Goal: Task Accomplishment & Management: Manage account settings

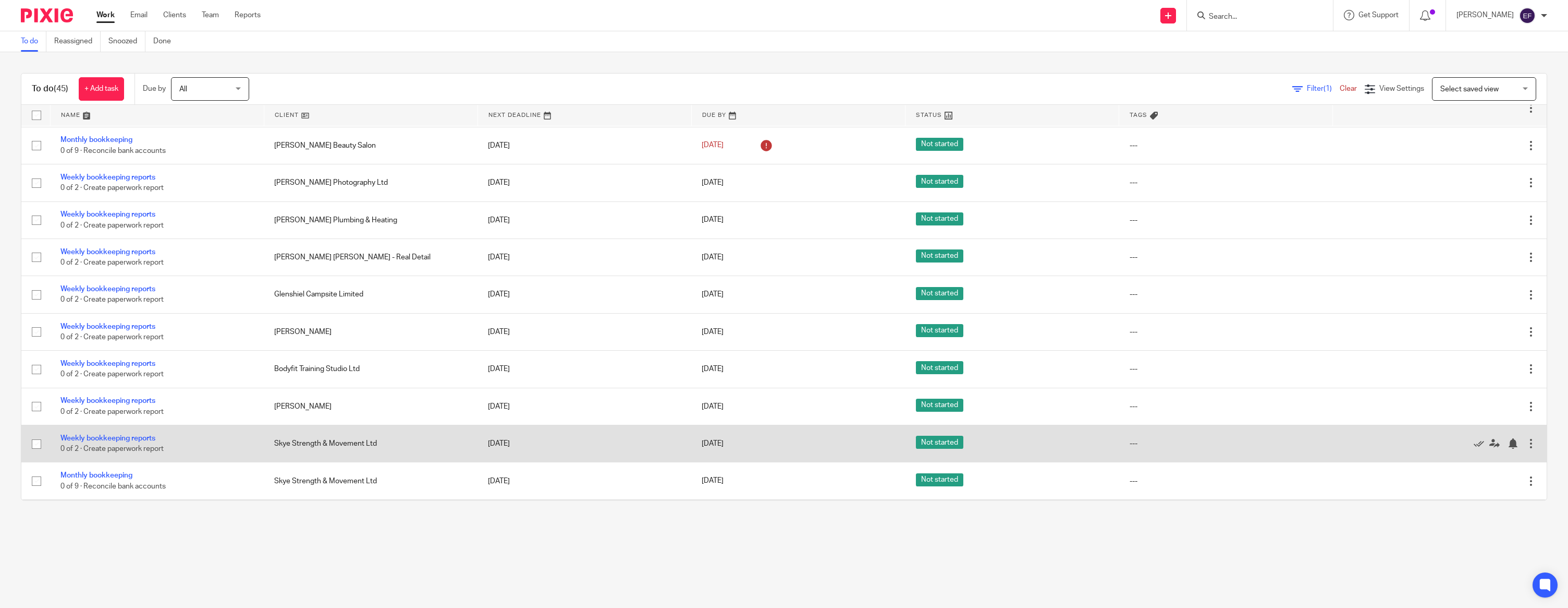
scroll to position [615, 0]
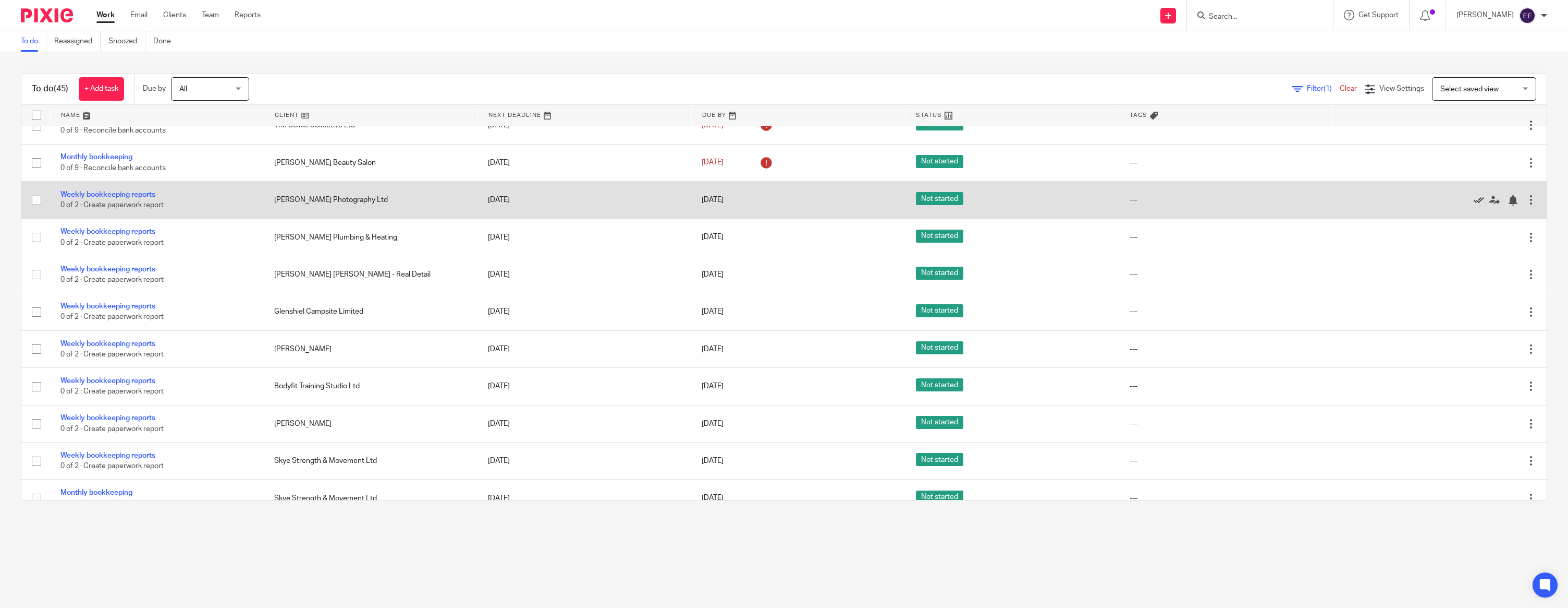
click at [1477, 206] on icon at bounding box center [1479, 200] width 11 height 11
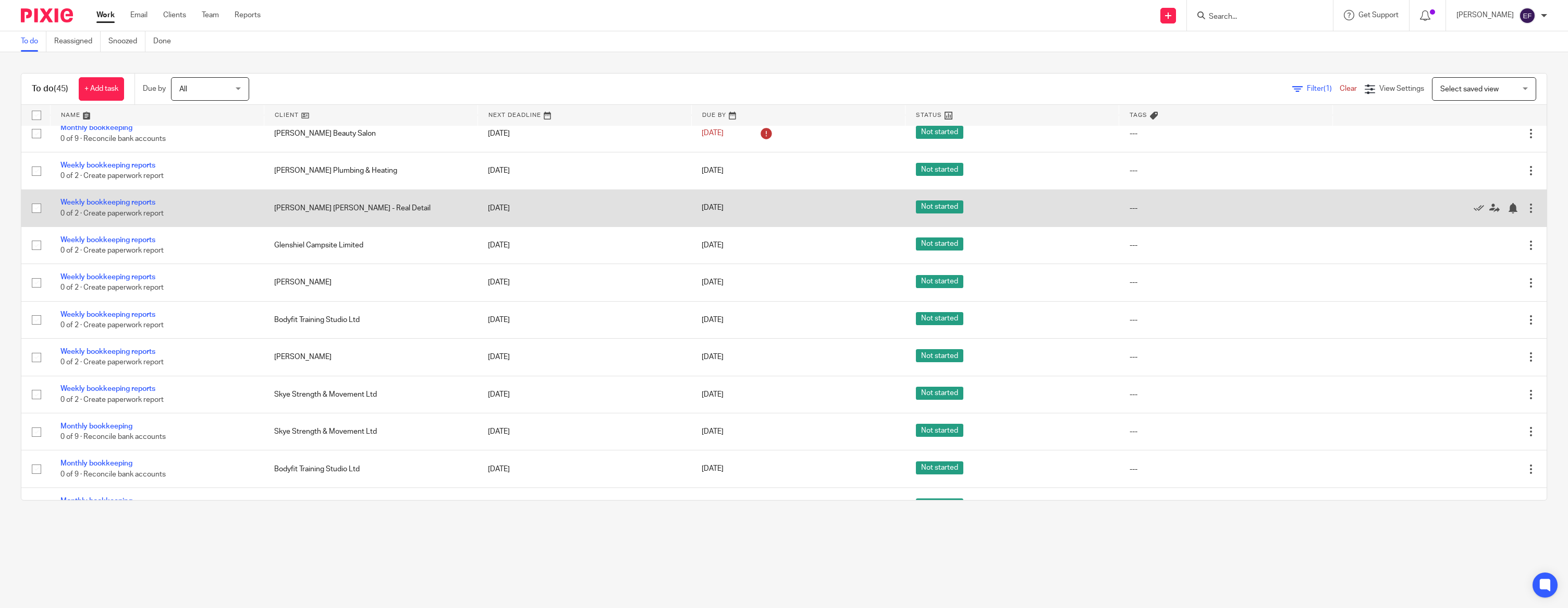
scroll to position [644, 0]
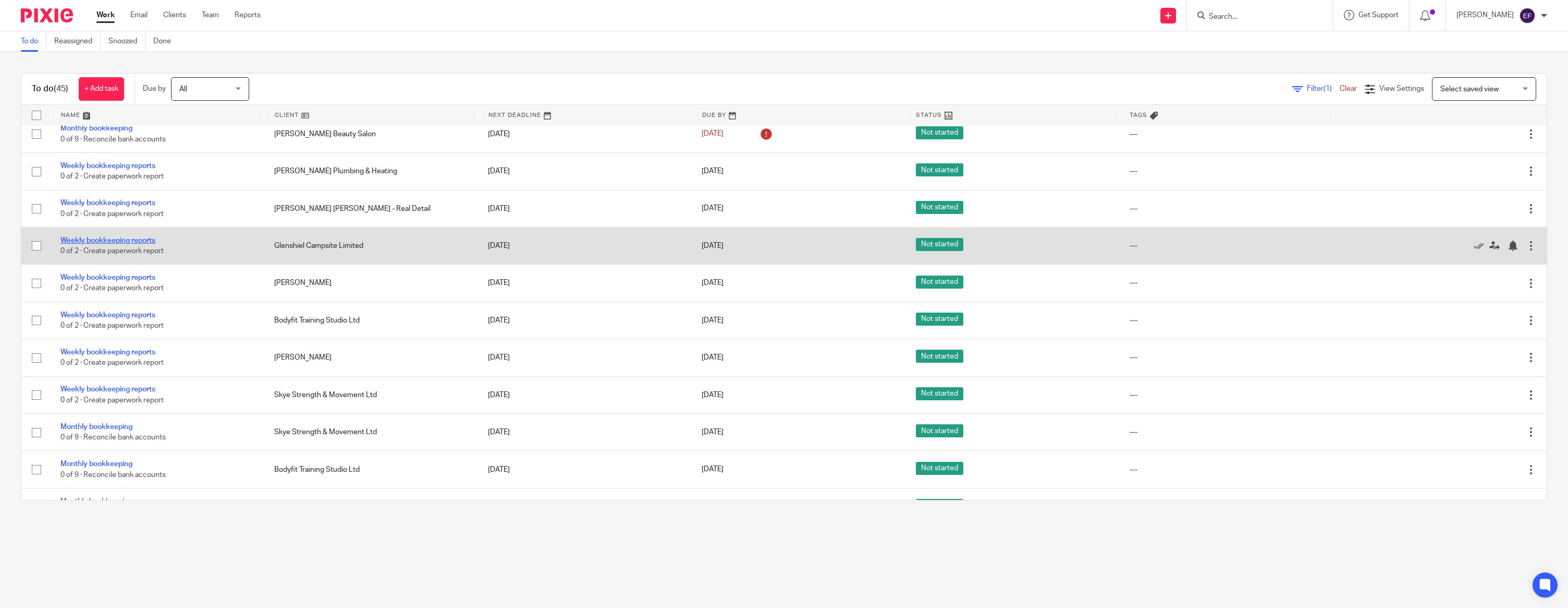
click at [133, 244] on link "Weekly bookkeeping reports" at bounding box center [108, 240] width 95 height 7
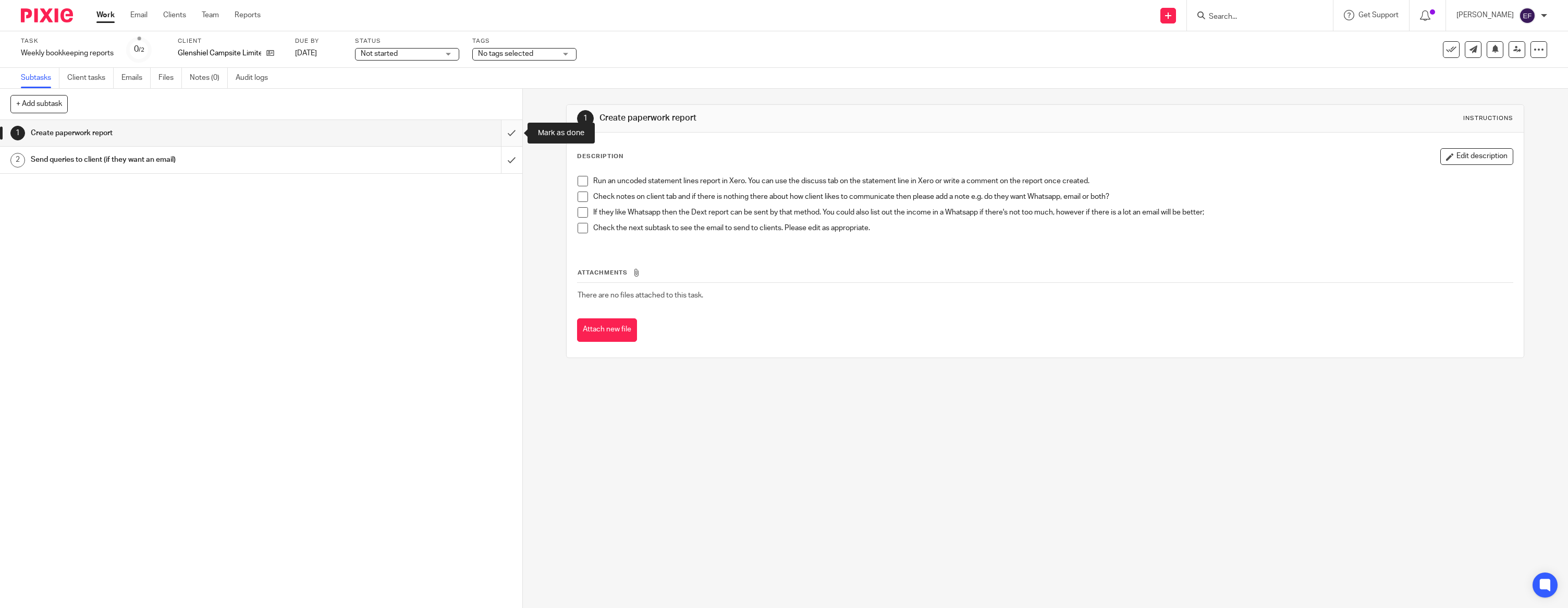
click at [501, 137] on input "submit" at bounding box center [261, 132] width 523 height 26
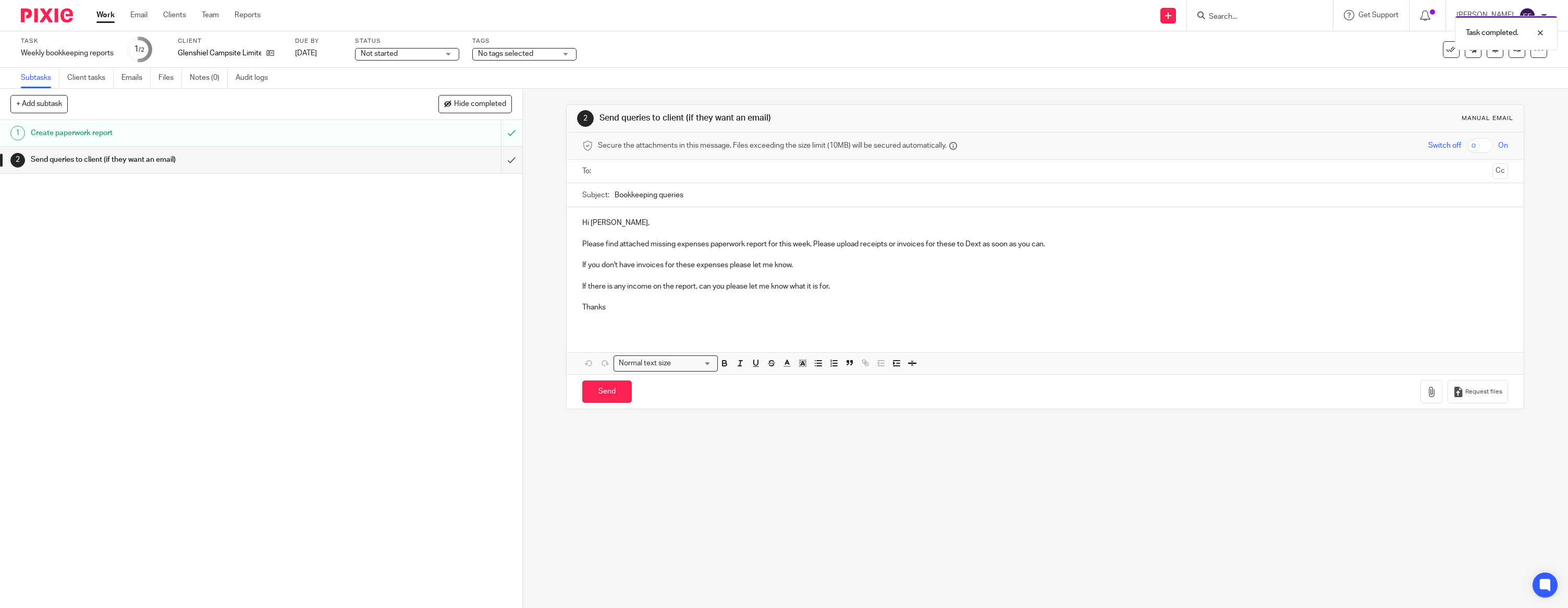
click at [622, 234] on p at bounding box center [1045, 233] width 926 height 11
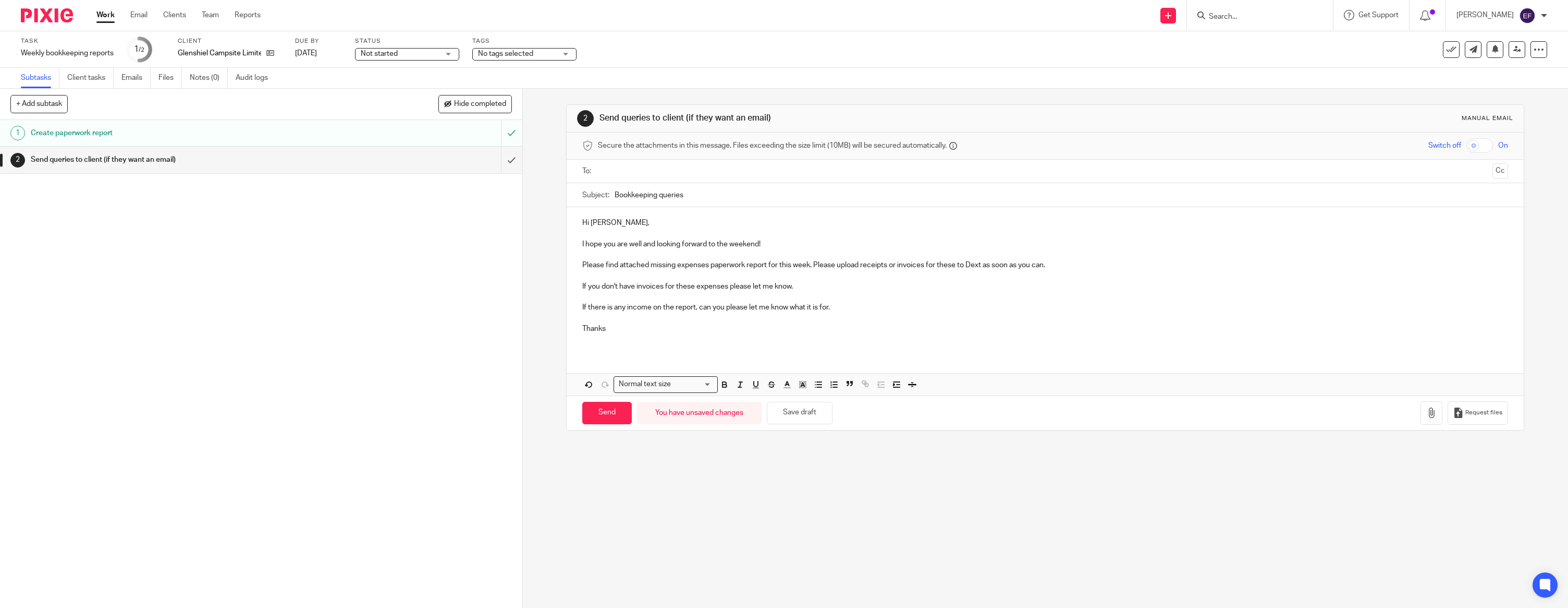
click at [871, 306] on p "If there is any income on the report, can you please let me know what it is for." at bounding box center [1045, 307] width 926 height 11
drag, startPoint x: 716, startPoint y: 329, endPoint x: 572, endPoint y: 326, distance: 144.0
click at [572, 326] on div "Hi Finlay, I hope you are well and looking forward to the weekend! Please find …" at bounding box center [1045, 280] width 957 height 145
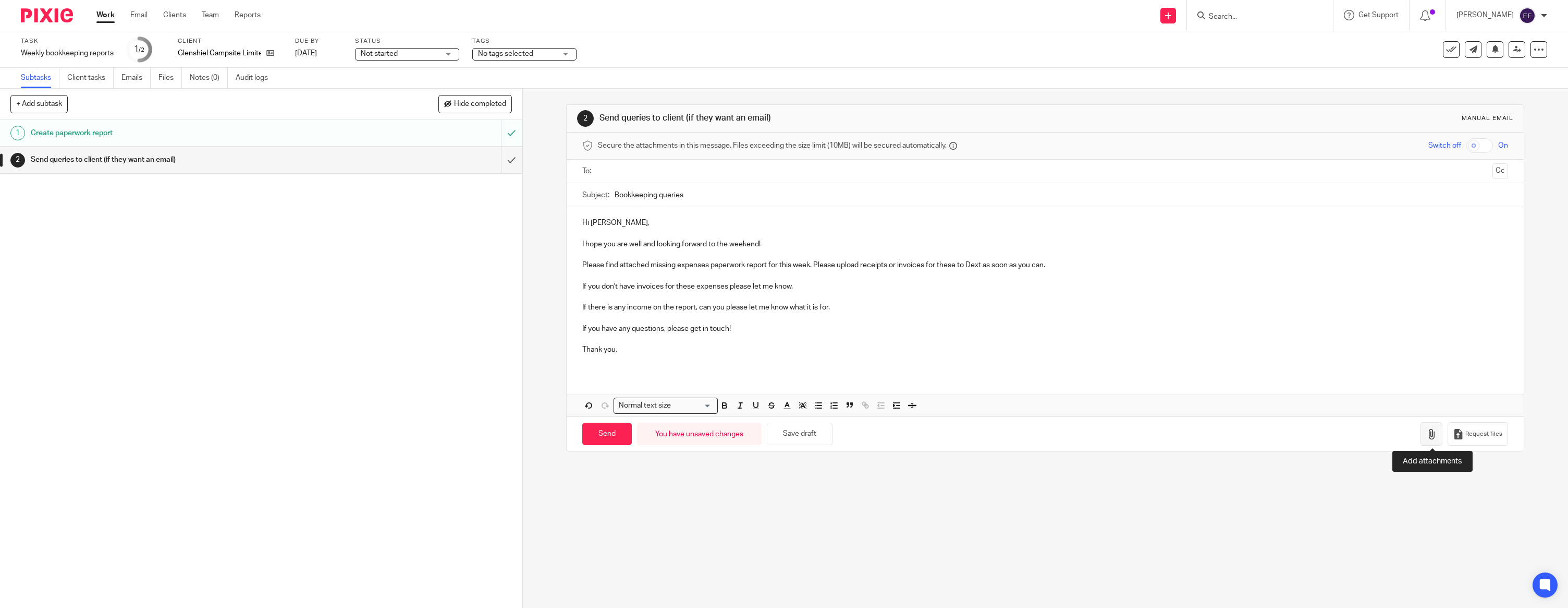
click at [1437, 436] on icon "button" at bounding box center [1432, 434] width 11 height 11
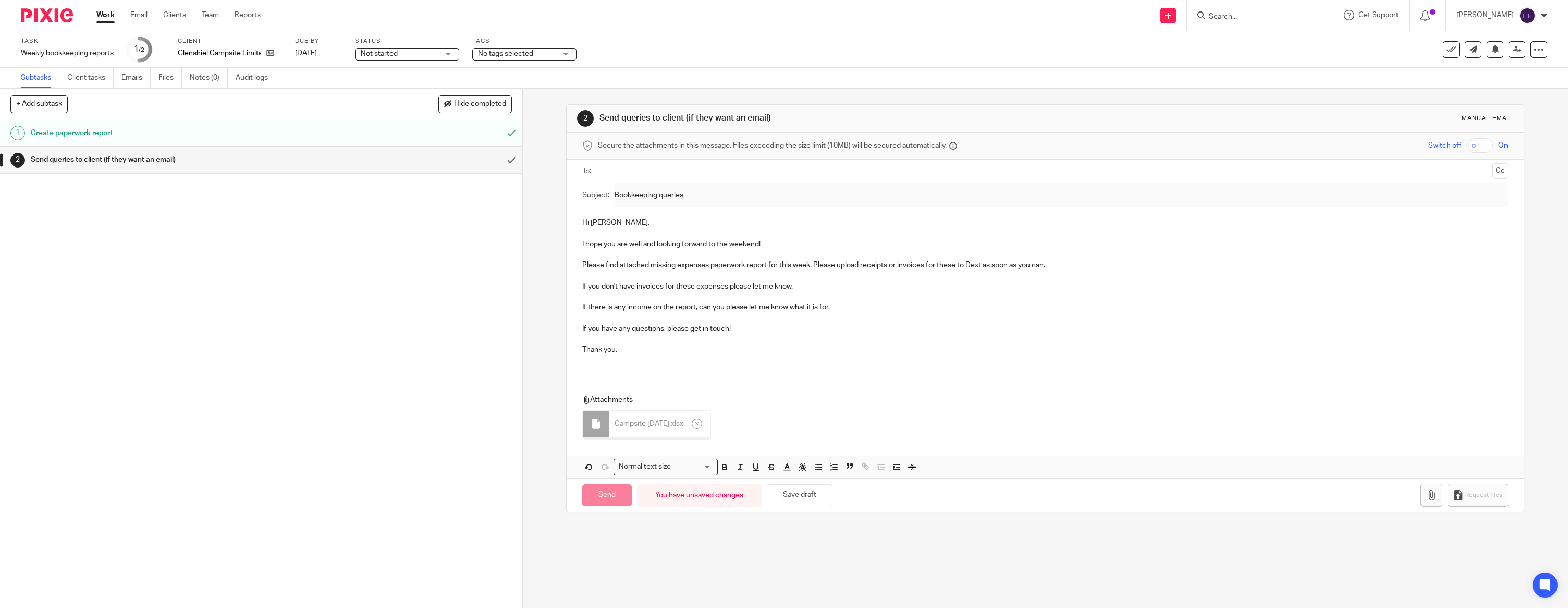
click at [603, 367] on div "Hi Finlay, I hope you are well and looking forward to the weekend! Please find …" at bounding box center [1045, 291] width 957 height 167
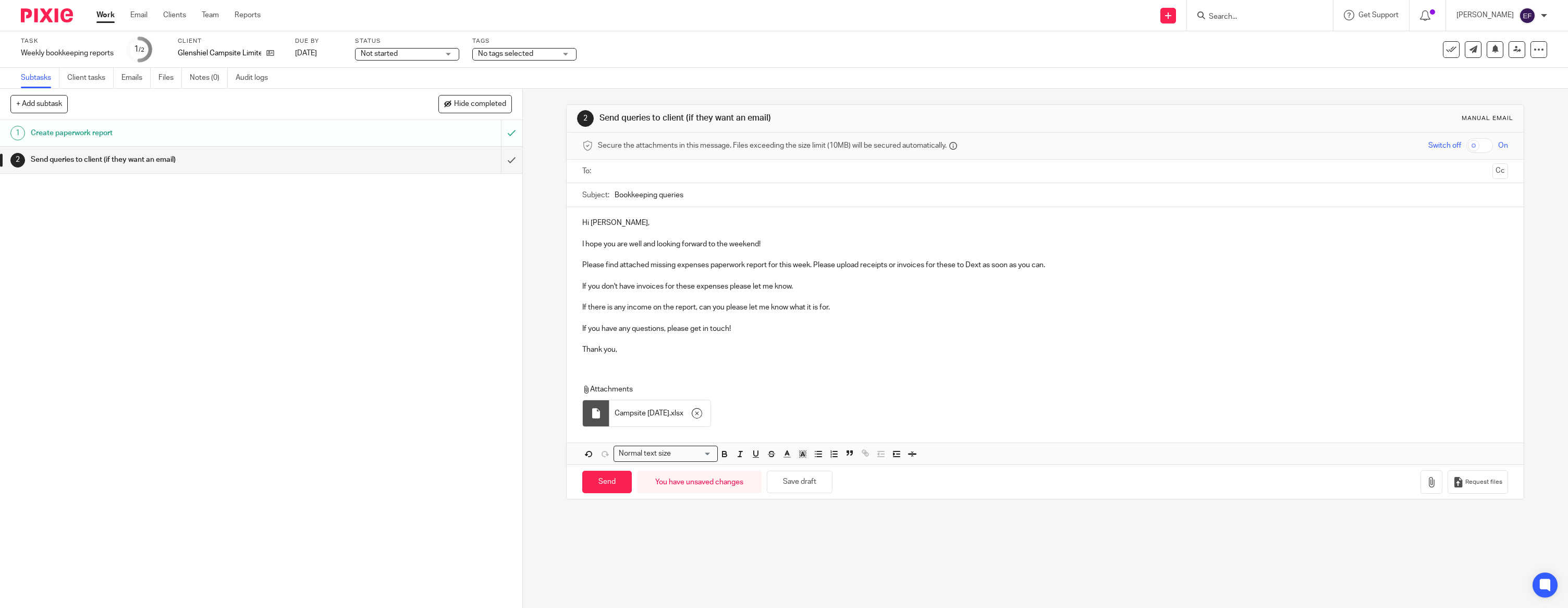
click at [616, 170] on input "text" at bounding box center [1045, 172] width 887 height 12
click at [605, 366] on div "Hi Finlay, I hope you are well and looking forward to the weekend! Please find …" at bounding box center [1045, 337] width 957 height 257
click at [616, 481] on input "Send" at bounding box center [608, 484] width 50 height 22
type input "Sent"
click at [58, 17] on img at bounding box center [47, 15] width 52 height 14
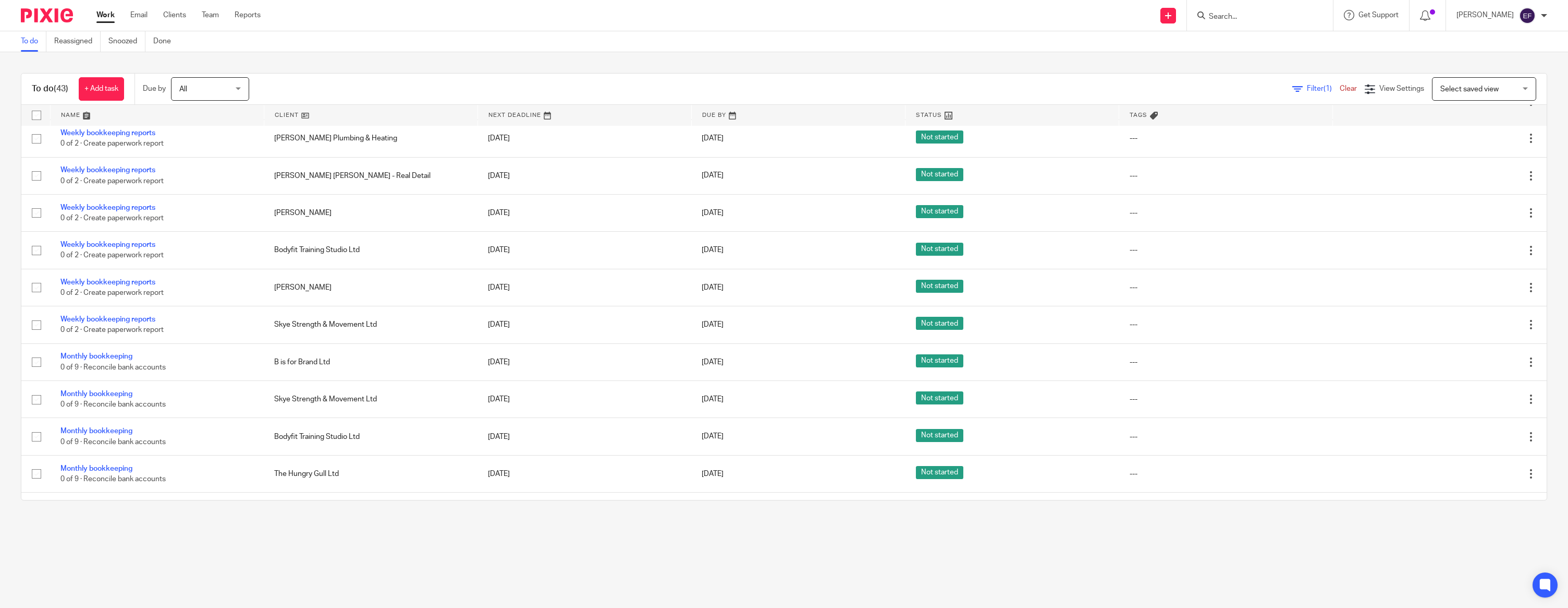
scroll to position [679, 0]
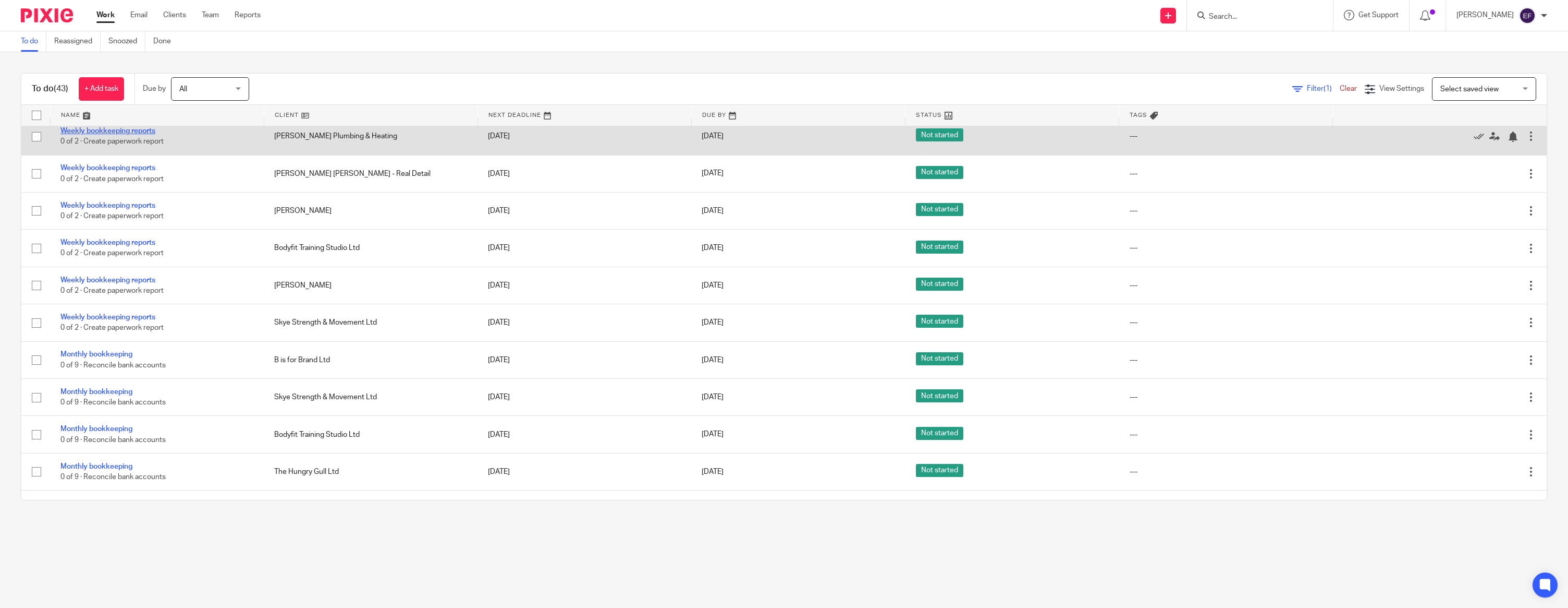
click at [137, 135] on link "Weekly bookkeeping reports" at bounding box center [108, 131] width 95 height 7
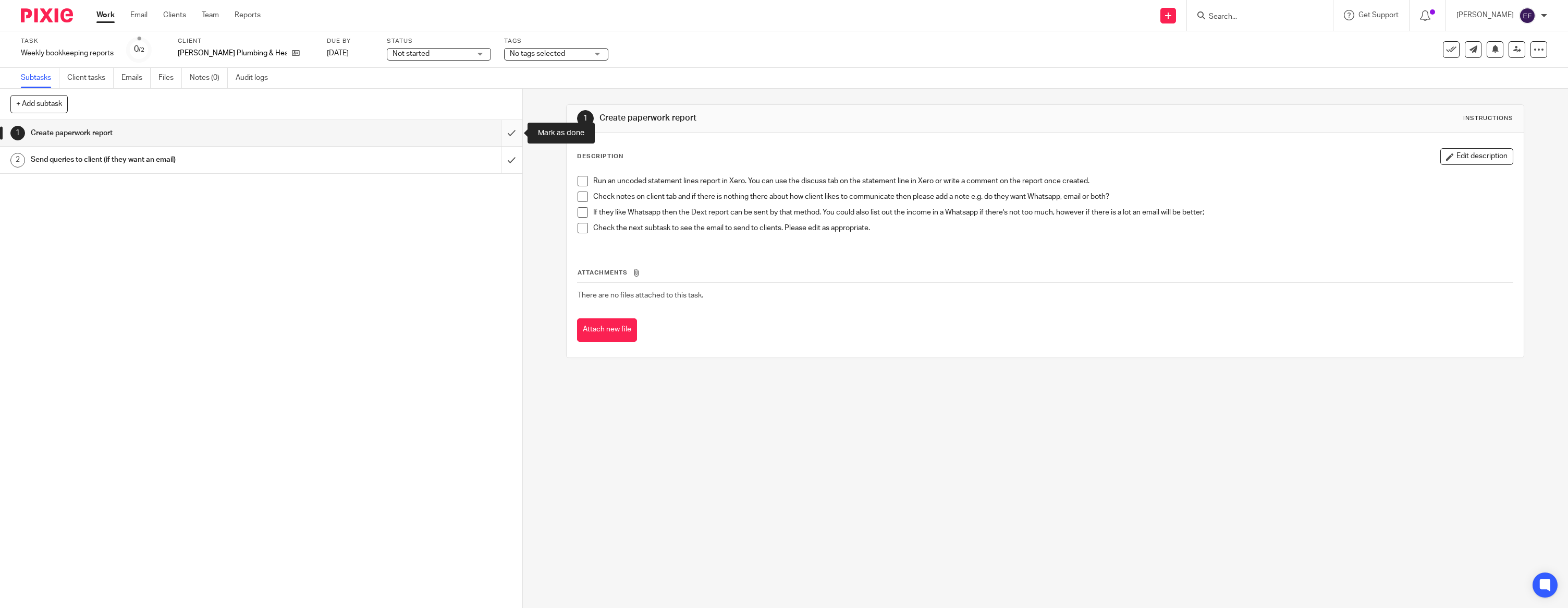
click at [513, 139] on input "submit" at bounding box center [261, 132] width 523 height 26
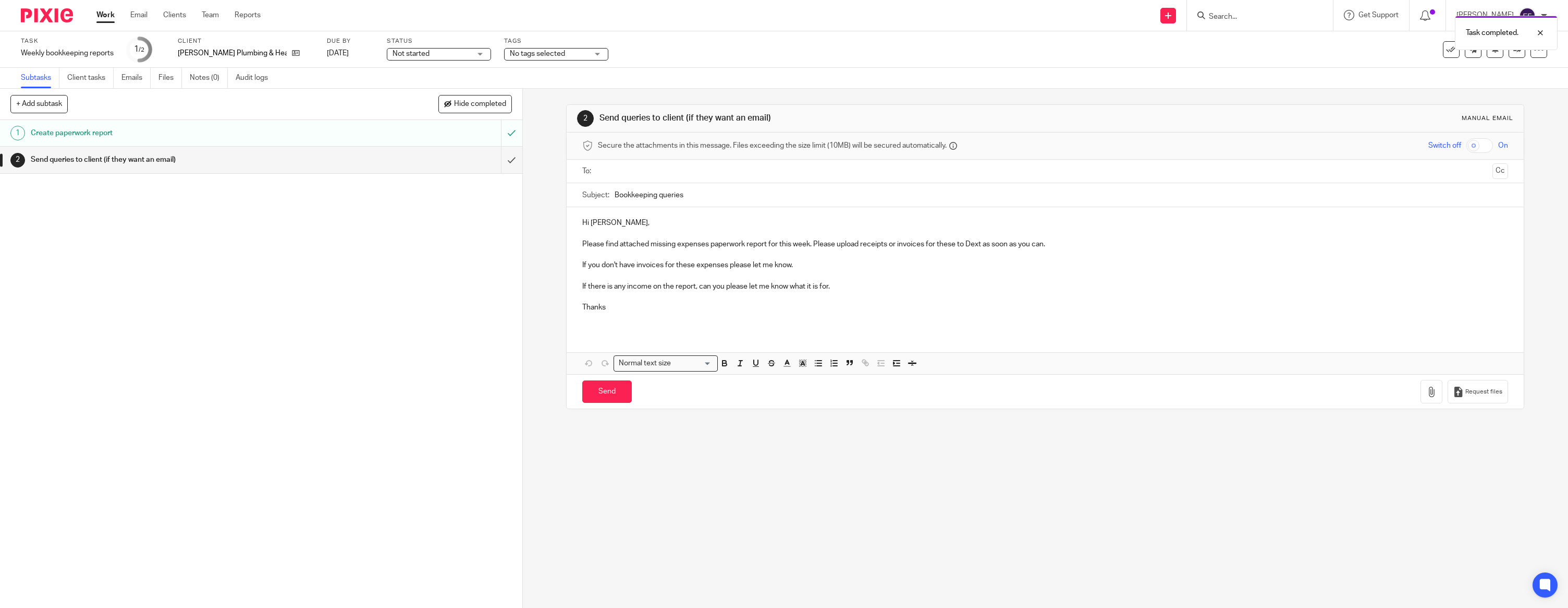
click at [636, 227] on p "Hi [PERSON_NAME]," at bounding box center [1045, 222] width 926 height 11
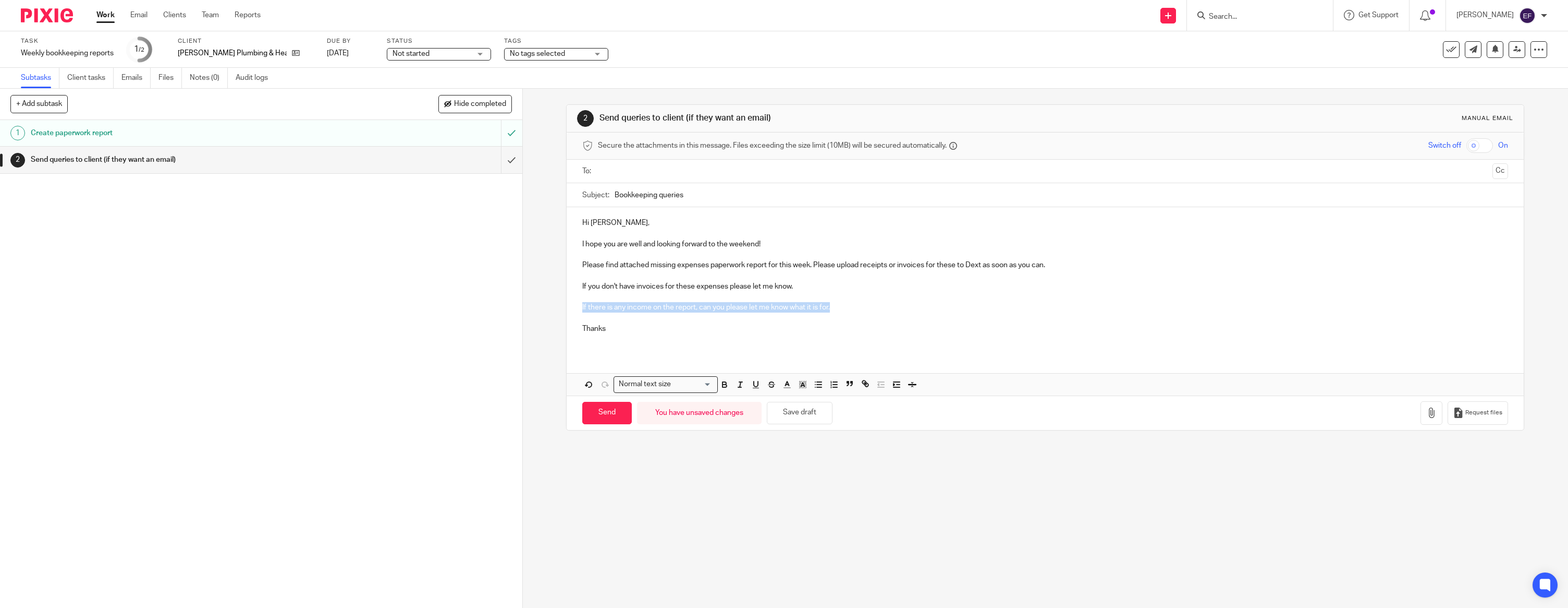
drag, startPoint x: 869, startPoint y: 306, endPoint x: 562, endPoint y: 312, distance: 307.1
click at [562, 312] on div "2 Send queries to client (if they want an email) Manual email Secure the attach…" at bounding box center [1045, 347] width 1045 height 519
click at [613, 326] on p "Thanks" at bounding box center [1045, 328] width 926 height 11
click at [624, 175] on input "text" at bounding box center [1045, 172] width 887 height 12
click at [1436, 418] on icon "button" at bounding box center [1432, 415] width 11 height 11
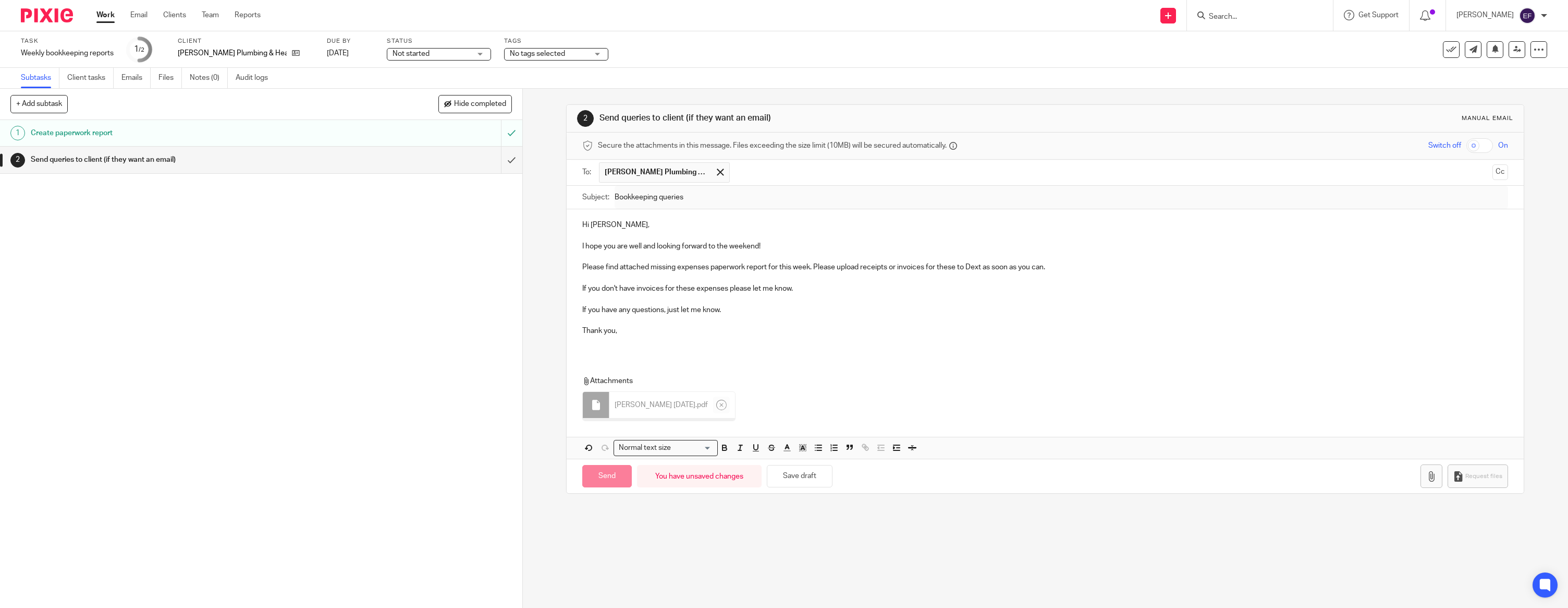
click at [643, 351] on div "Hi Danielle, I hope you are well and looking forward to the weekend! Please fin…" at bounding box center [1045, 282] width 957 height 145
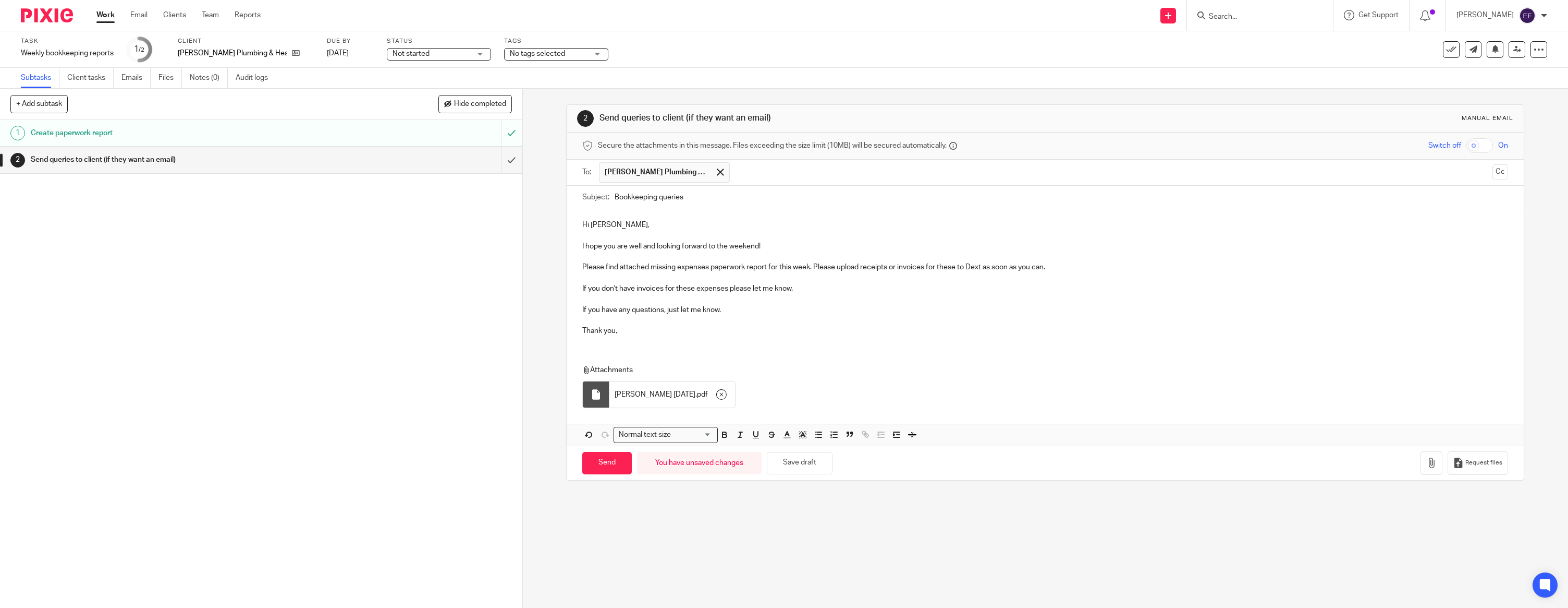
click at [752, 538] on div "2 Send queries to client (if they want an email) Manual email Secure the attach…" at bounding box center [1045, 347] width 1045 height 519
click at [594, 462] on input "Send" at bounding box center [608, 463] width 50 height 22
type input "Sent"
click at [57, 13] on img at bounding box center [47, 15] width 52 height 14
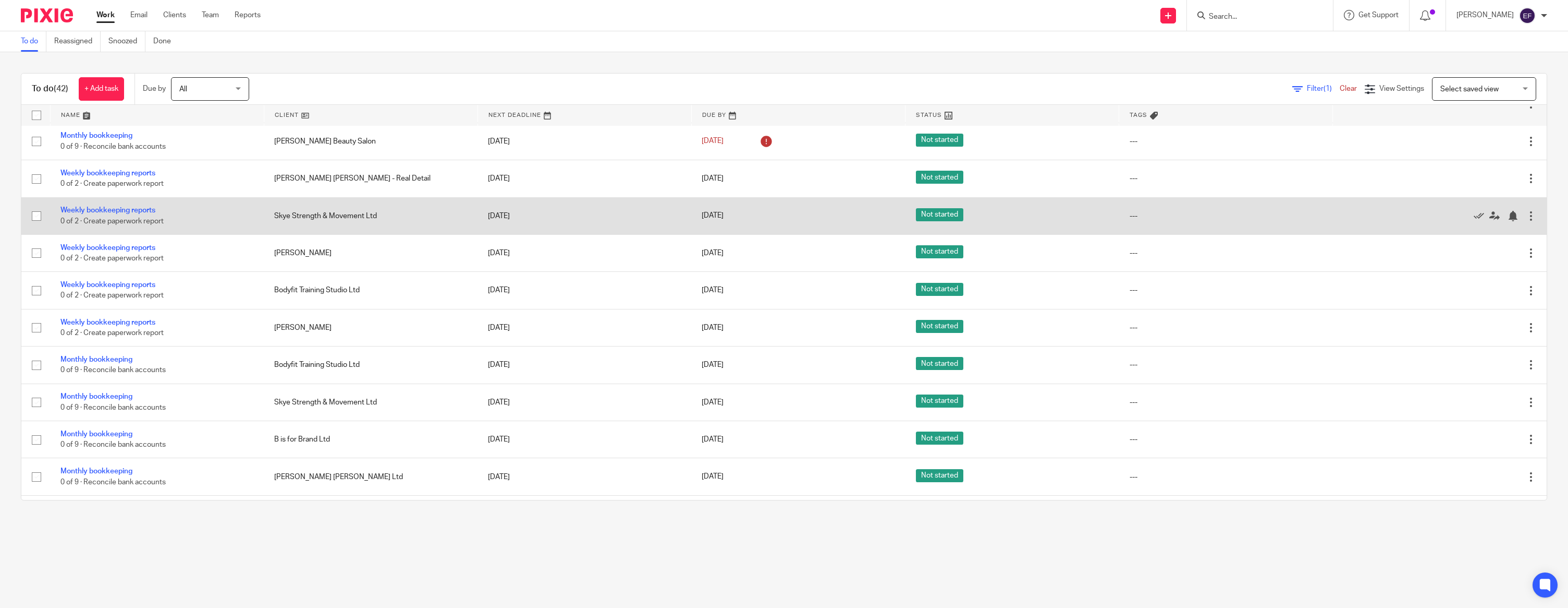
scroll to position [643, 0]
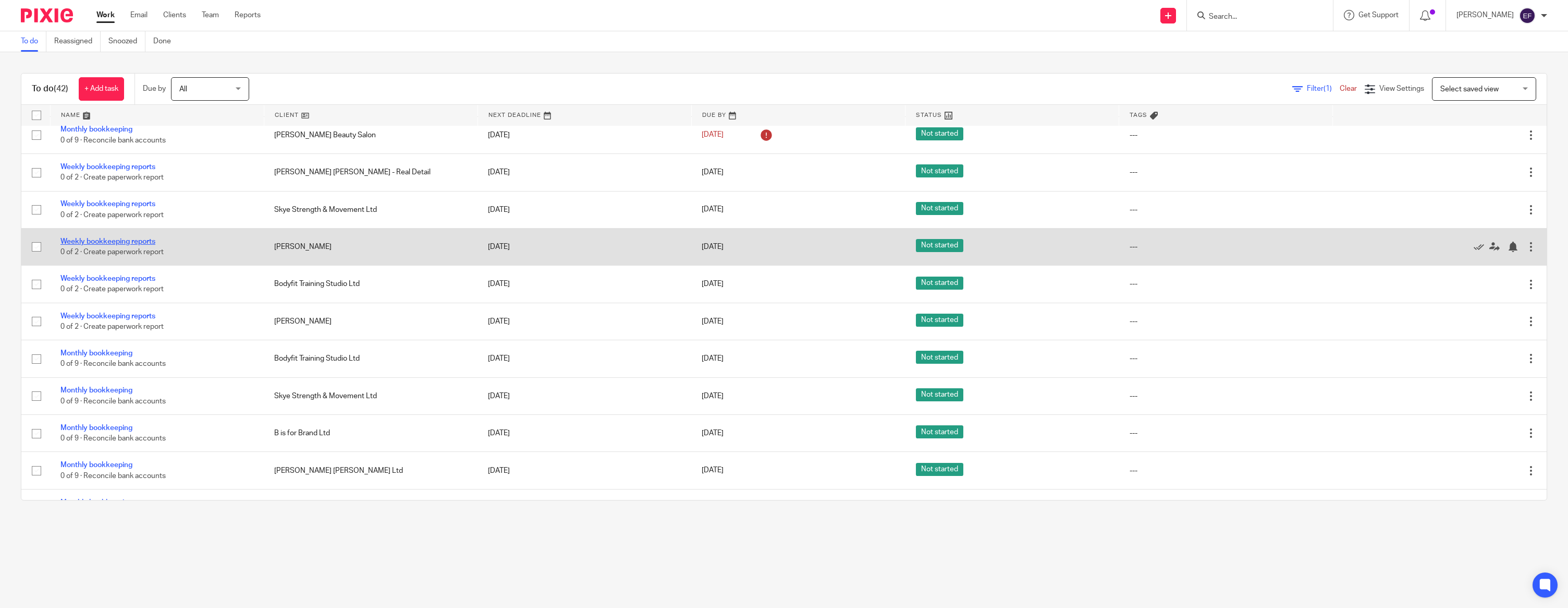
click at [146, 245] on link "Weekly bookkeeping reports" at bounding box center [108, 242] width 95 height 7
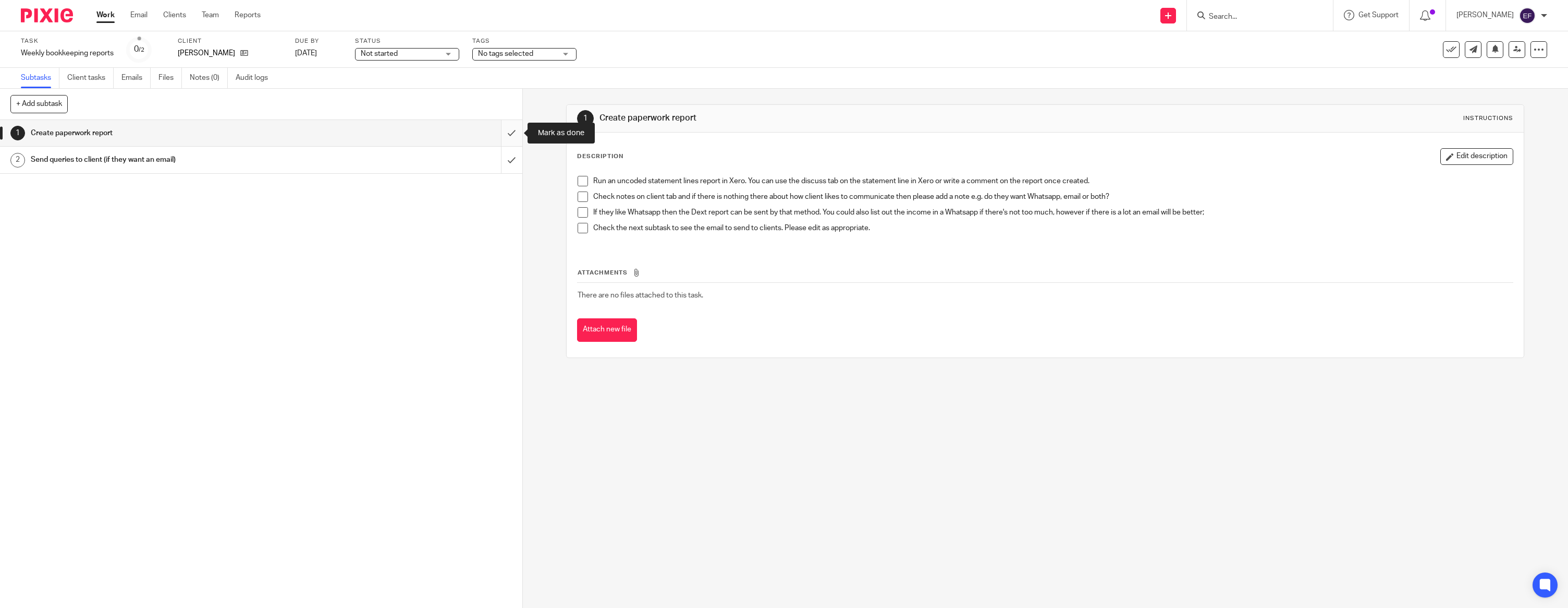
click at [504, 133] on input "submit" at bounding box center [261, 132] width 523 height 26
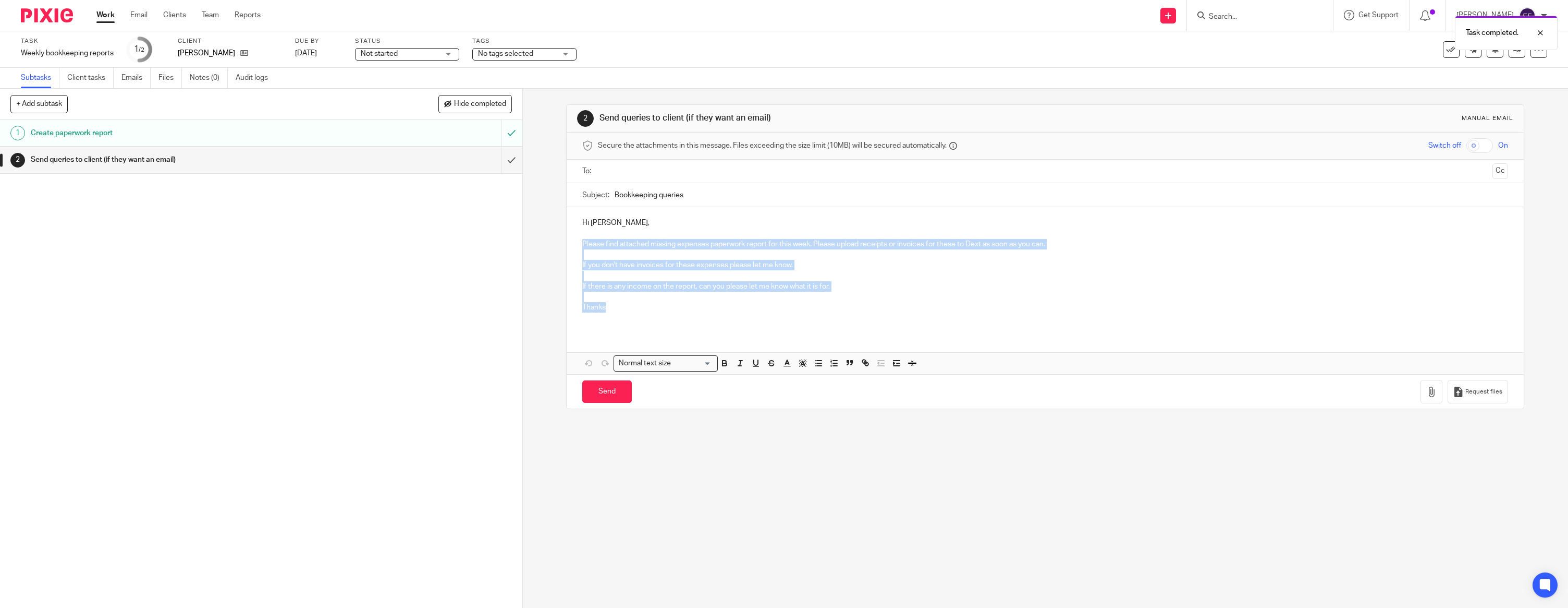
drag, startPoint x: 581, startPoint y: 243, endPoint x: 877, endPoint y: 304, distance: 302.2
click at [877, 304] on div "Hi [PERSON_NAME], Please find attached missing expenses paperwork report for th…" at bounding box center [1045, 269] width 957 height 124
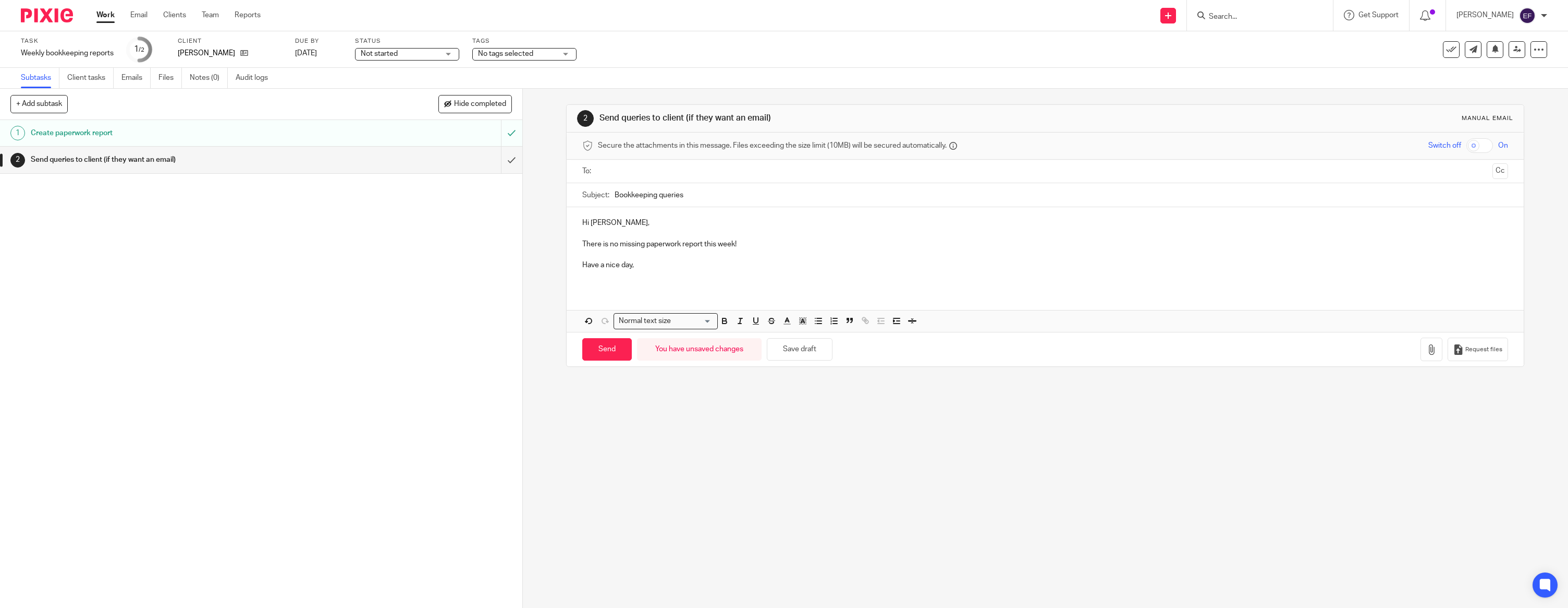
click at [795, 172] on input "text" at bounding box center [1045, 172] width 887 height 12
click at [599, 296] on div "Hi Nick, There is no missing paperwork report this week! Have a nice day, Attac…" at bounding box center [1045, 272] width 957 height 125
click at [609, 346] on input "Send" at bounding box center [608, 351] width 50 height 22
type input "Sent"
click at [42, 20] on img at bounding box center [47, 15] width 52 height 14
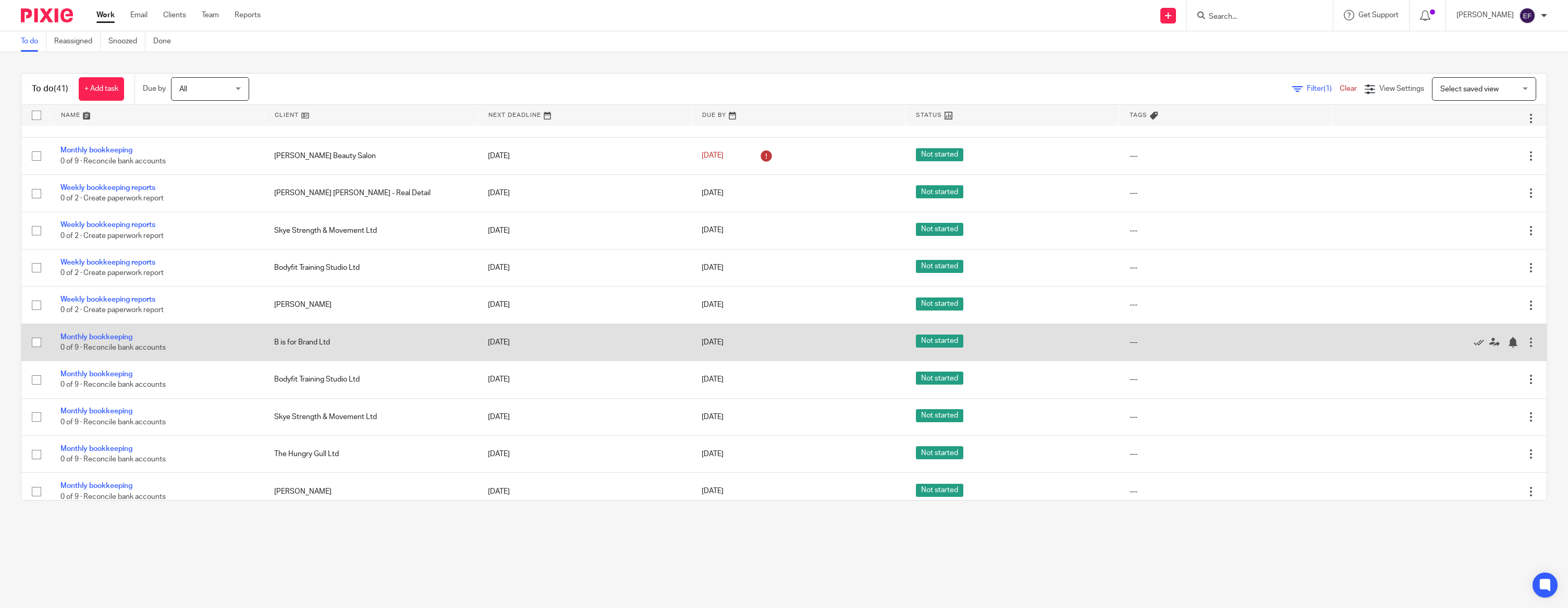
scroll to position [625, 0]
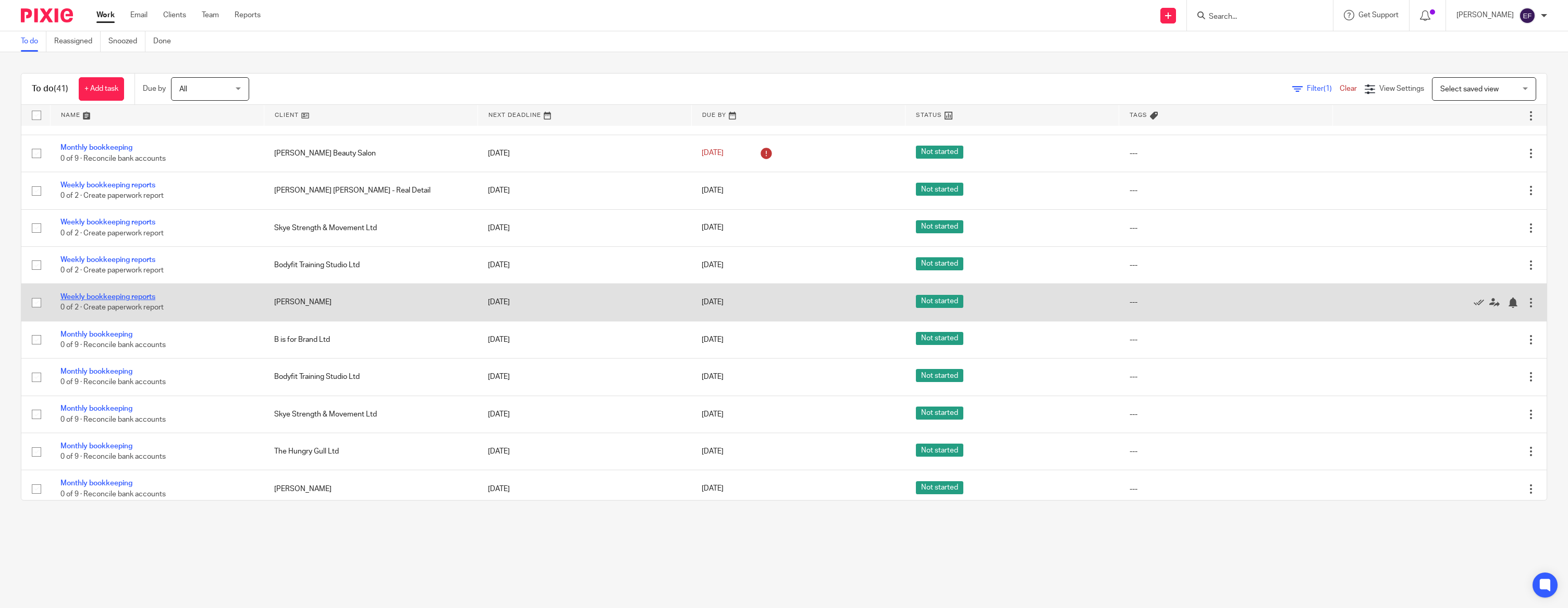
click at [130, 301] on link "Weekly bookkeeping reports" at bounding box center [108, 297] width 95 height 7
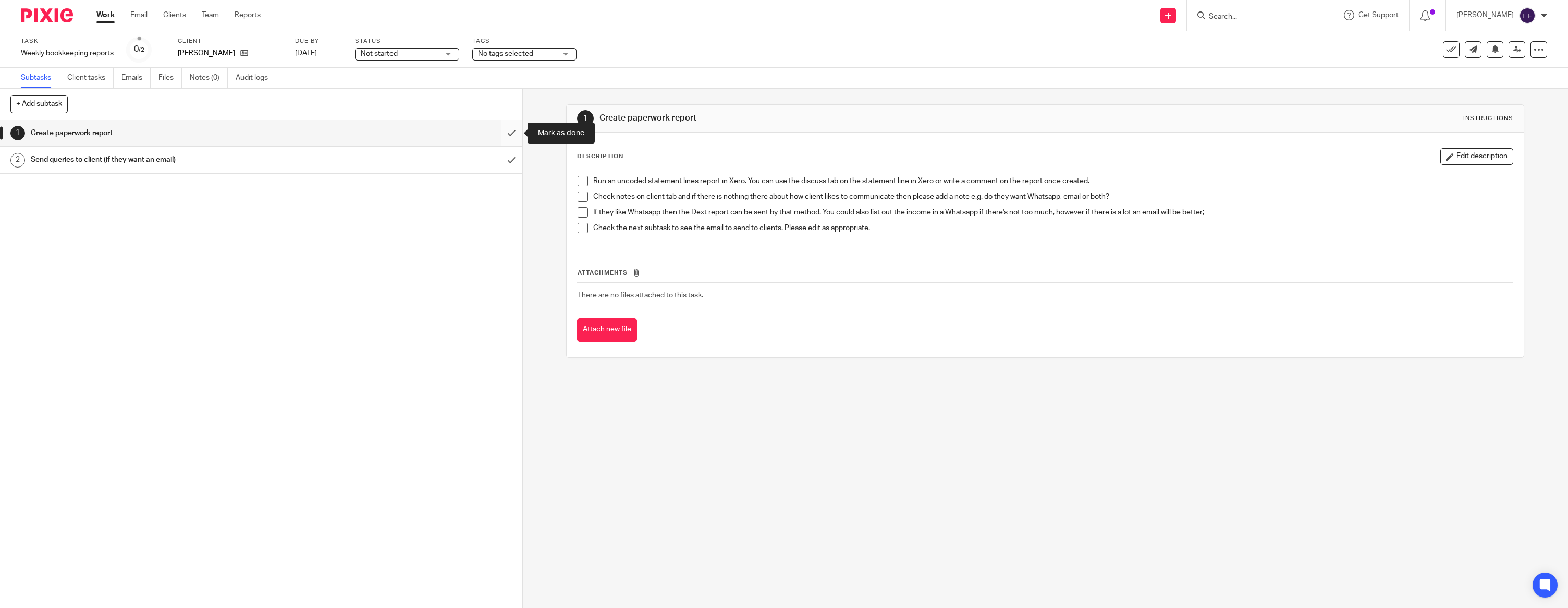
click at [513, 136] on input "submit" at bounding box center [261, 132] width 523 height 26
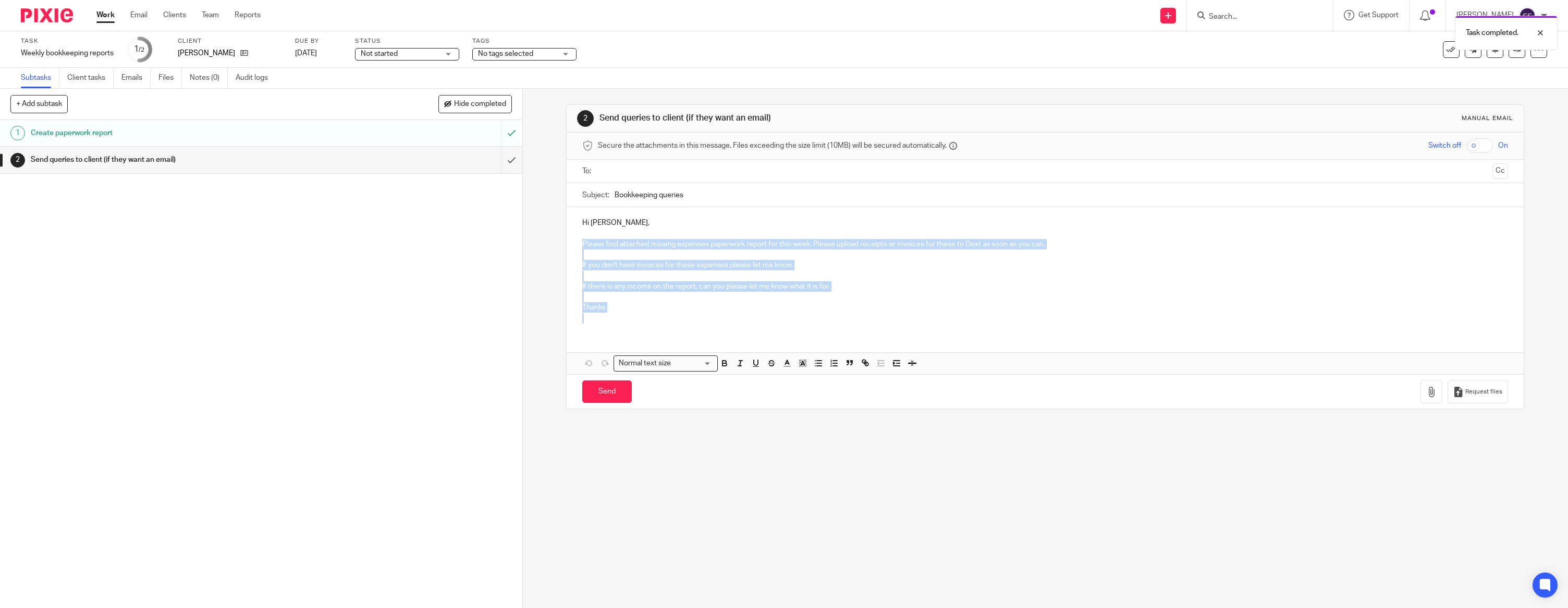
drag, startPoint x: 579, startPoint y: 242, endPoint x: 934, endPoint y: 331, distance: 366.0
click at [929, 333] on div "Hi [PERSON_NAME], Please find attached missing expenses paperwork report for th…" at bounding box center [1045, 291] width 957 height 167
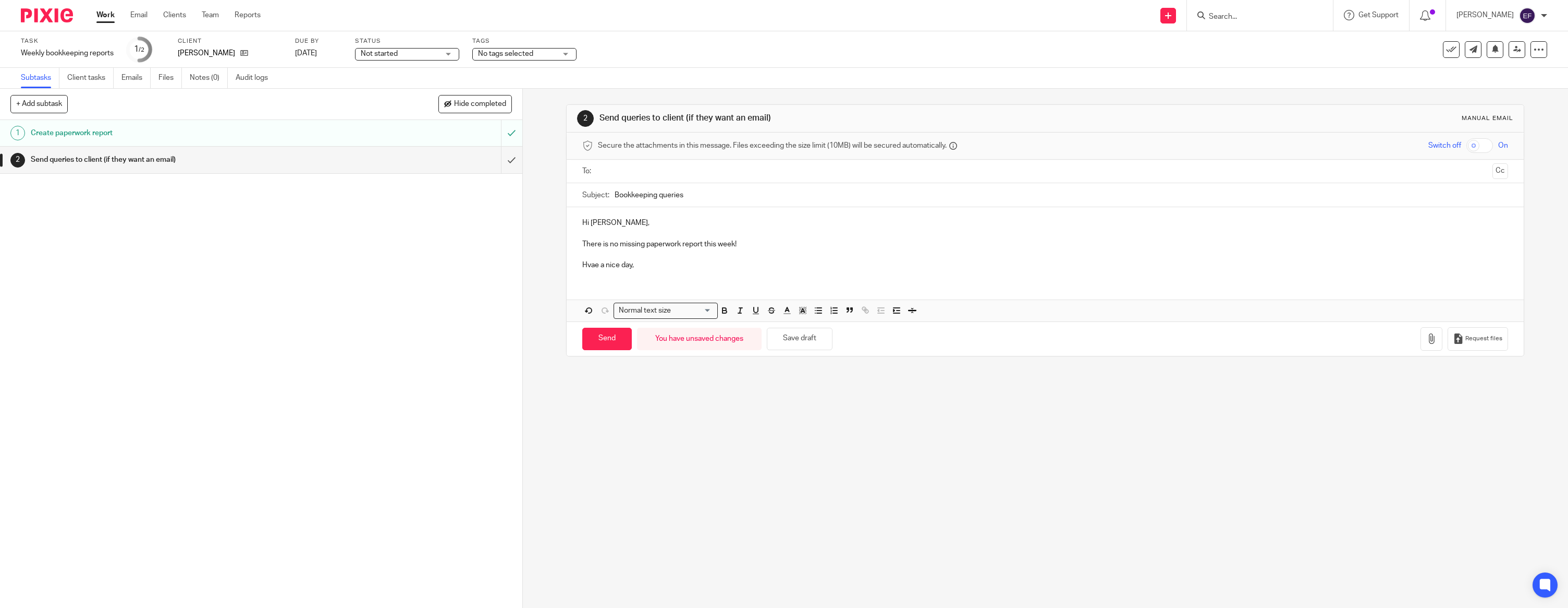
click at [597, 265] on p "Hvae a nice day," at bounding box center [1045, 265] width 926 height 11
click at [608, 167] on input "text" at bounding box center [1045, 172] width 887 height 12
click at [610, 347] on input "Send" at bounding box center [608, 341] width 50 height 22
type input "Sent"
click at [44, 7] on div at bounding box center [42, 15] width 86 height 31
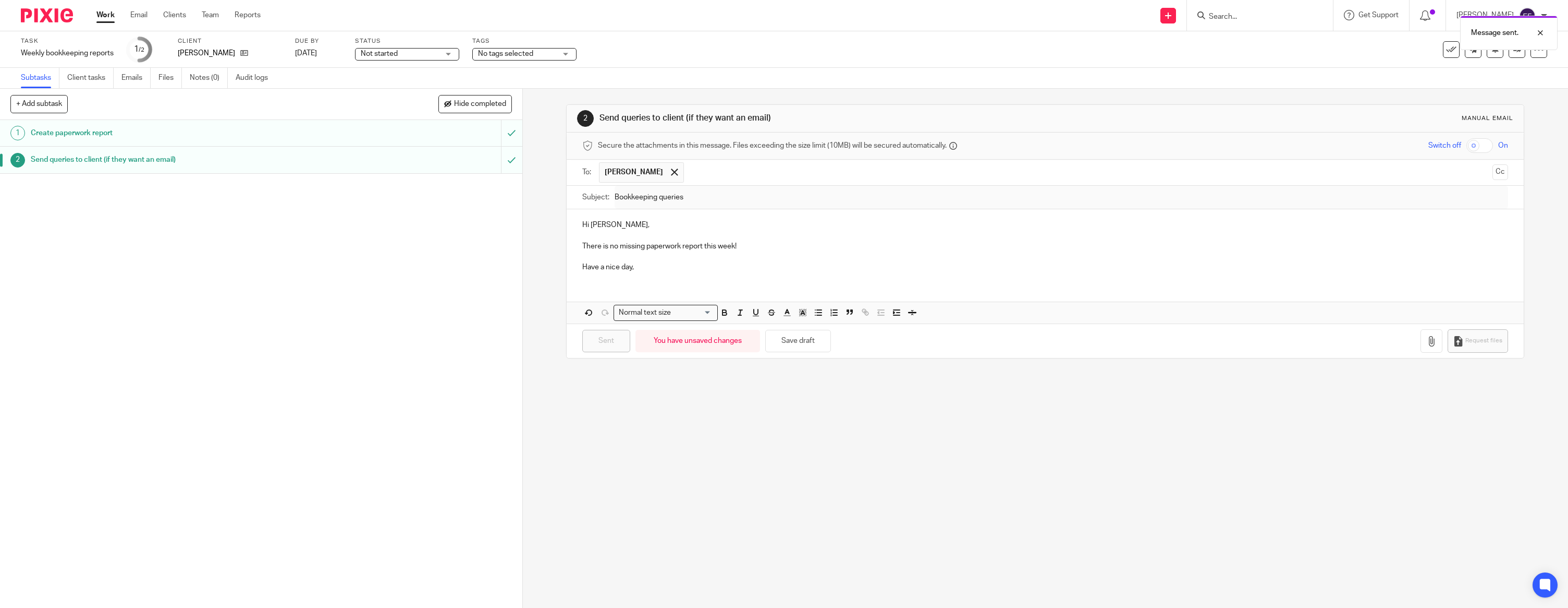
click at [44, 13] on img at bounding box center [47, 15] width 52 height 14
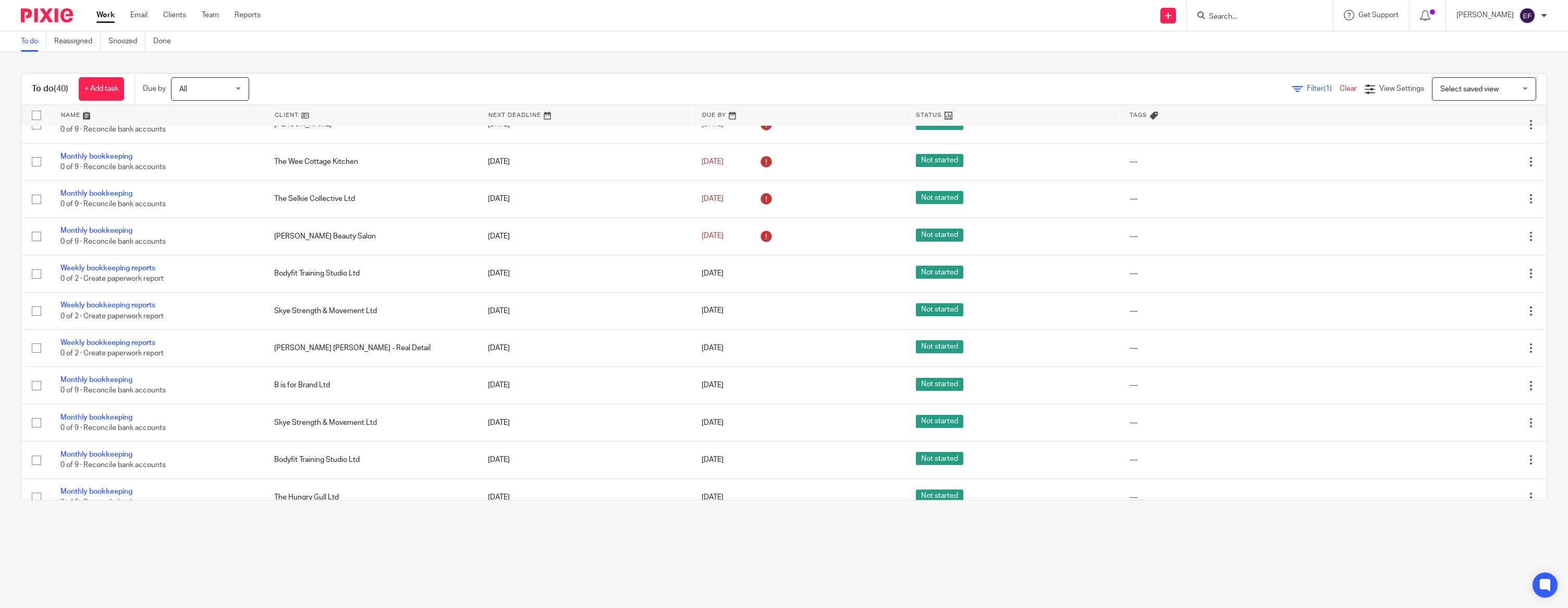
scroll to position [510, 0]
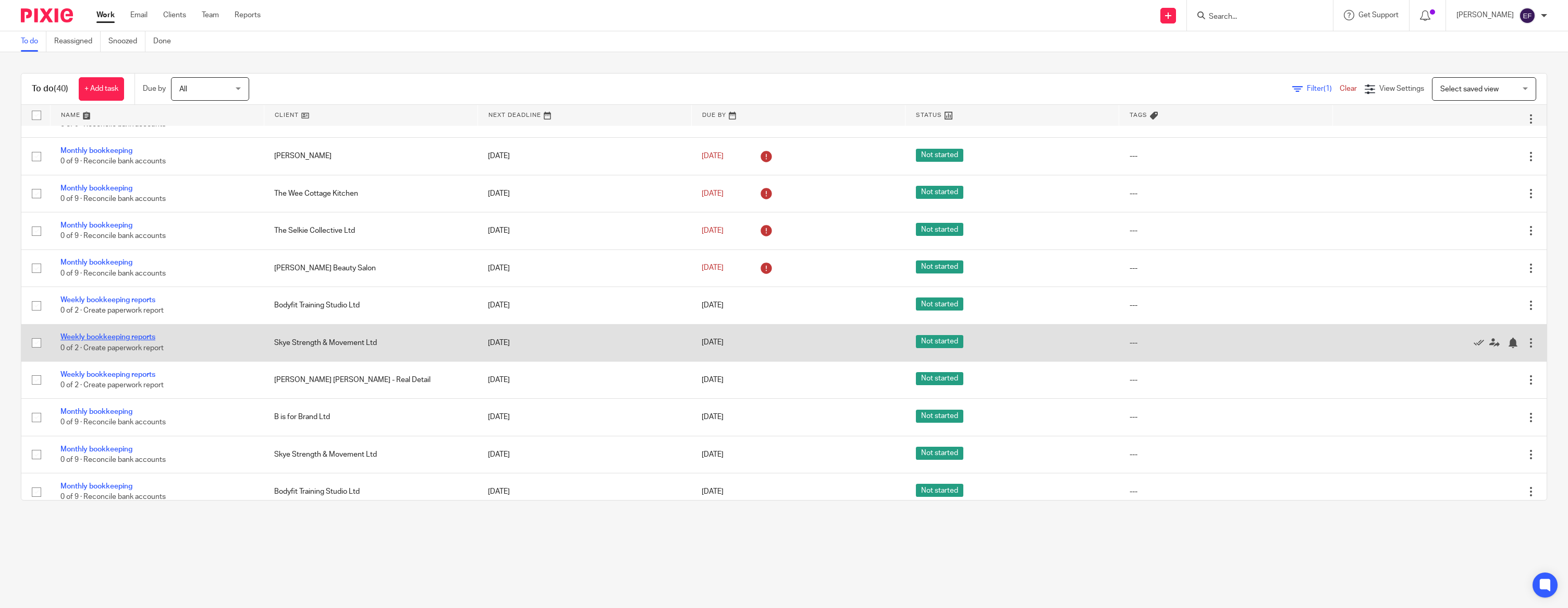
click at [124, 341] on link "Weekly bookkeeping reports" at bounding box center [108, 336] width 95 height 7
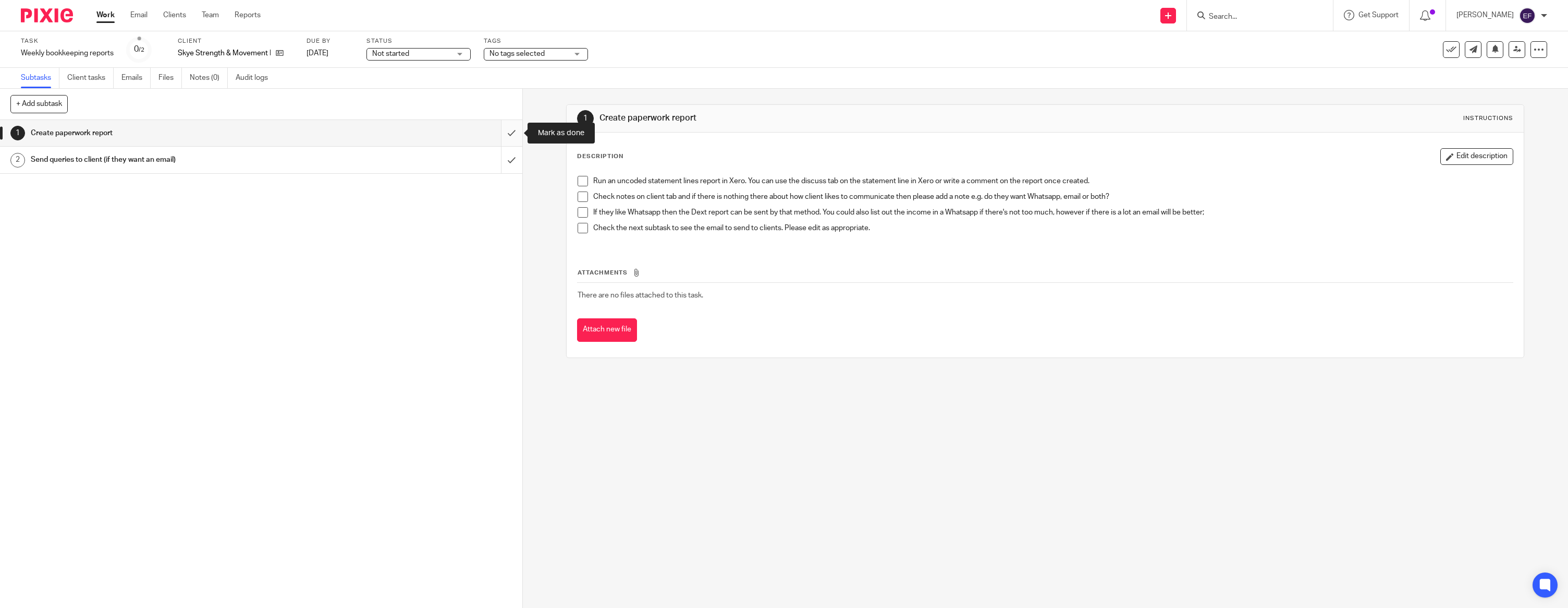
click at [509, 136] on input "submit" at bounding box center [261, 132] width 523 height 26
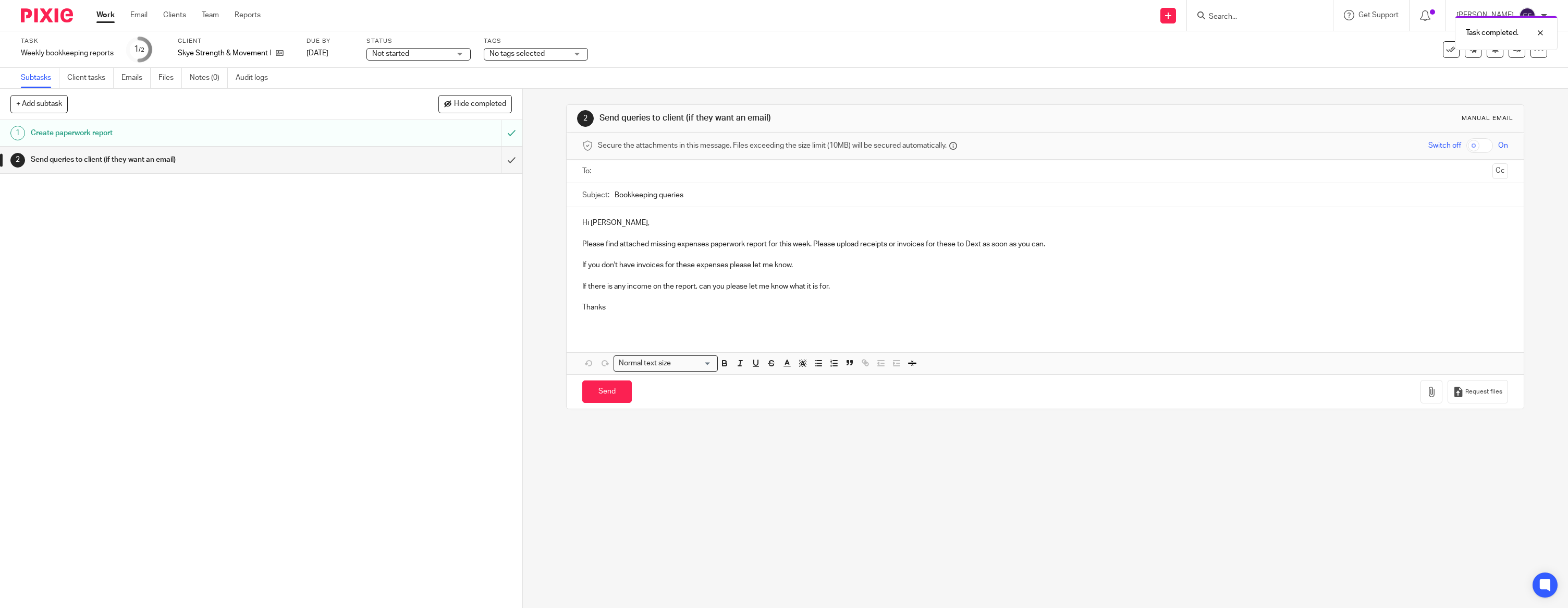
click at [616, 232] on p at bounding box center [1045, 233] width 926 height 11
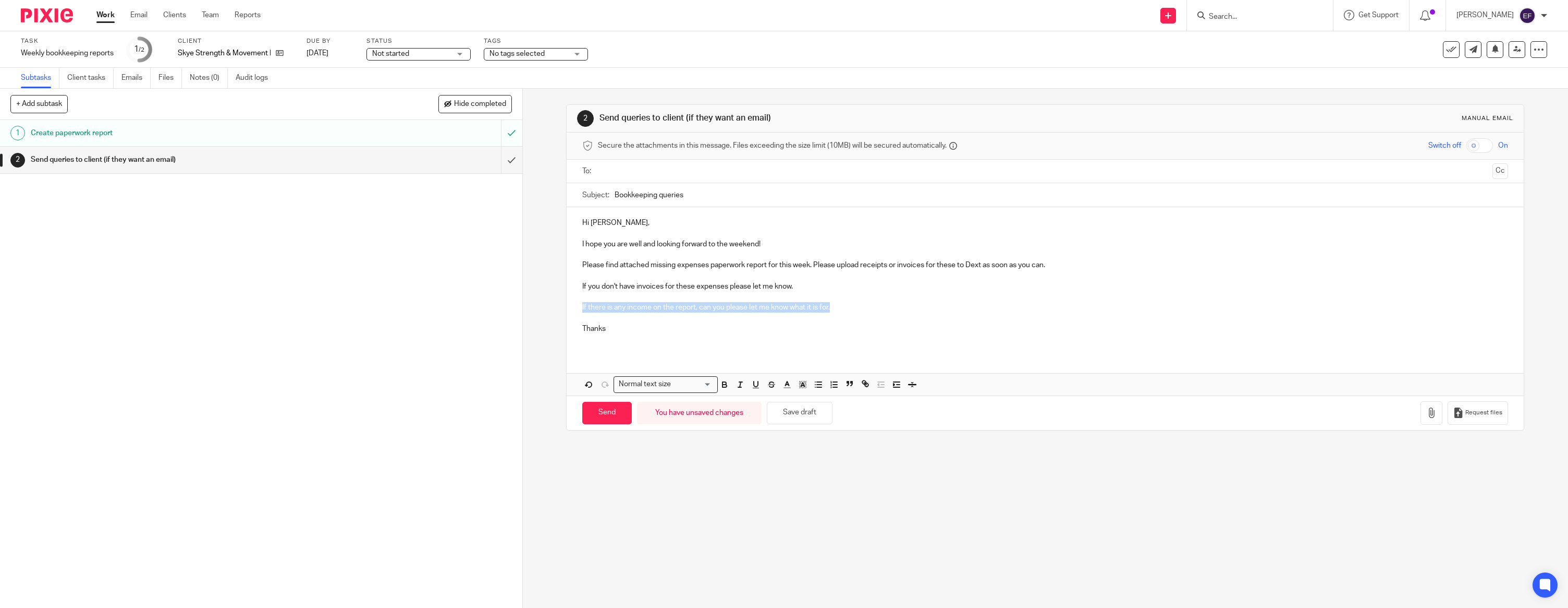
drag, startPoint x: 844, startPoint y: 305, endPoint x: 545, endPoint y: 306, distance: 299.0
click at [545, 306] on div "2 Send queries to client (if they want an email) Manual email Secure the attach…" at bounding box center [1045, 347] width 1045 height 519
click at [610, 329] on p "Thanks" at bounding box center [1045, 328] width 926 height 11
click at [623, 177] on input "text" at bounding box center [1045, 172] width 887 height 12
click at [1432, 412] on icon "button" at bounding box center [1432, 415] width 11 height 11
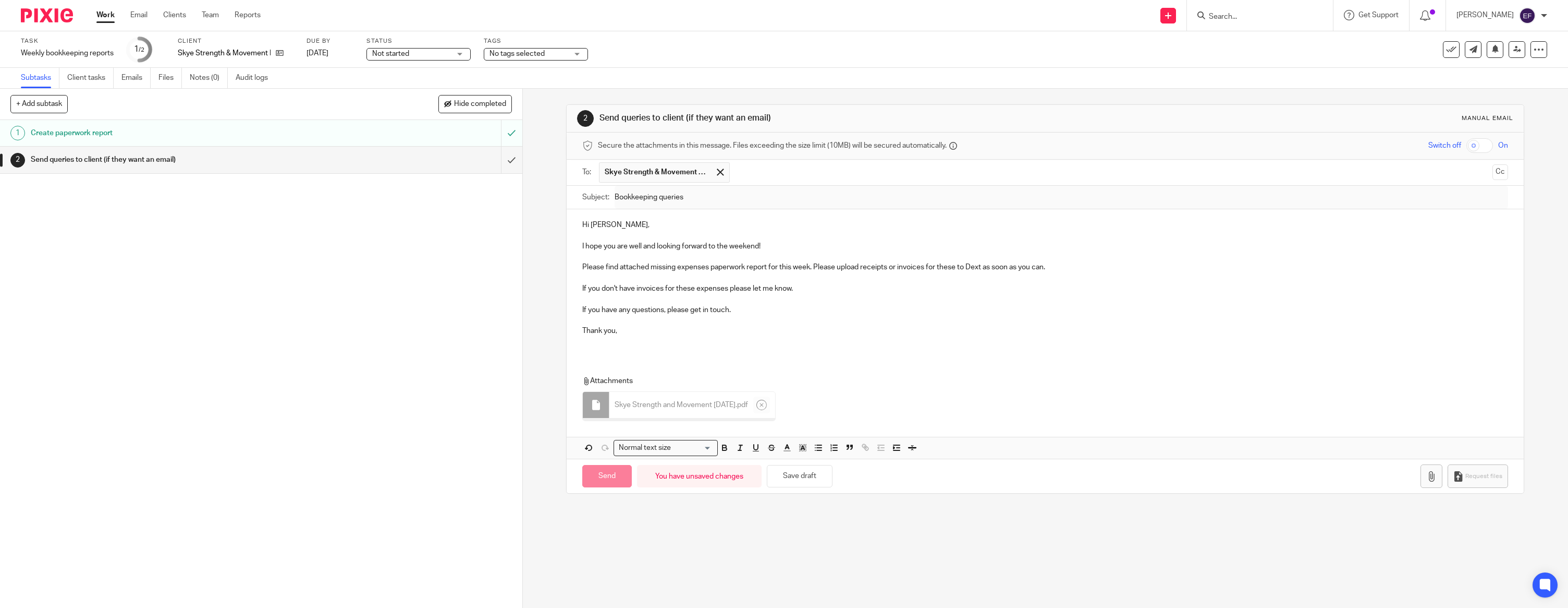
click at [617, 346] on div "Hi Jane, I hope you are well and looking forward to the weekend! Please find at…" at bounding box center [1045, 282] width 957 height 145
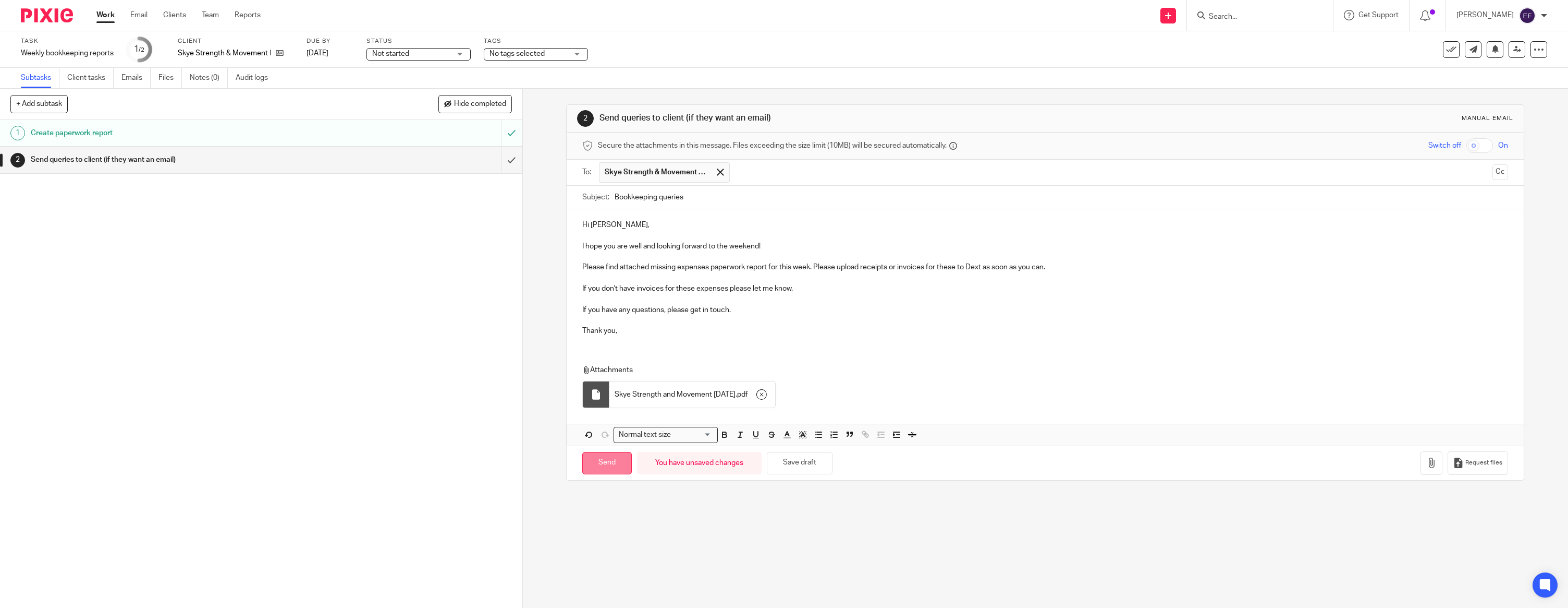
click at [609, 469] on input "Send" at bounding box center [608, 463] width 50 height 22
type input "Sent"
click at [48, 15] on img at bounding box center [47, 15] width 52 height 14
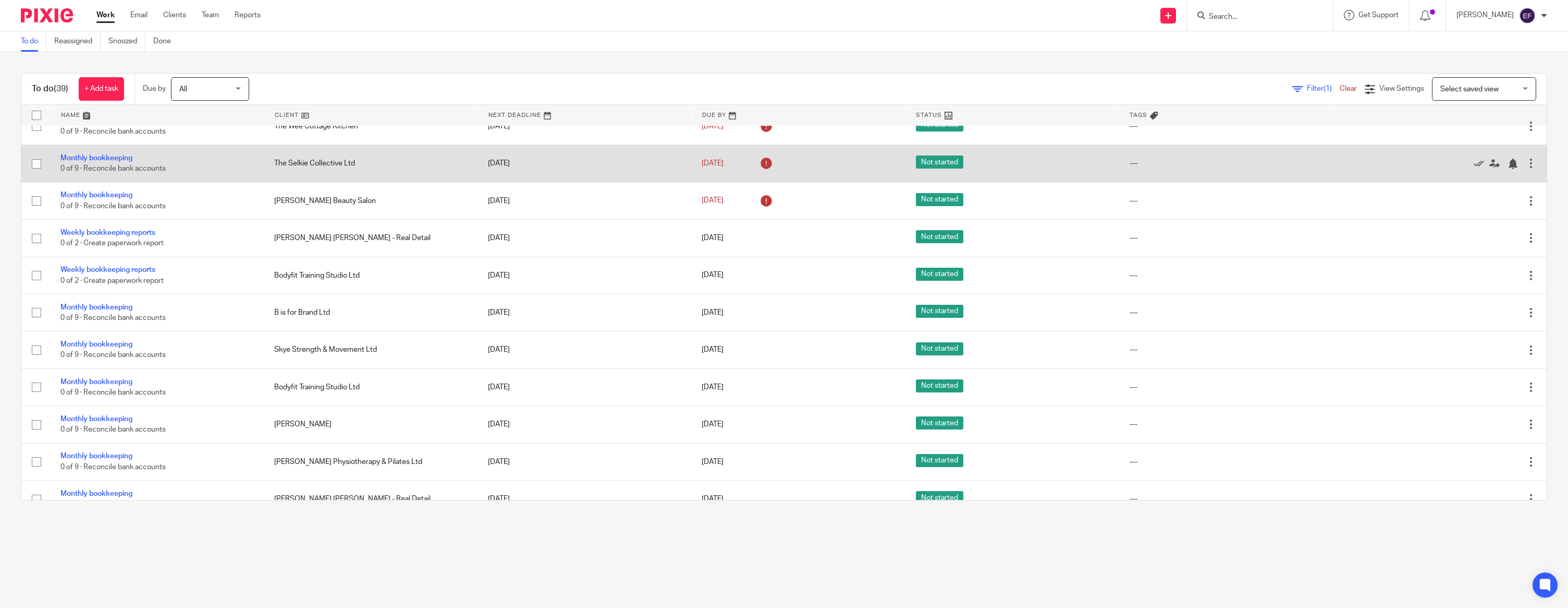
scroll to position [570, 0]
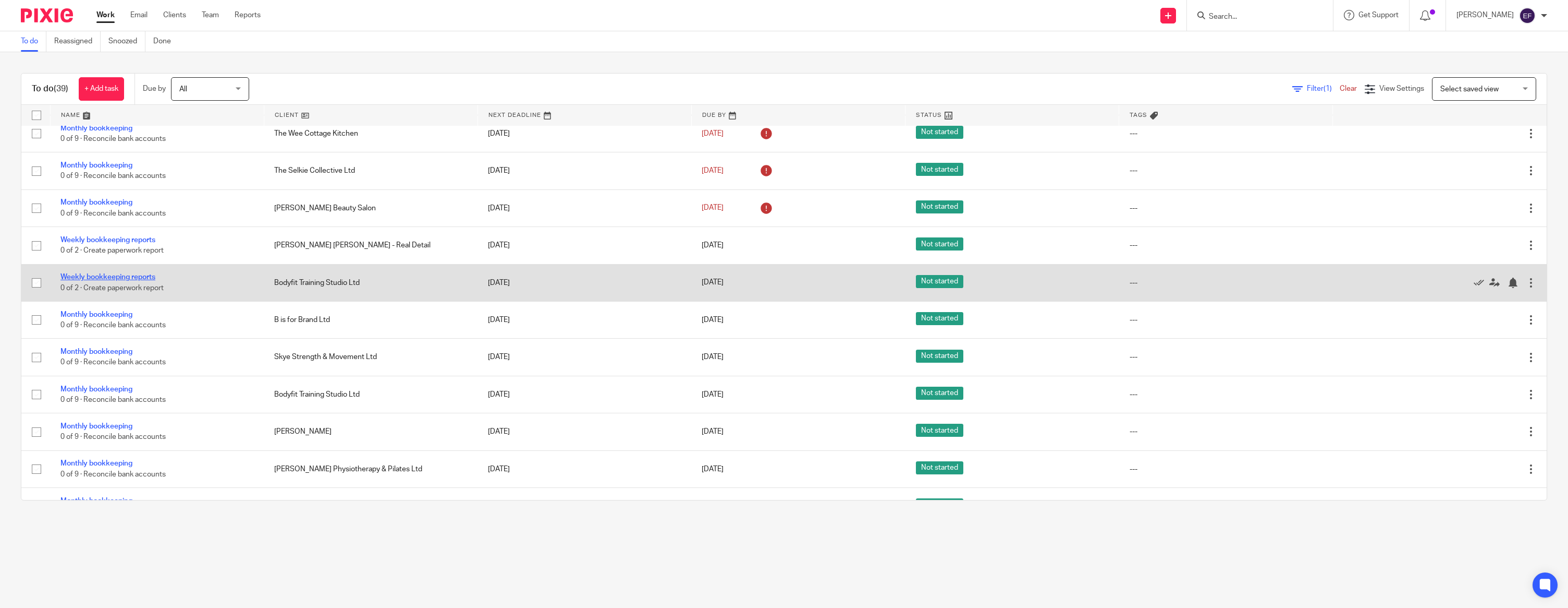
click at [121, 281] on link "Weekly bookkeeping reports" at bounding box center [108, 277] width 95 height 7
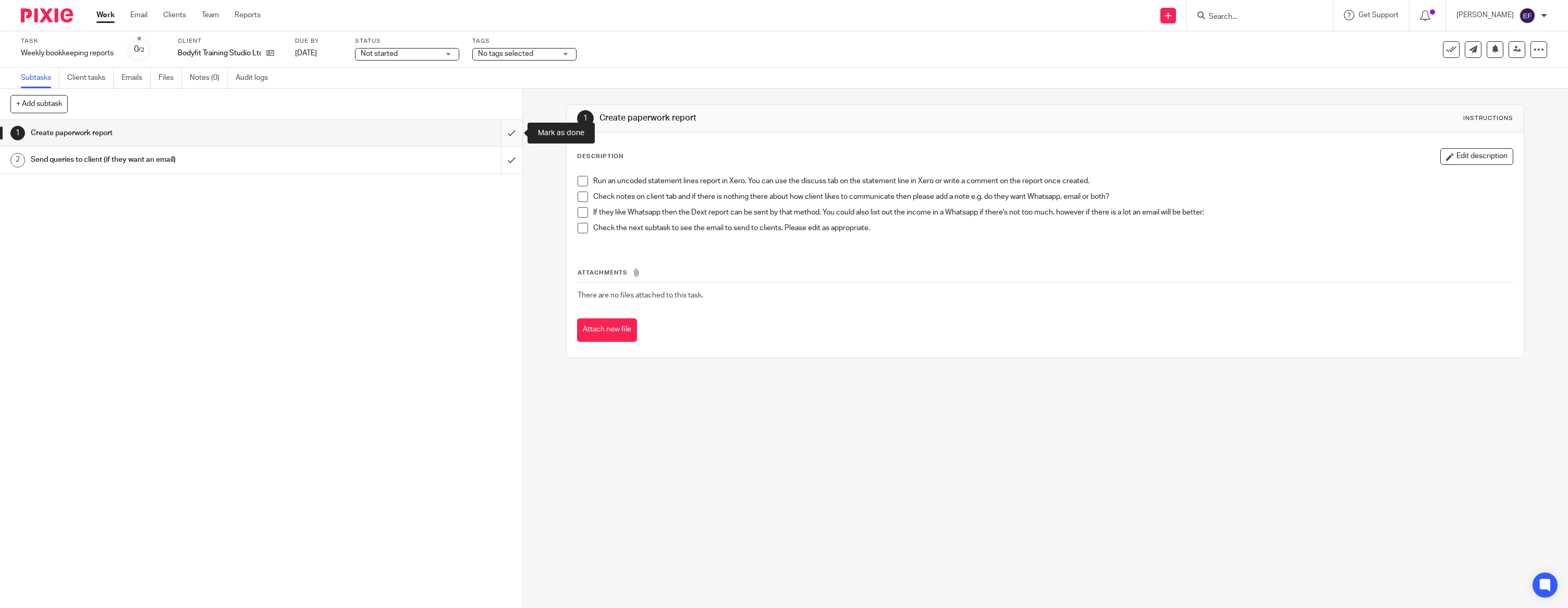
click at [509, 131] on input "submit" at bounding box center [261, 132] width 523 height 26
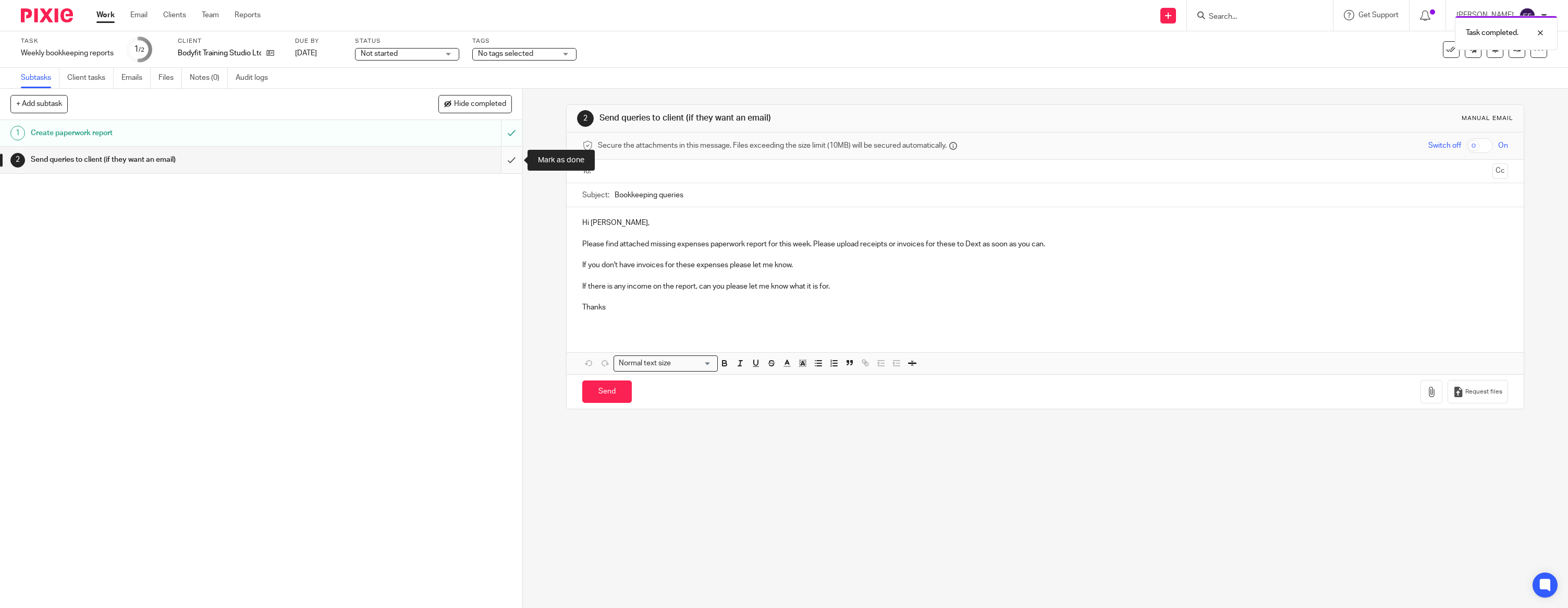
click at [510, 162] on input "submit" at bounding box center [261, 159] width 523 height 26
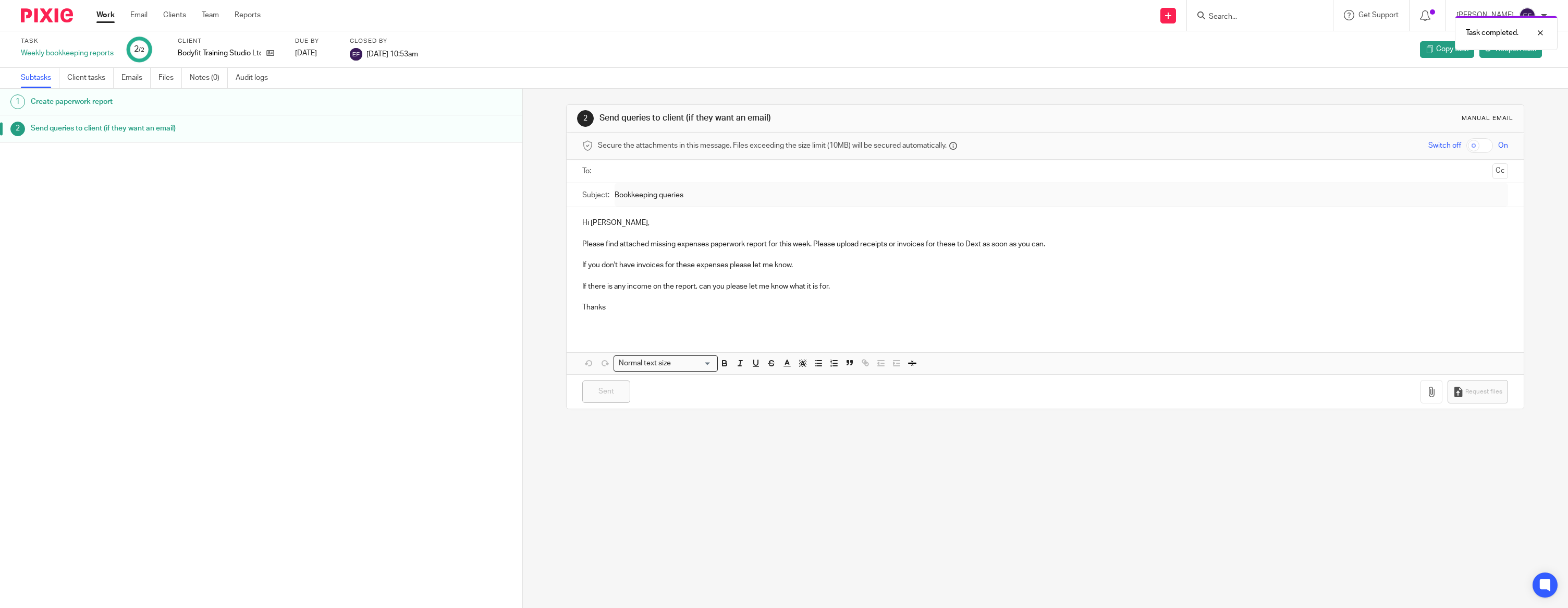
click at [55, 22] on img at bounding box center [47, 15] width 52 height 14
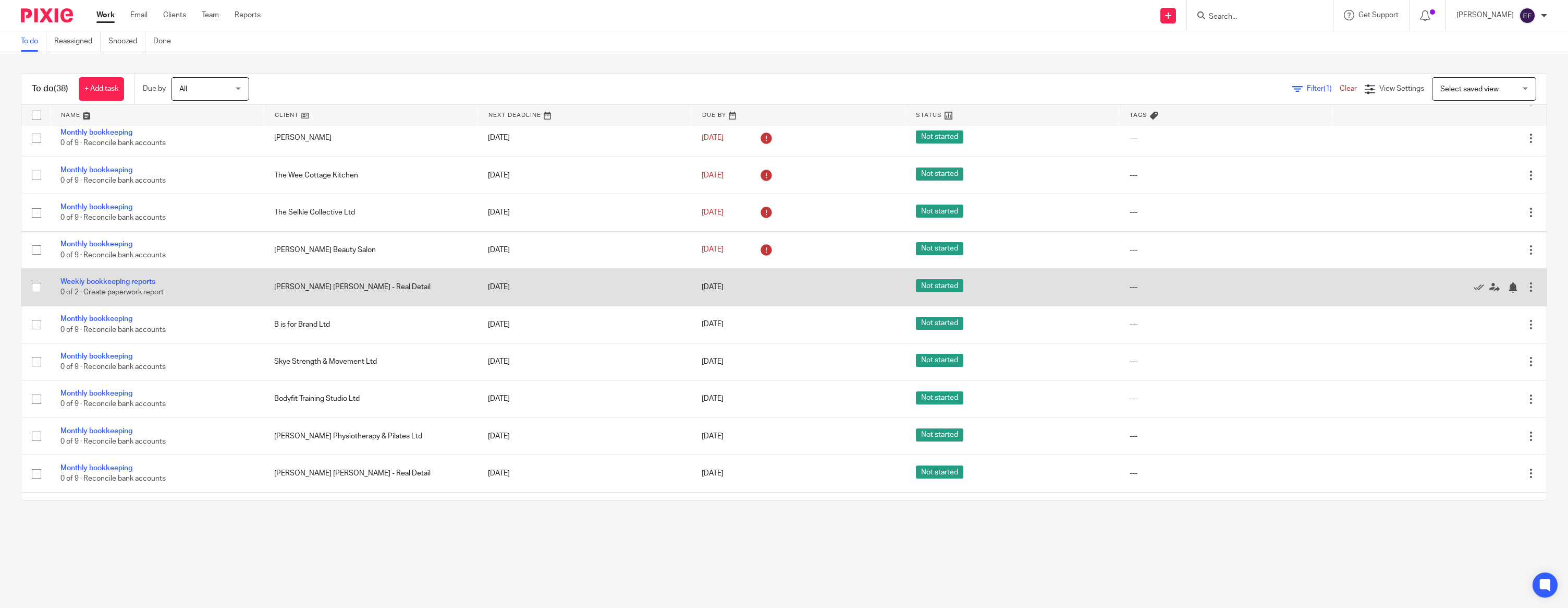
scroll to position [538, 0]
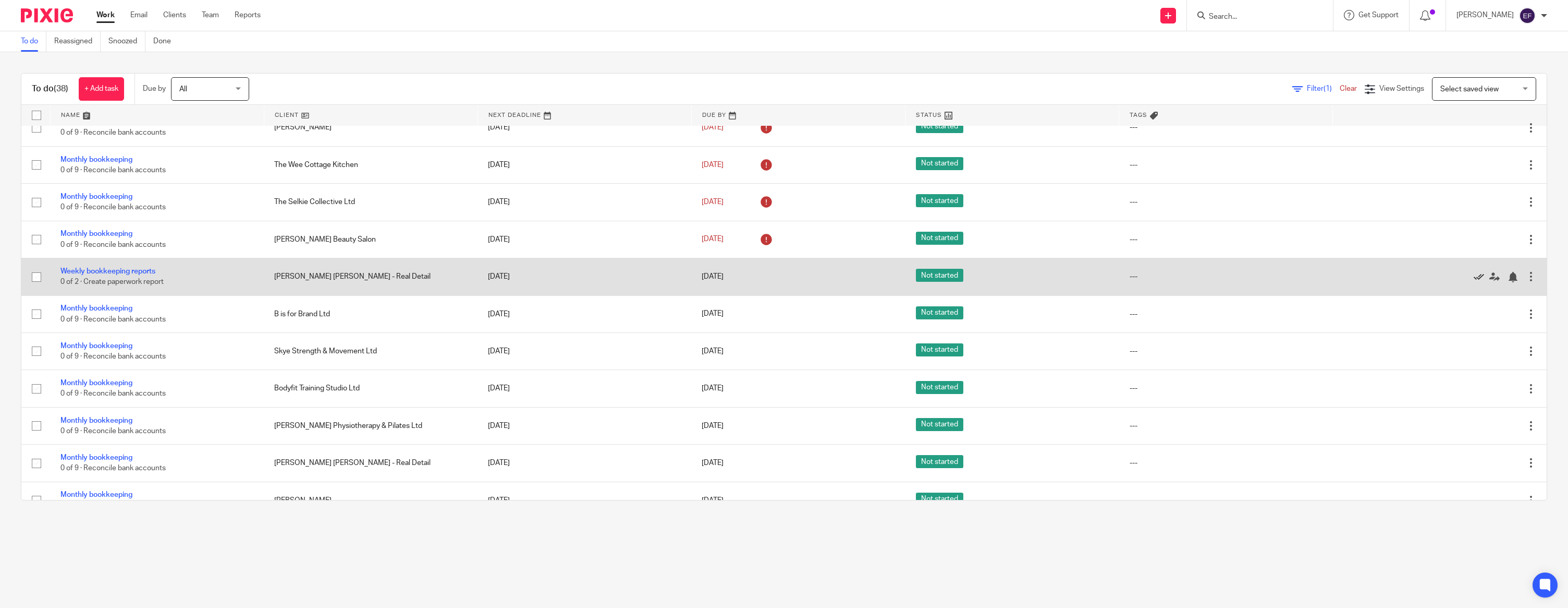
click at [1481, 282] on icon at bounding box center [1479, 277] width 11 height 11
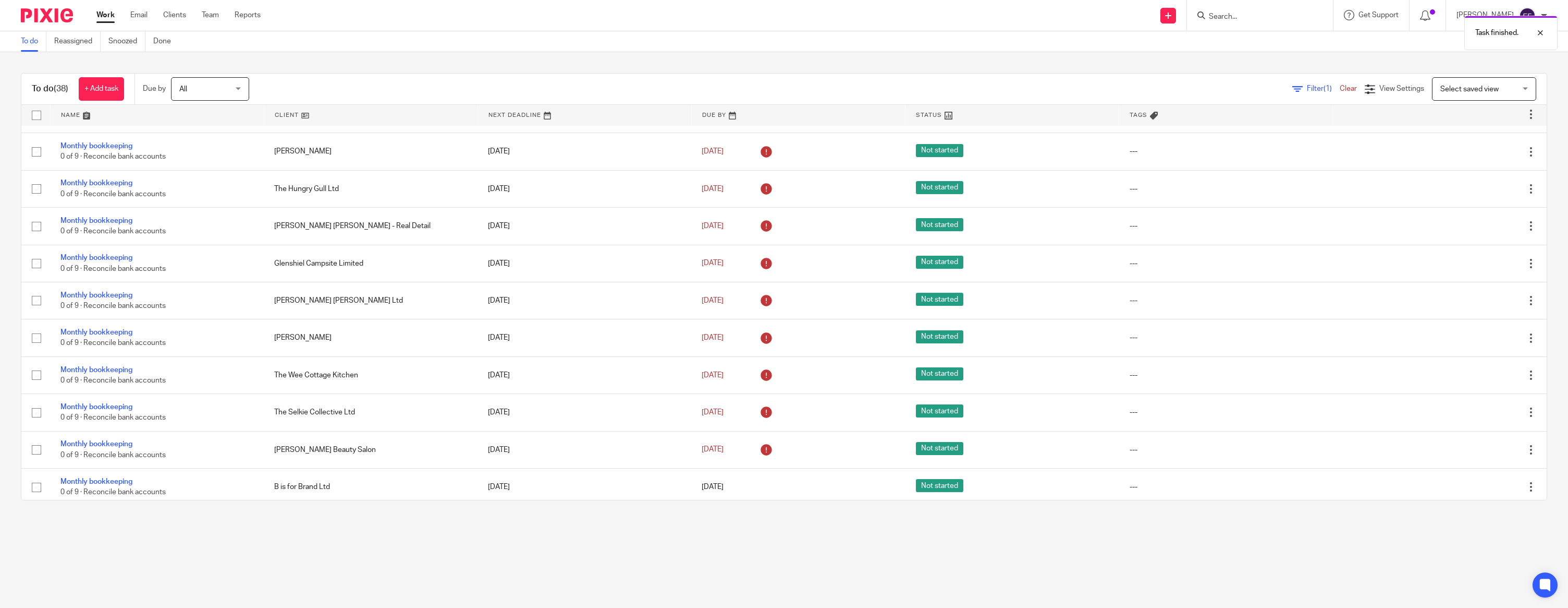
scroll to position [0, 0]
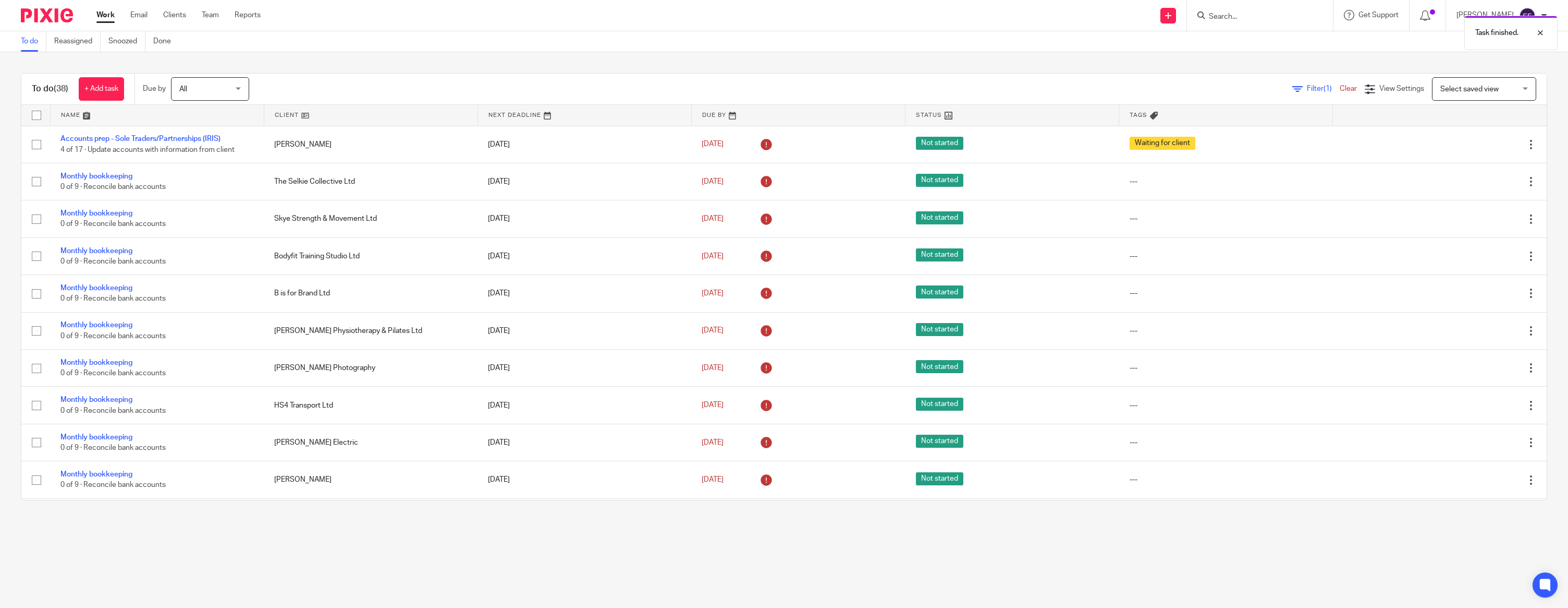
click at [287, 115] on link at bounding box center [371, 115] width 213 height 21
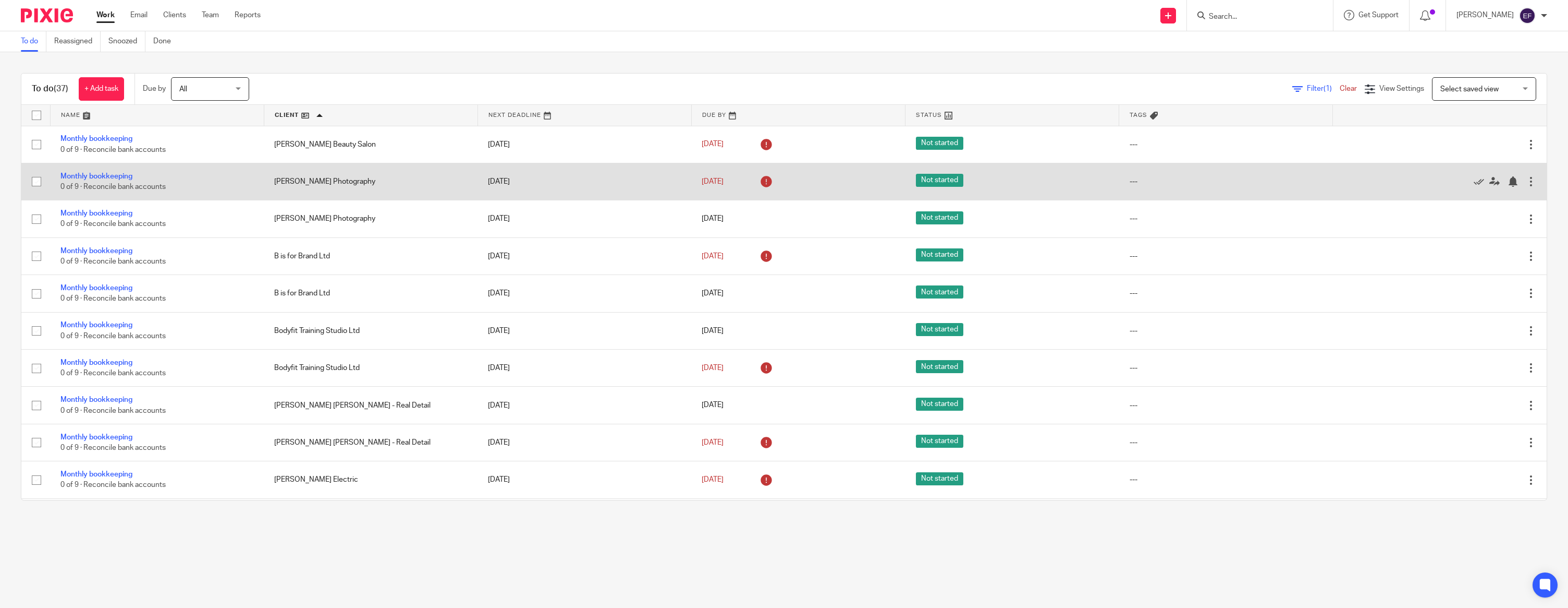
click at [1531, 180] on div at bounding box center [1531, 182] width 11 height 11
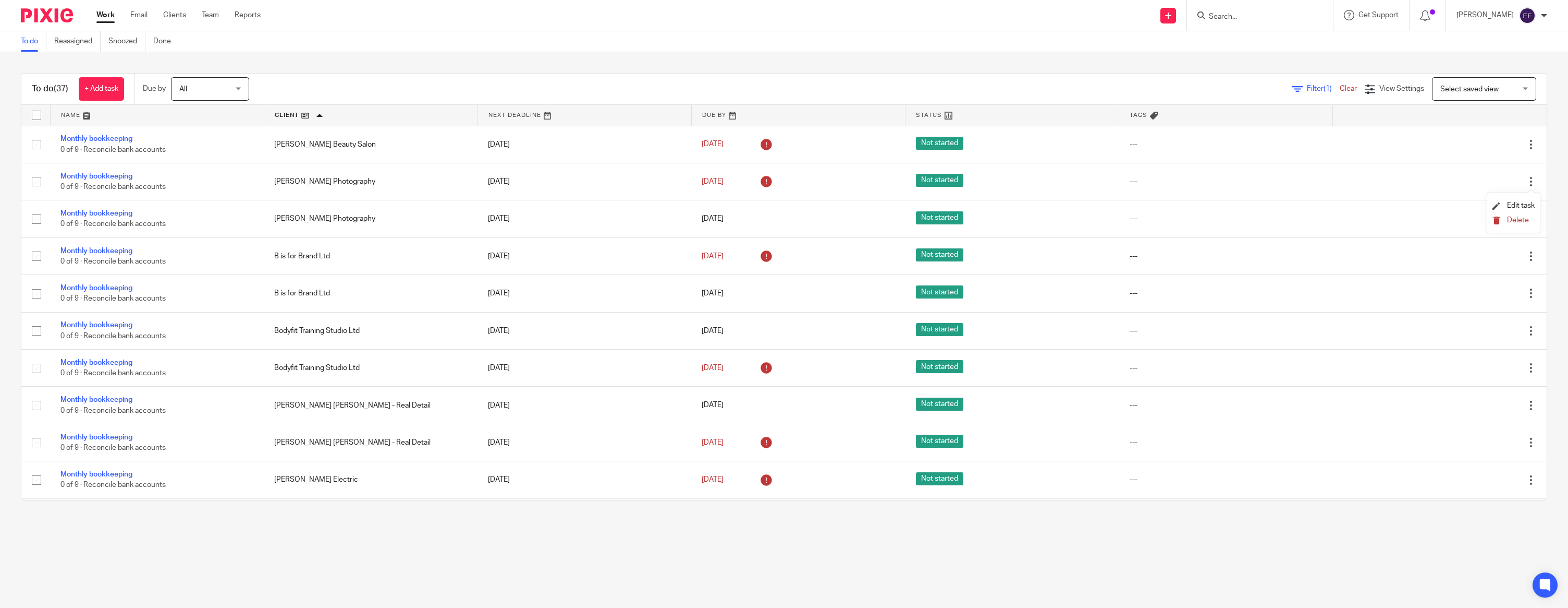
click at [1520, 220] on span "Delete" at bounding box center [1518, 220] width 22 height 7
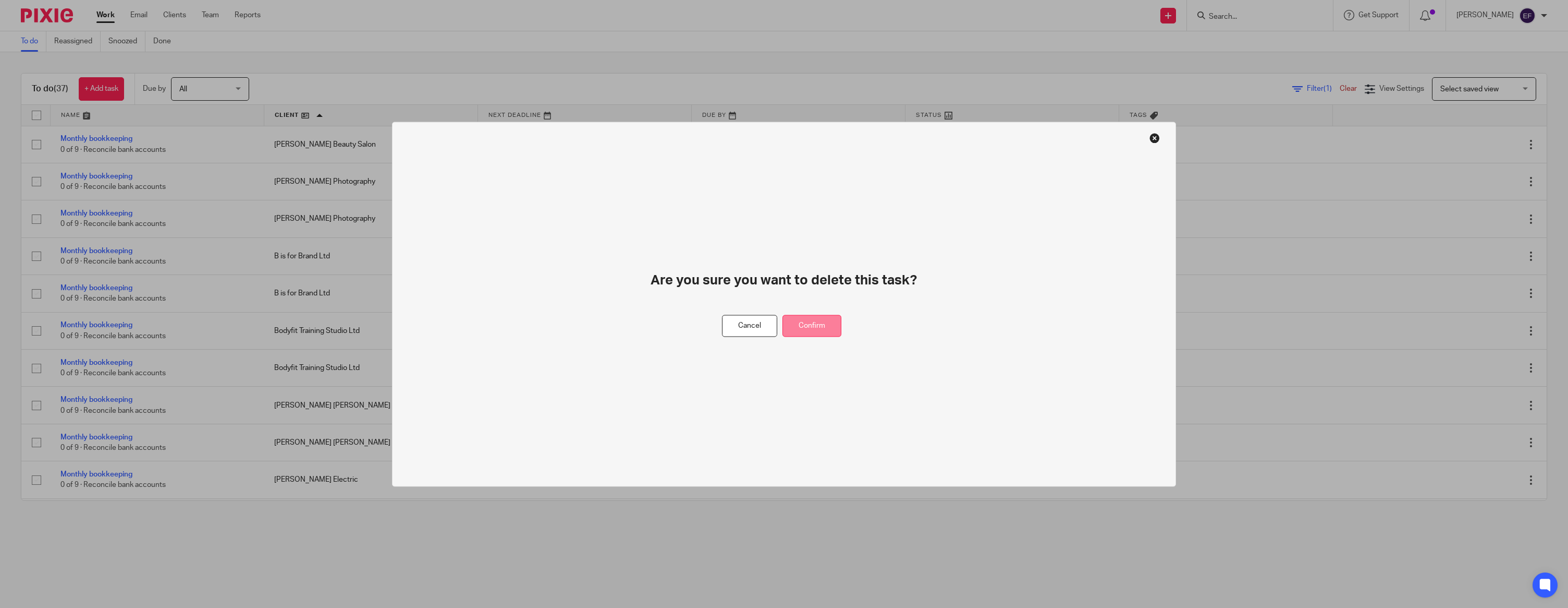
click at [796, 323] on button "Confirm" at bounding box center [811, 326] width 59 height 22
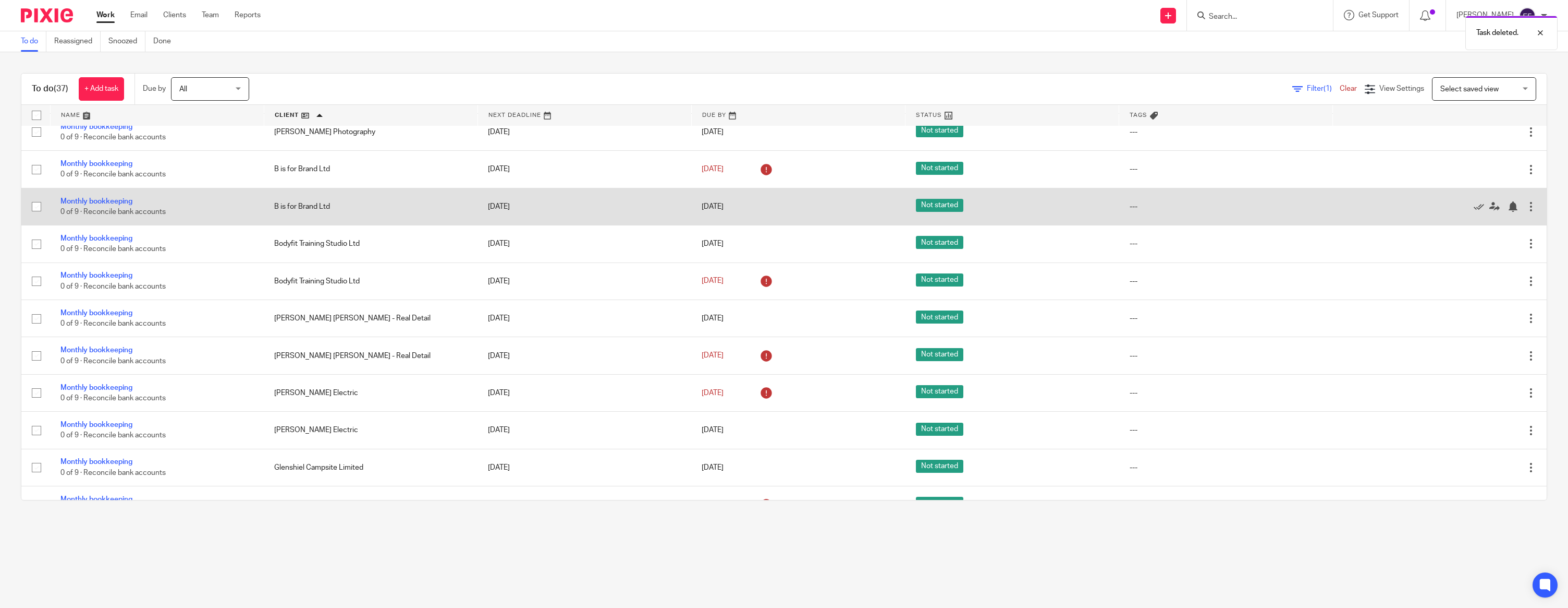
scroll to position [53, 0]
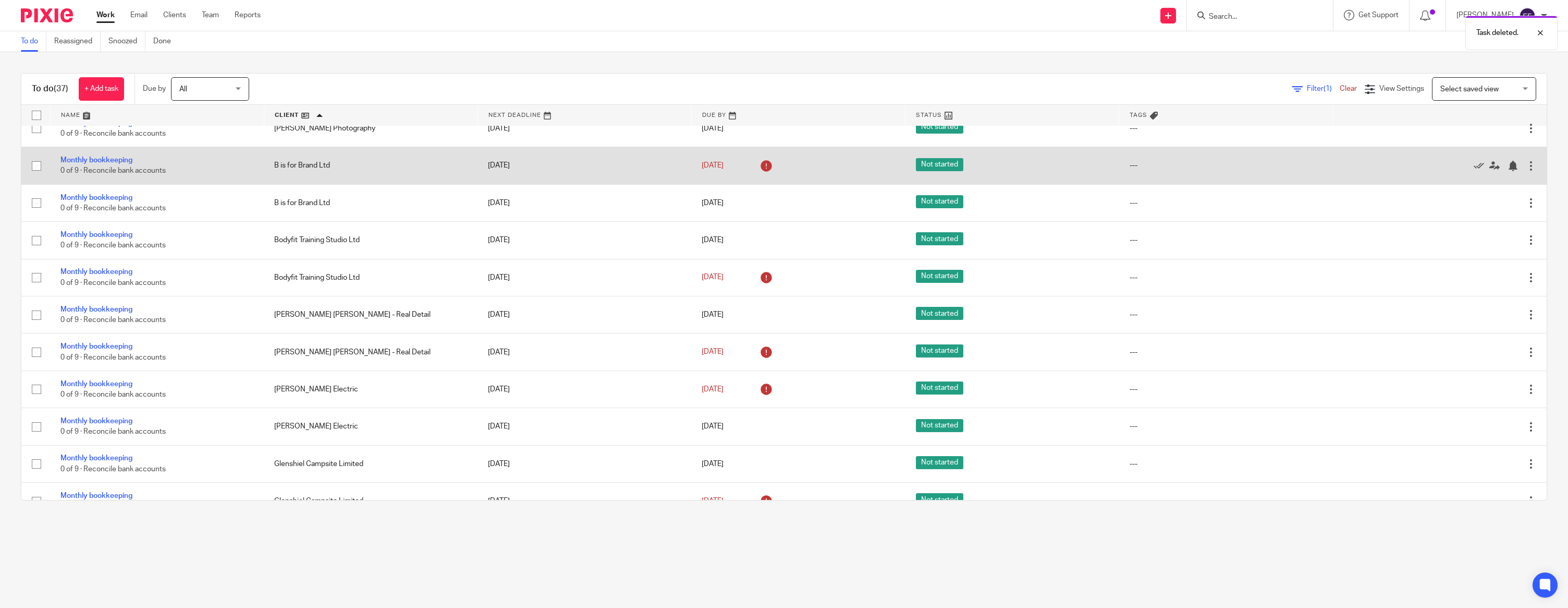
click at [1532, 165] on div at bounding box center [1531, 166] width 11 height 11
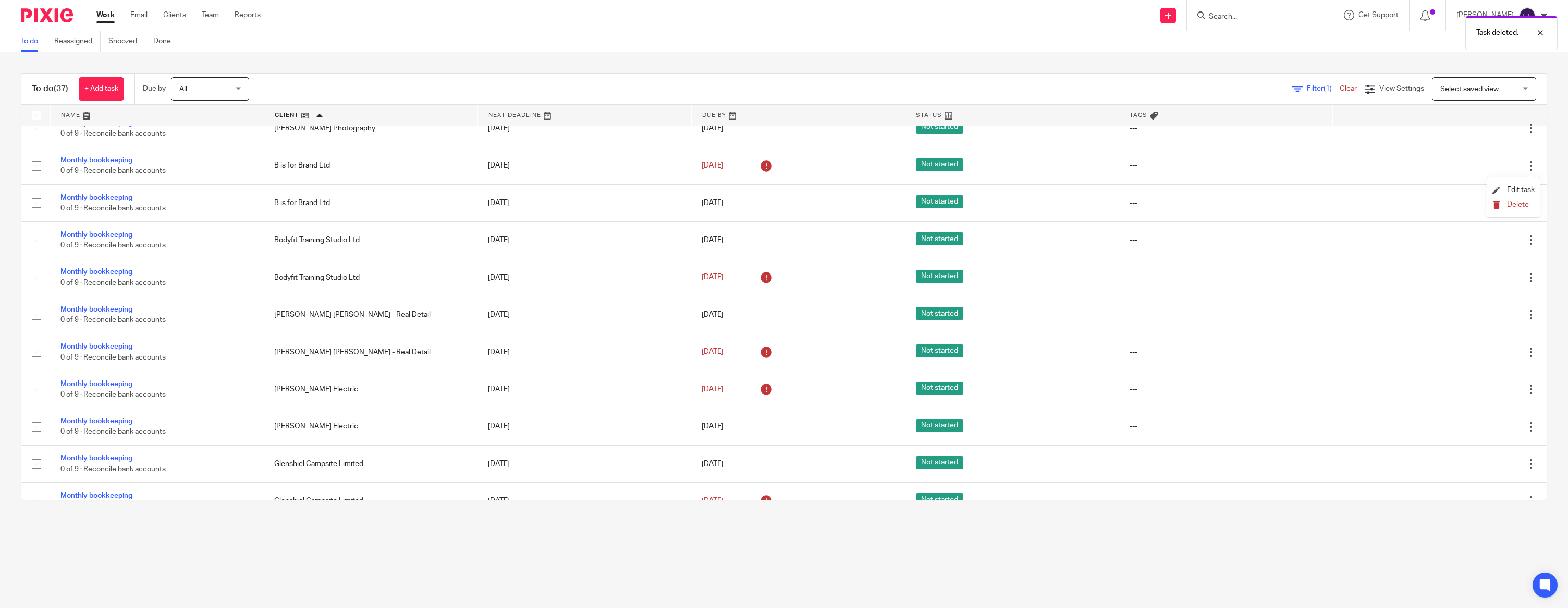
click at [1514, 205] on span "Delete" at bounding box center [1518, 204] width 22 height 7
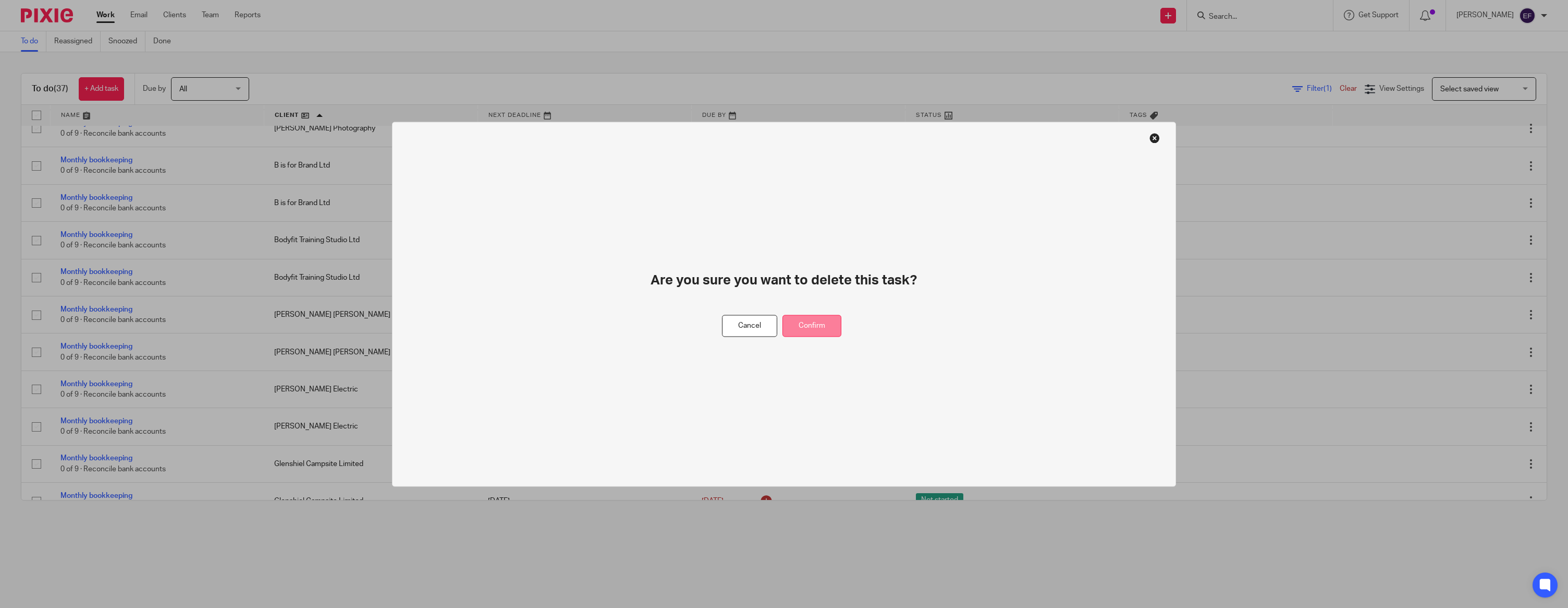
click at [811, 326] on button "Confirm" at bounding box center [811, 326] width 59 height 22
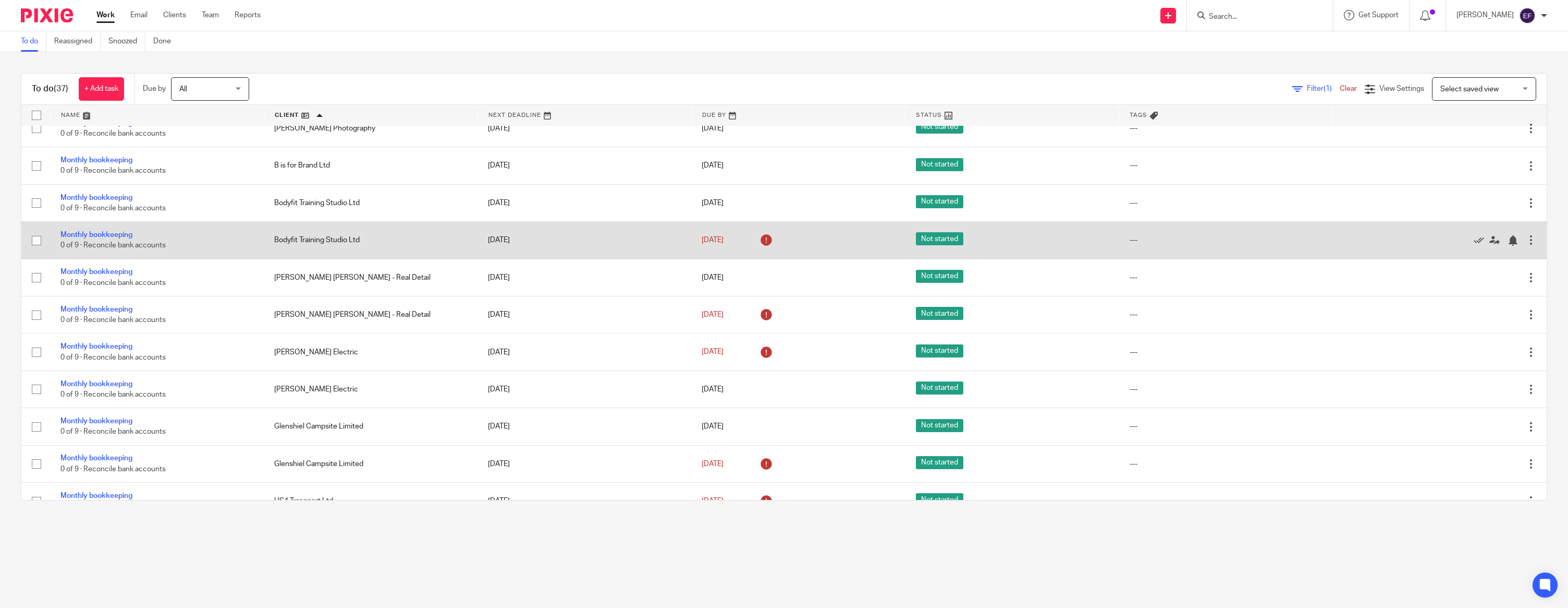
click at [1531, 241] on div at bounding box center [1531, 240] width 11 height 11
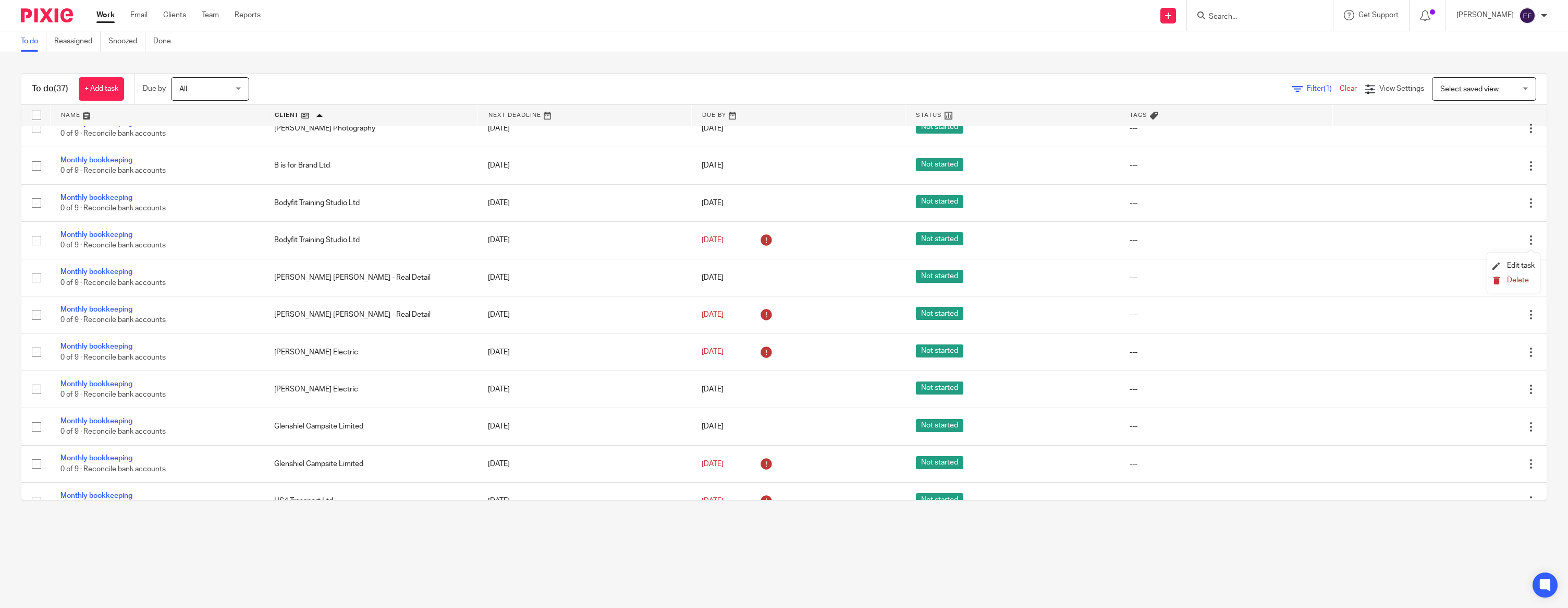
click at [1514, 280] on span "Delete" at bounding box center [1518, 280] width 22 height 7
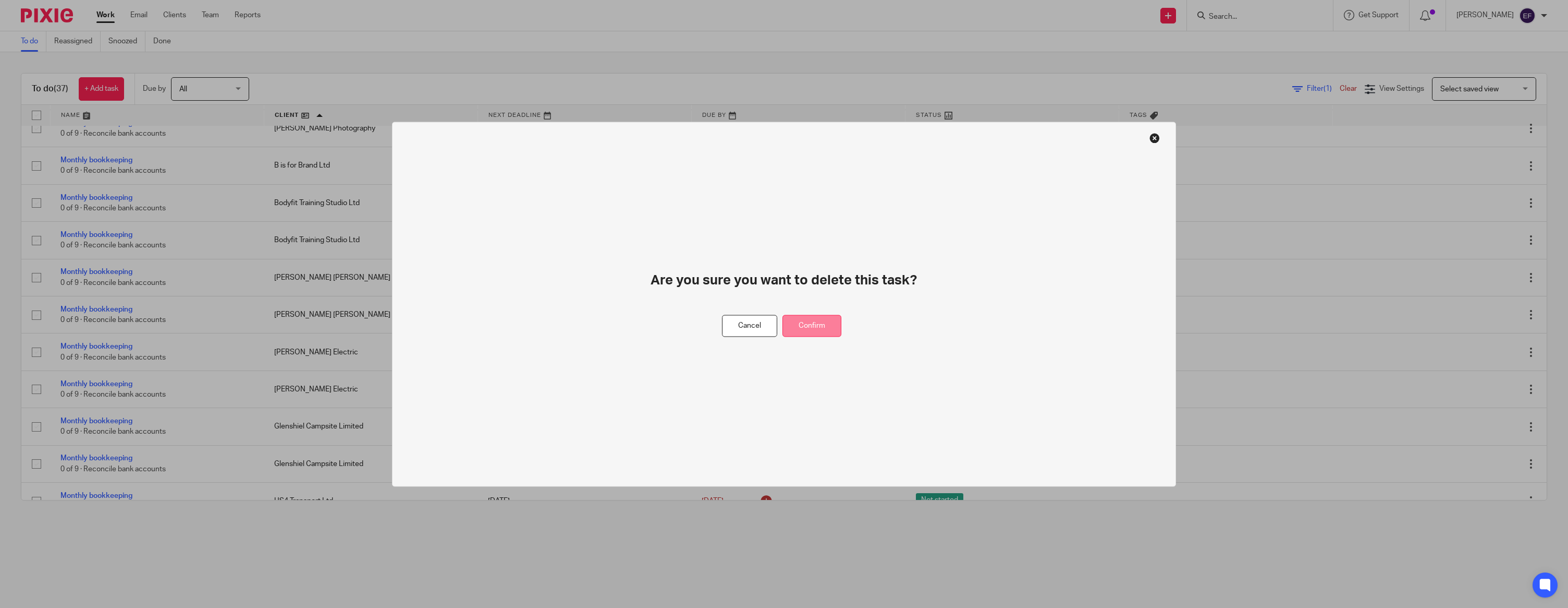
click at [826, 321] on button "Confirm" at bounding box center [811, 326] width 59 height 22
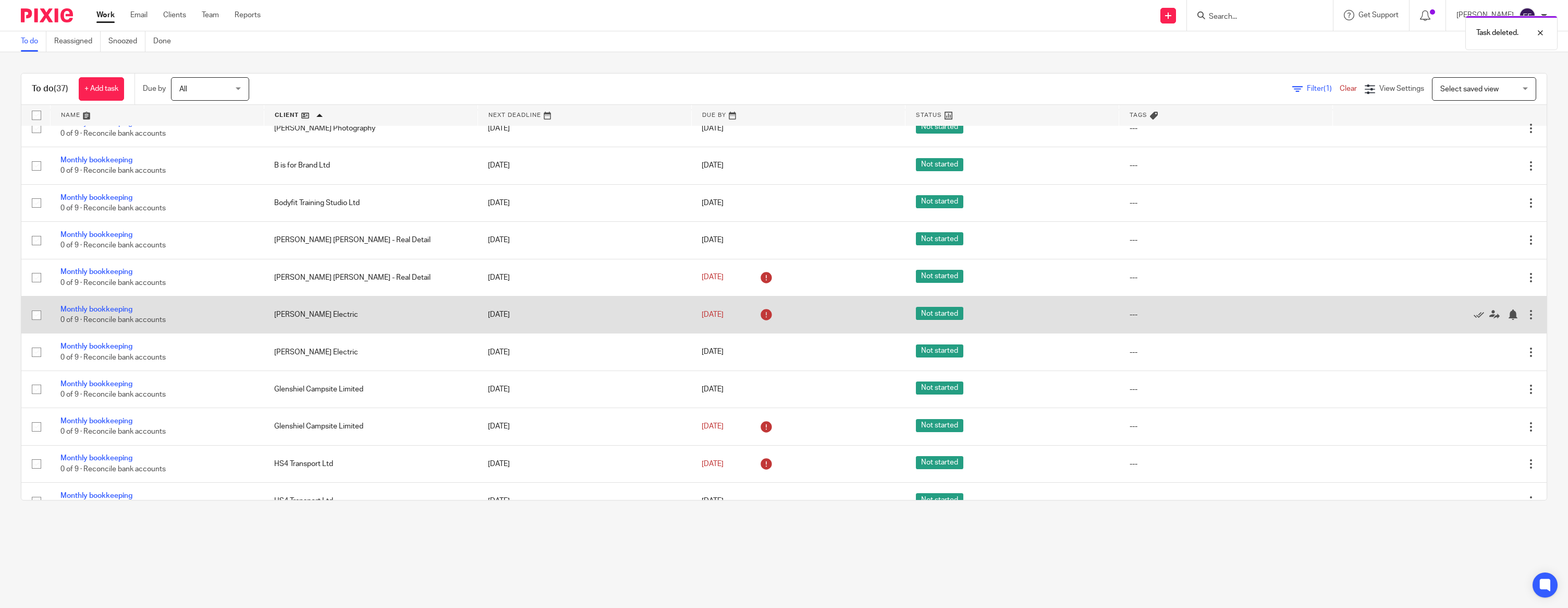
click at [1536, 317] on td "Edit task Delete" at bounding box center [1440, 315] width 214 height 37
click at [1533, 317] on div at bounding box center [1531, 314] width 11 height 11
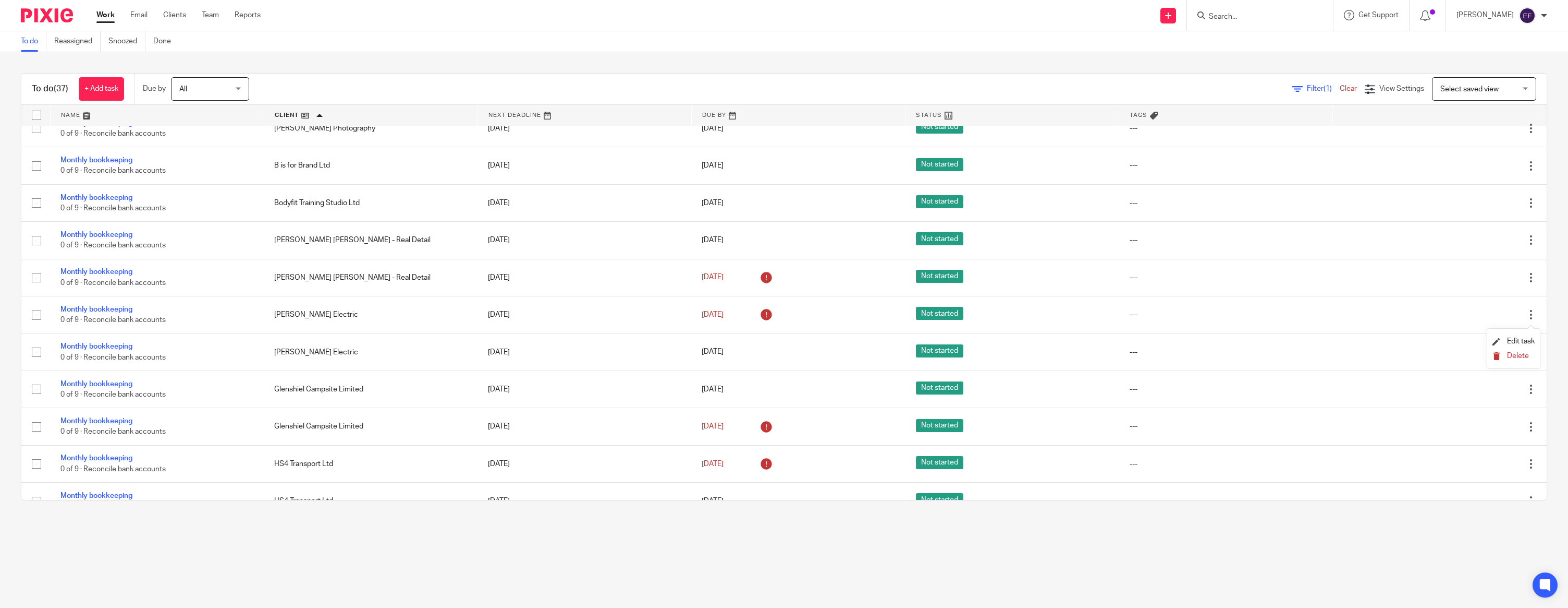
click at [1512, 354] on span "Delete" at bounding box center [1518, 356] width 22 height 7
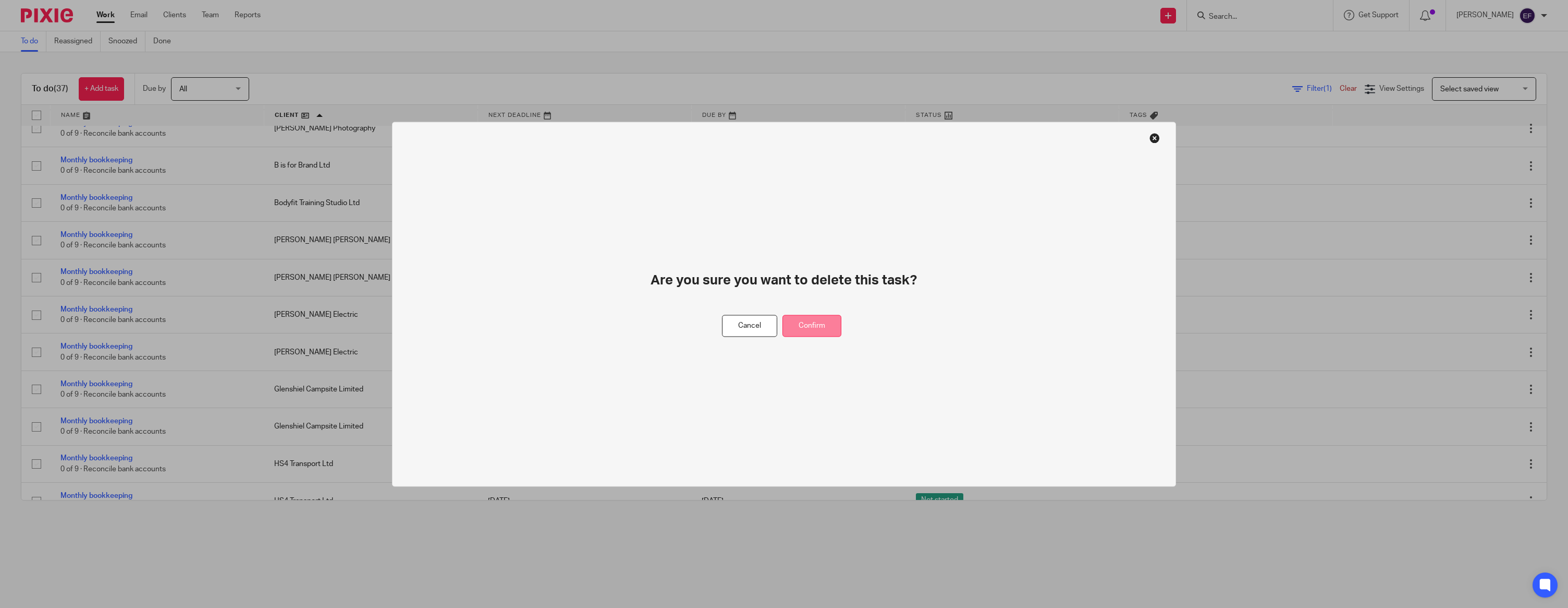
click at [820, 326] on button "Confirm" at bounding box center [811, 326] width 59 height 22
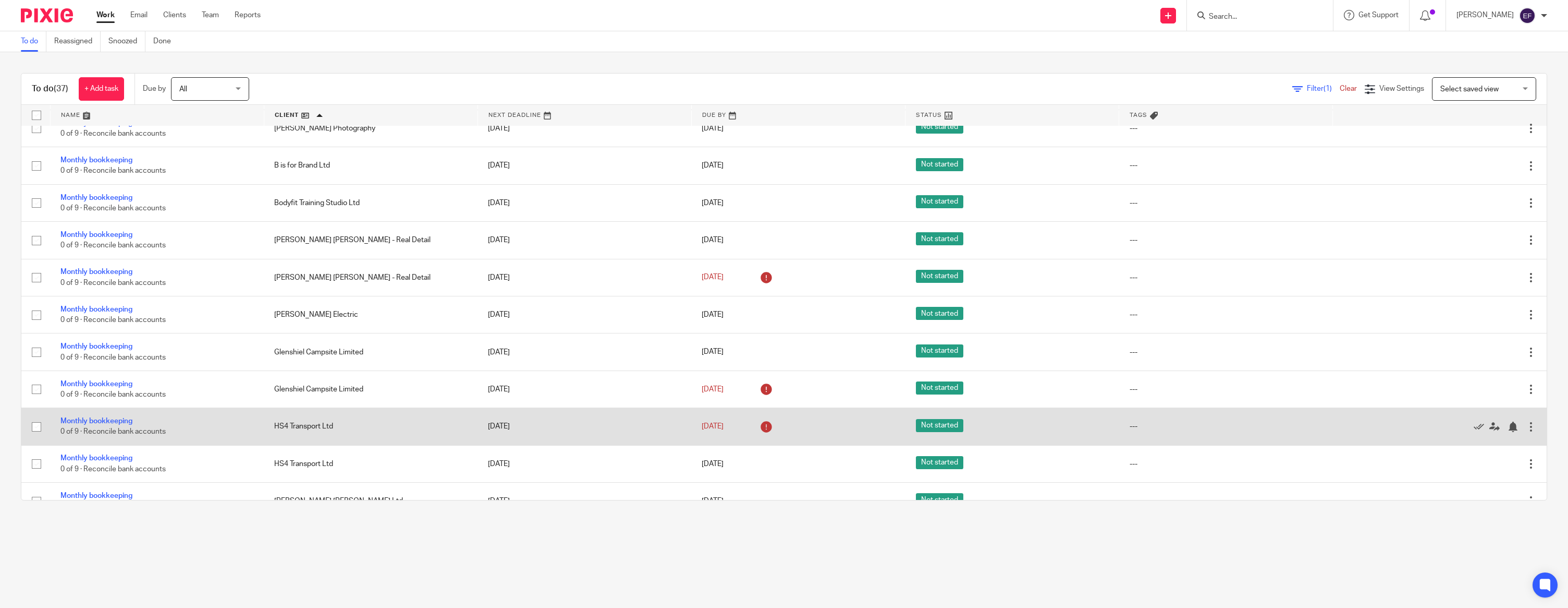
click at [1534, 428] on div at bounding box center [1531, 426] width 11 height 11
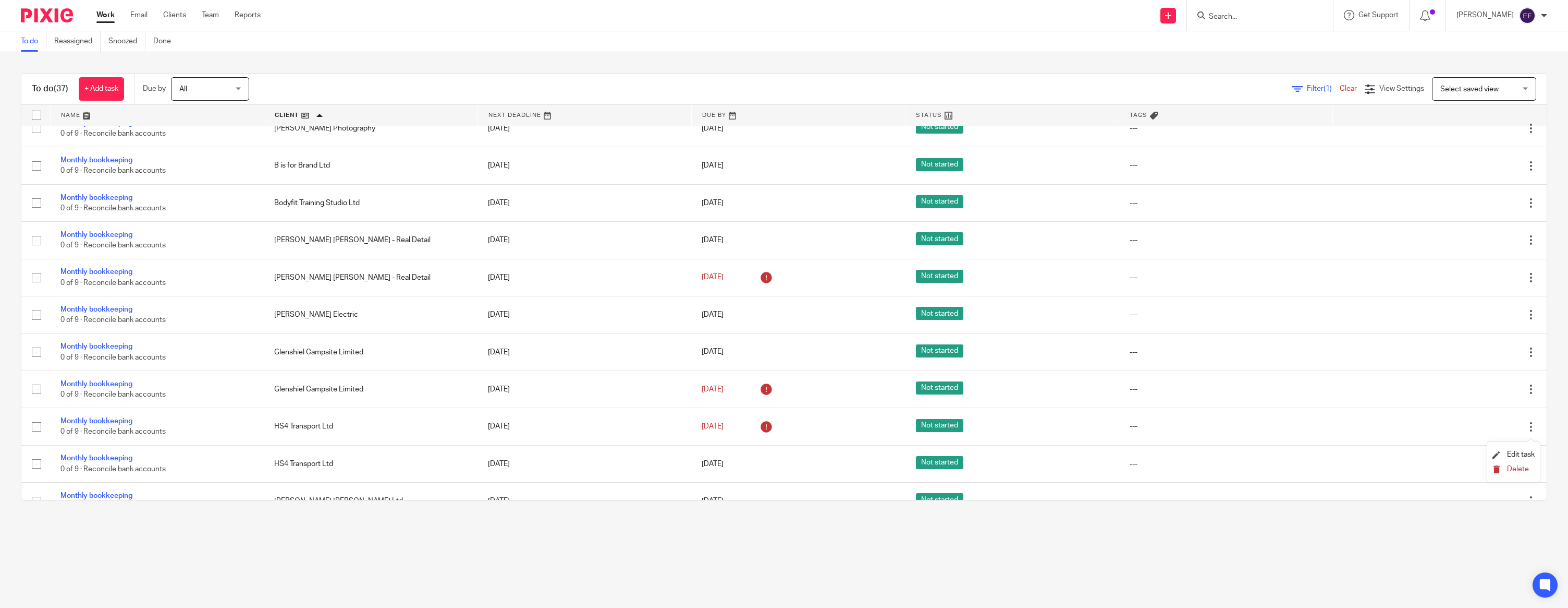
click at [1517, 466] on span "Delete" at bounding box center [1518, 469] width 22 height 7
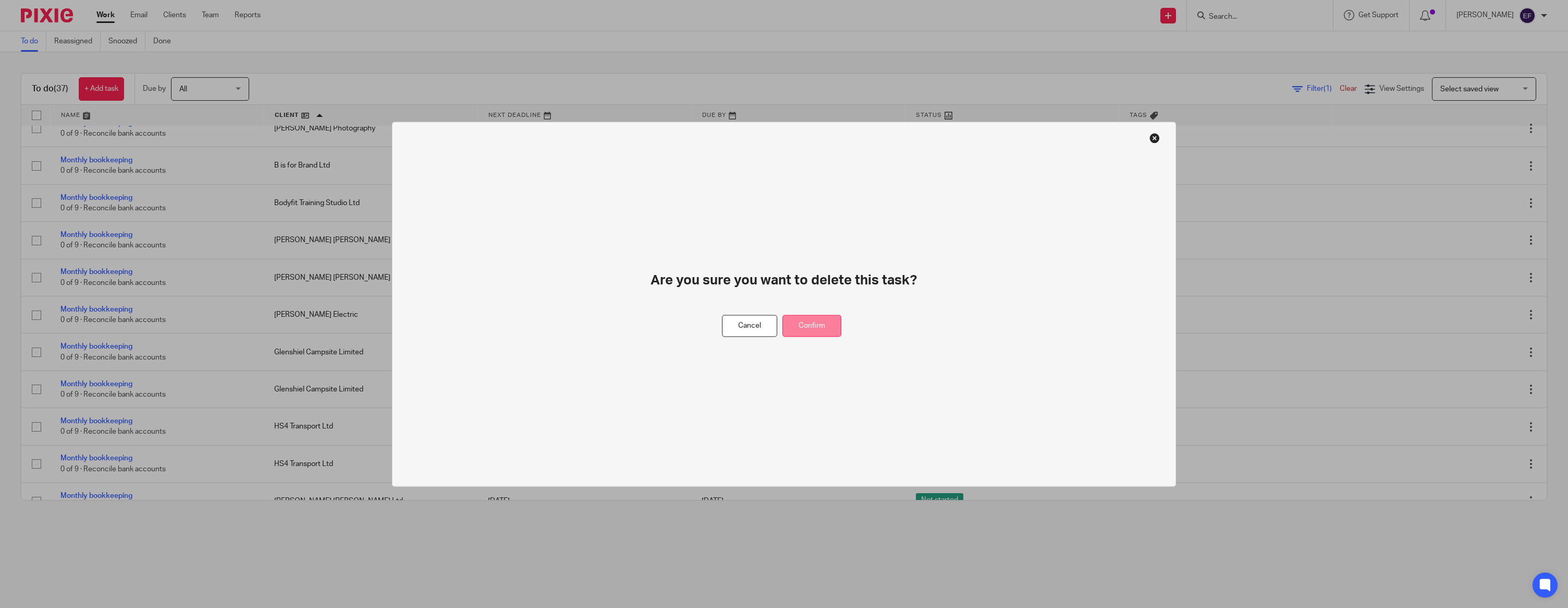
click at [826, 320] on button "Confirm" at bounding box center [811, 326] width 59 height 22
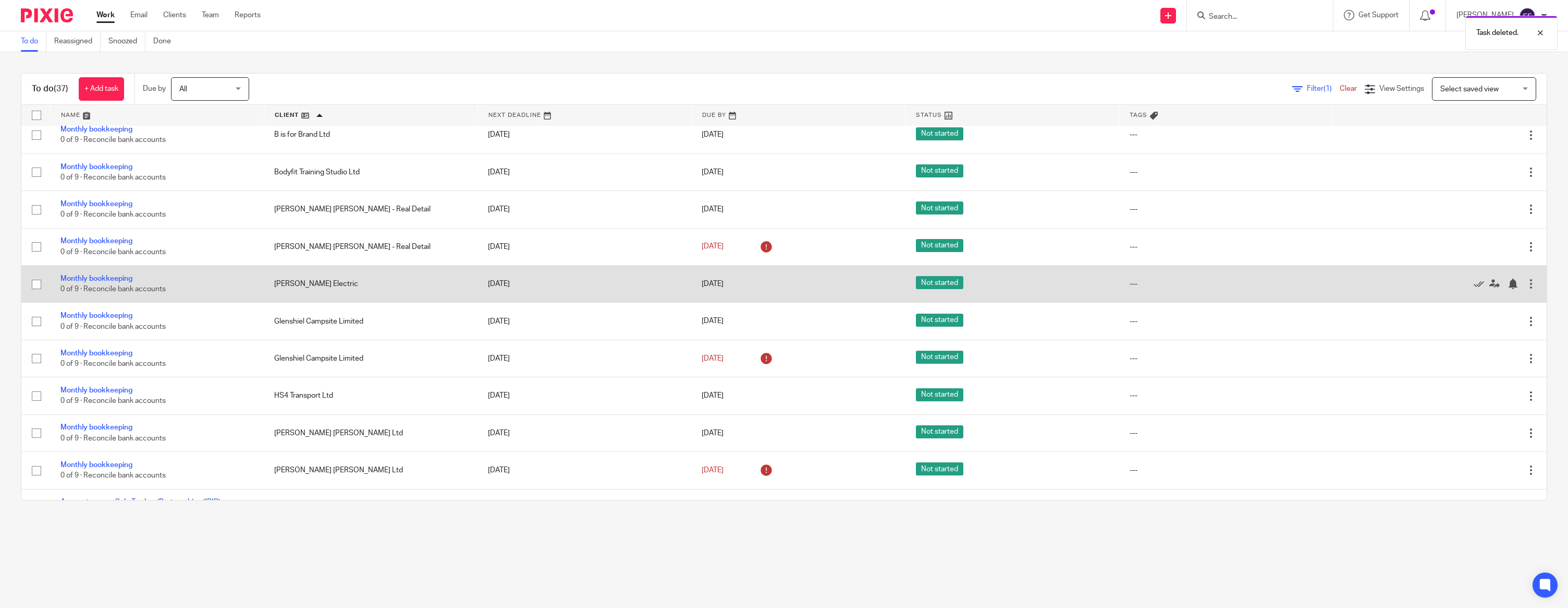
scroll to position [112, 0]
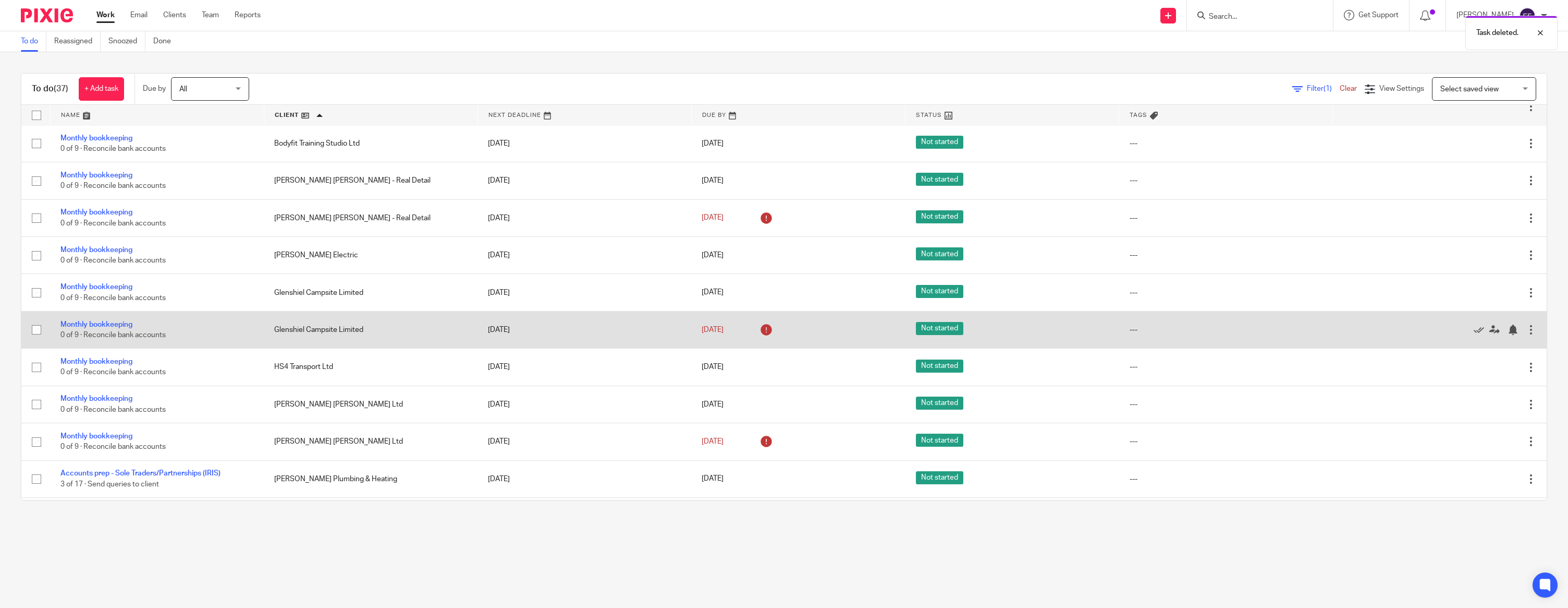
click at [1531, 331] on div at bounding box center [1531, 330] width 11 height 11
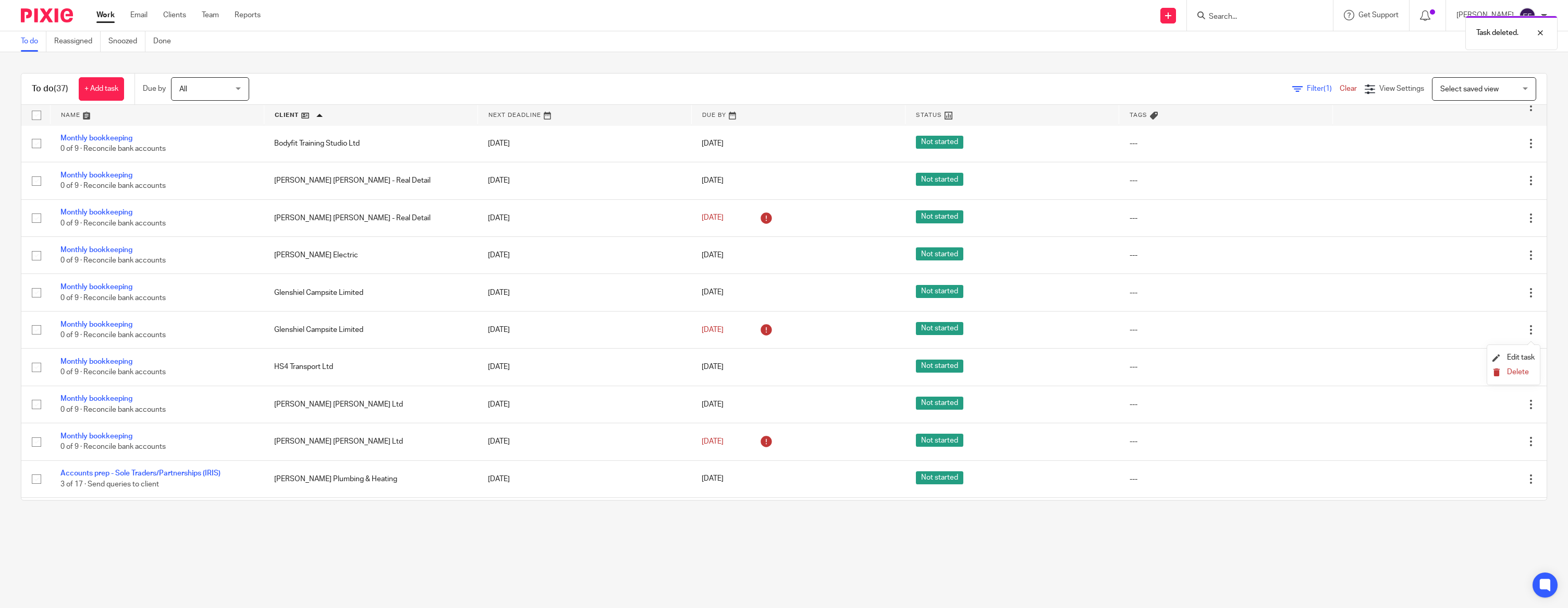
click at [1514, 372] on span "Delete" at bounding box center [1518, 371] width 22 height 7
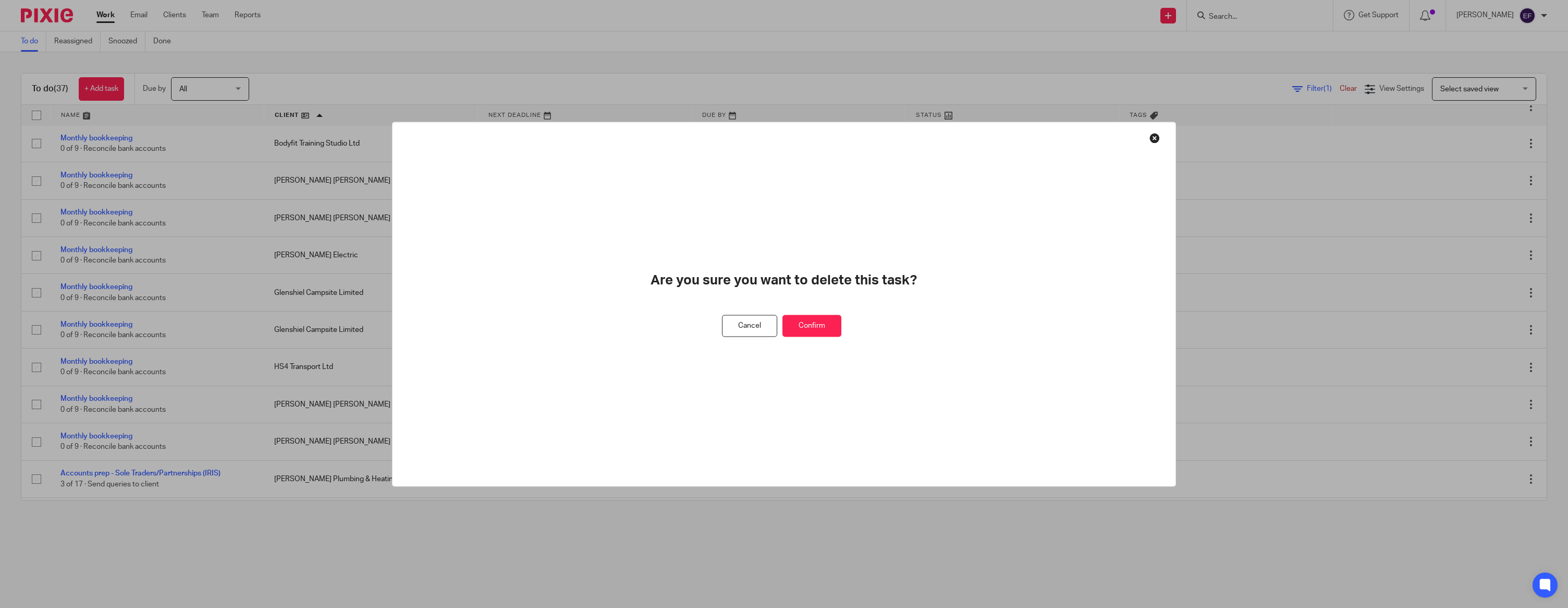
click at [827, 322] on button "Confirm" at bounding box center [811, 326] width 59 height 22
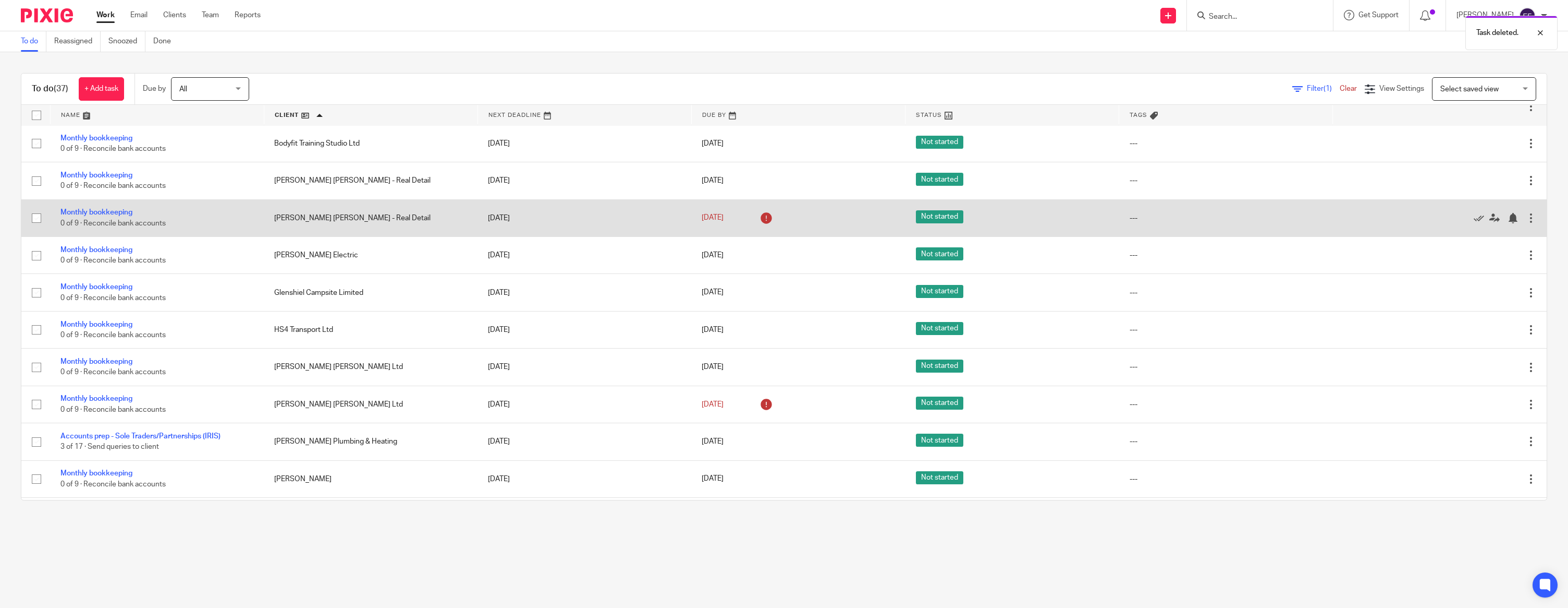
click at [1533, 222] on div at bounding box center [1531, 218] width 11 height 11
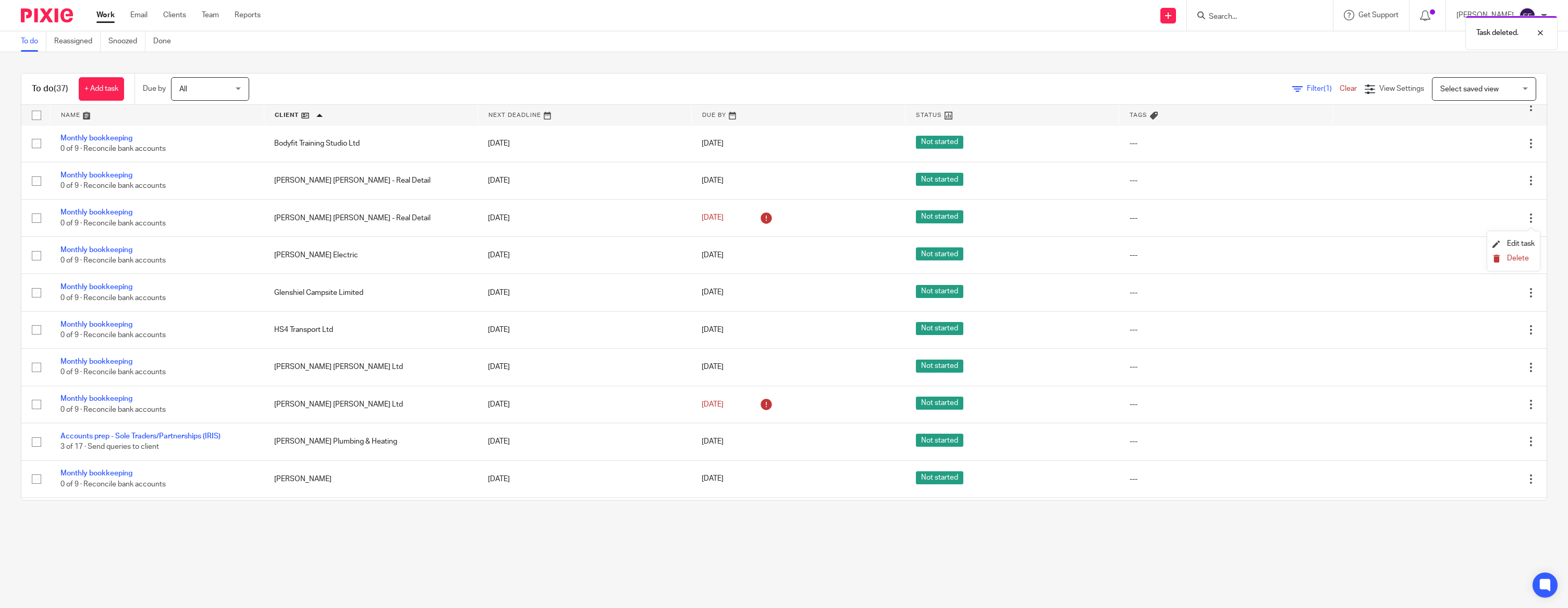
click at [1512, 260] on span "Delete" at bounding box center [1518, 258] width 22 height 7
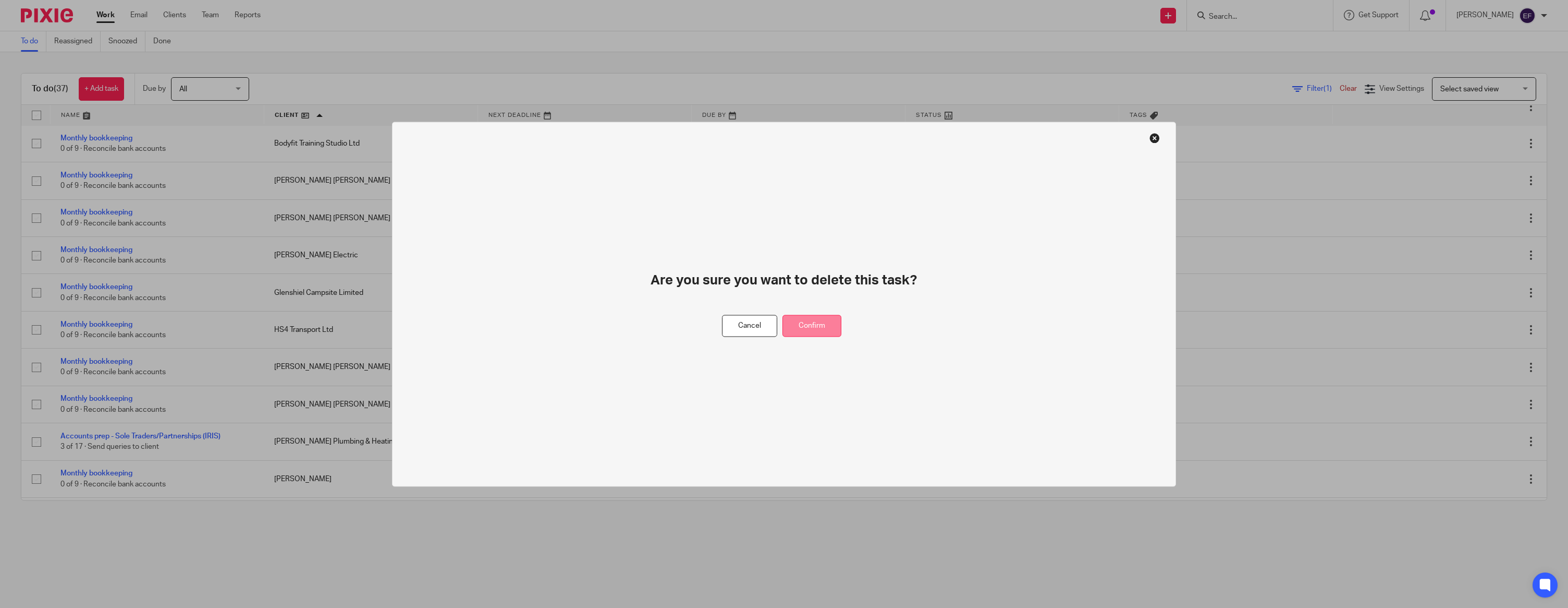
click at [816, 323] on button "Confirm" at bounding box center [811, 326] width 59 height 22
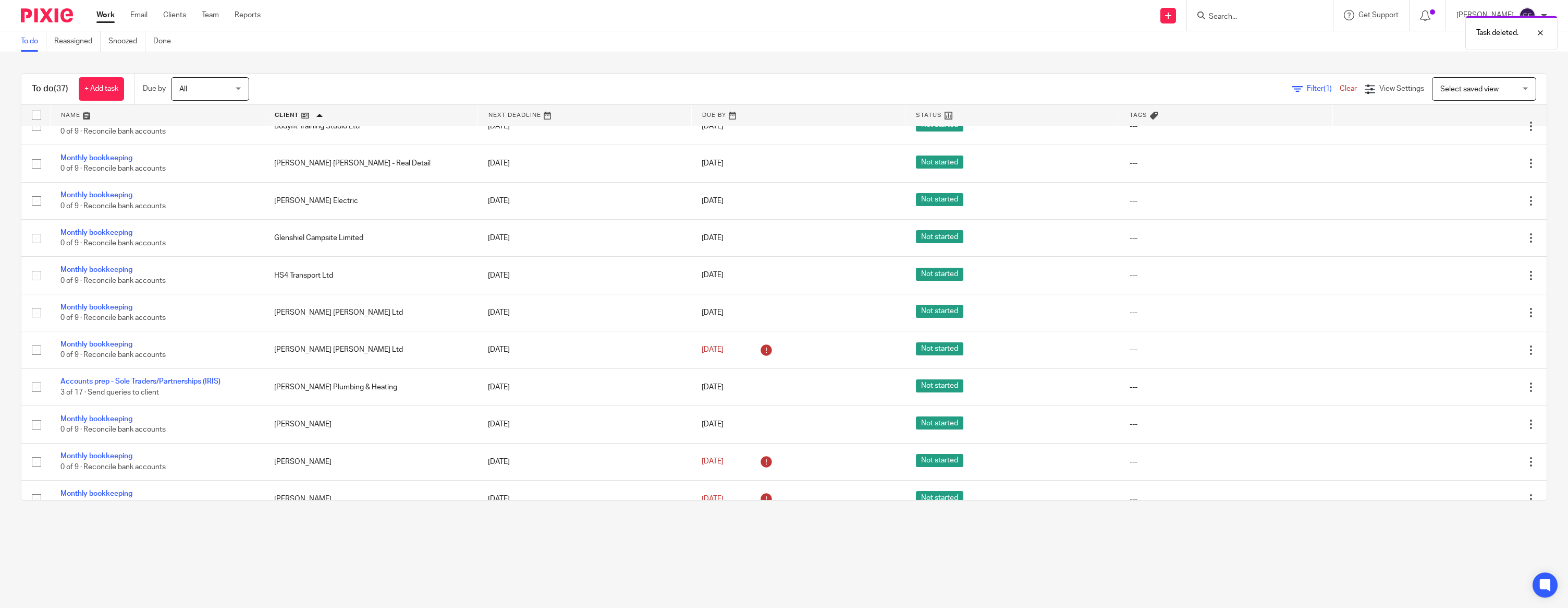
scroll to position [137, 0]
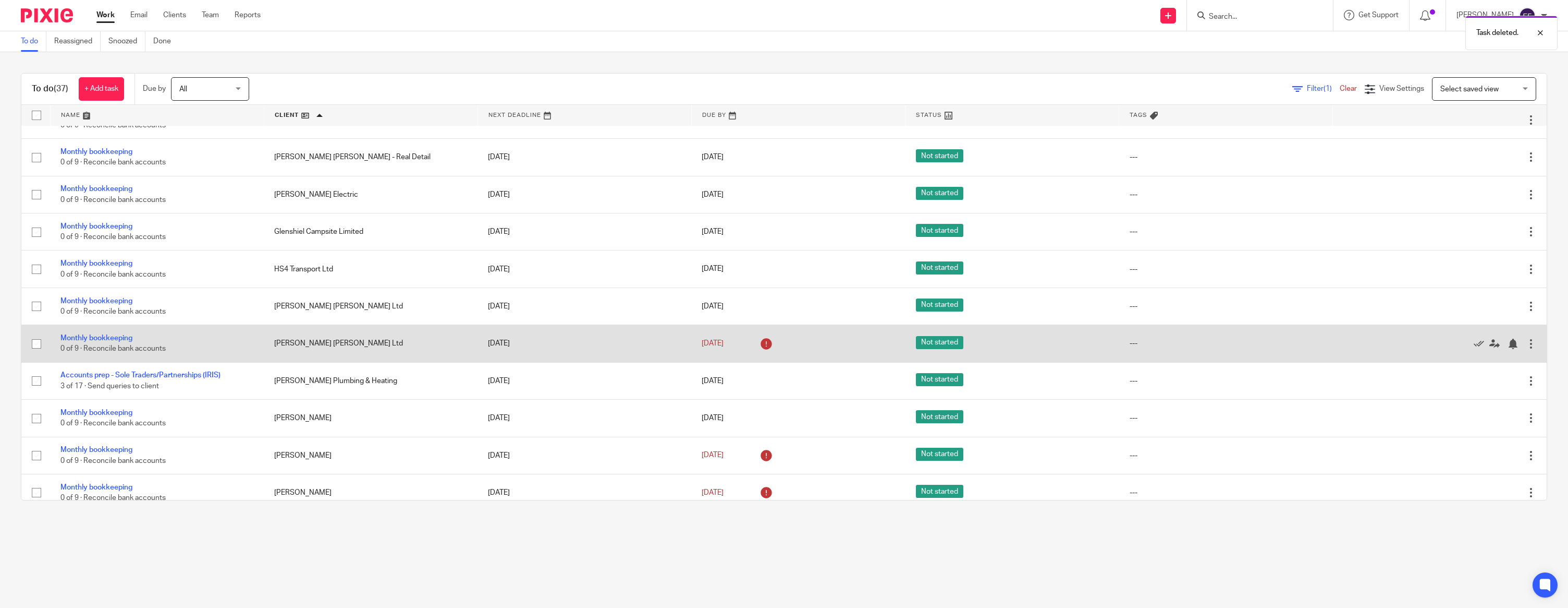
click at [1532, 347] on div at bounding box center [1531, 344] width 11 height 11
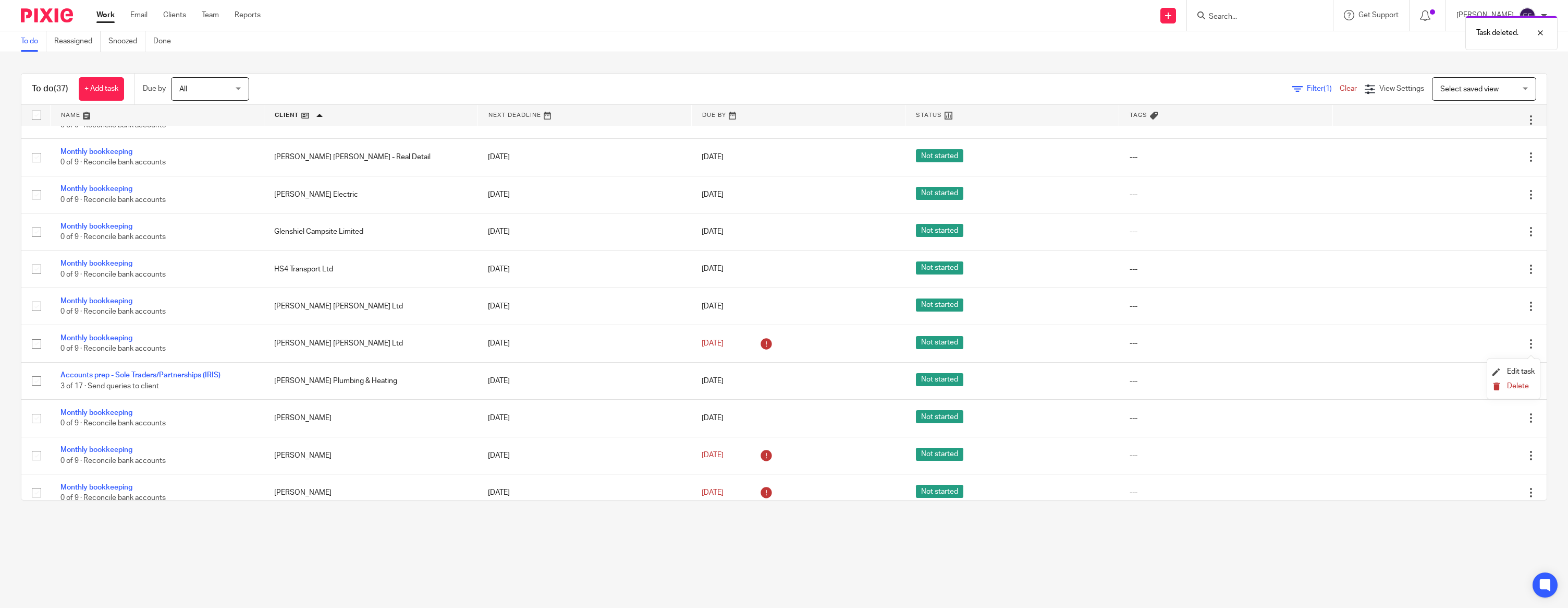
click at [1516, 389] on span "Delete" at bounding box center [1518, 386] width 22 height 7
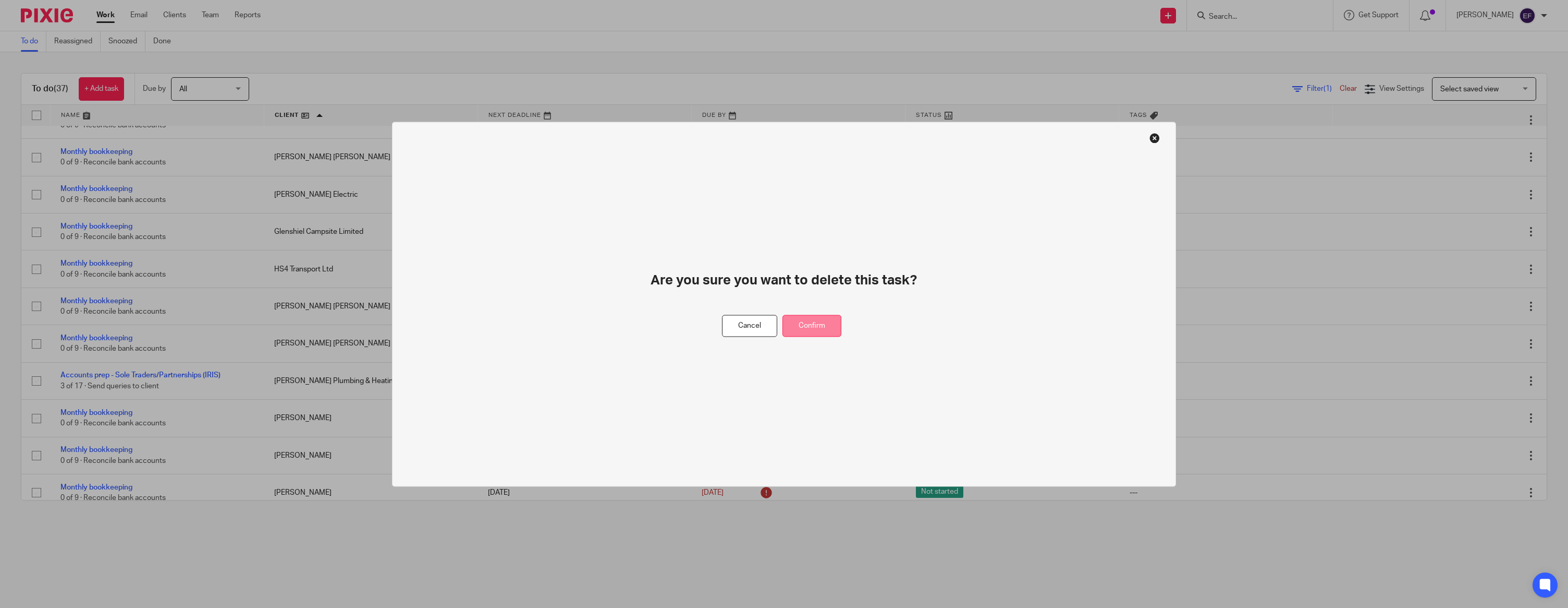
click at [819, 329] on button "Confirm" at bounding box center [811, 326] width 59 height 22
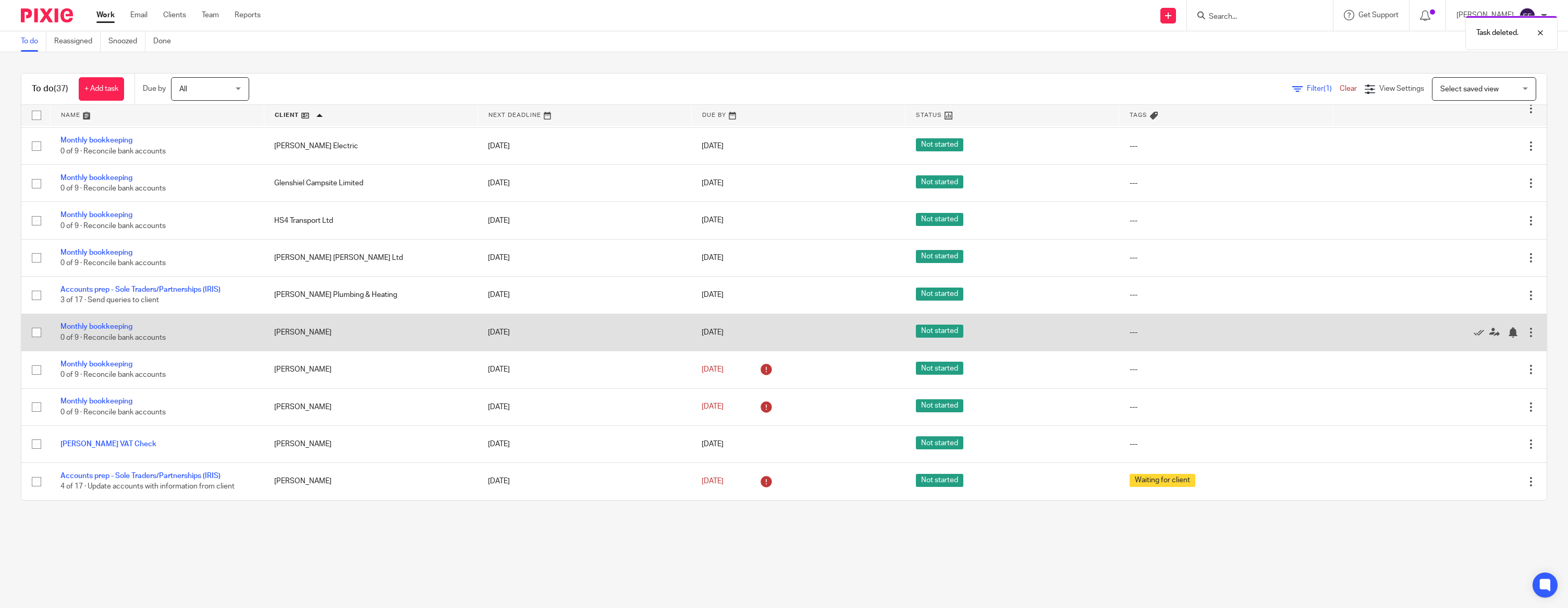
scroll to position [189, 0]
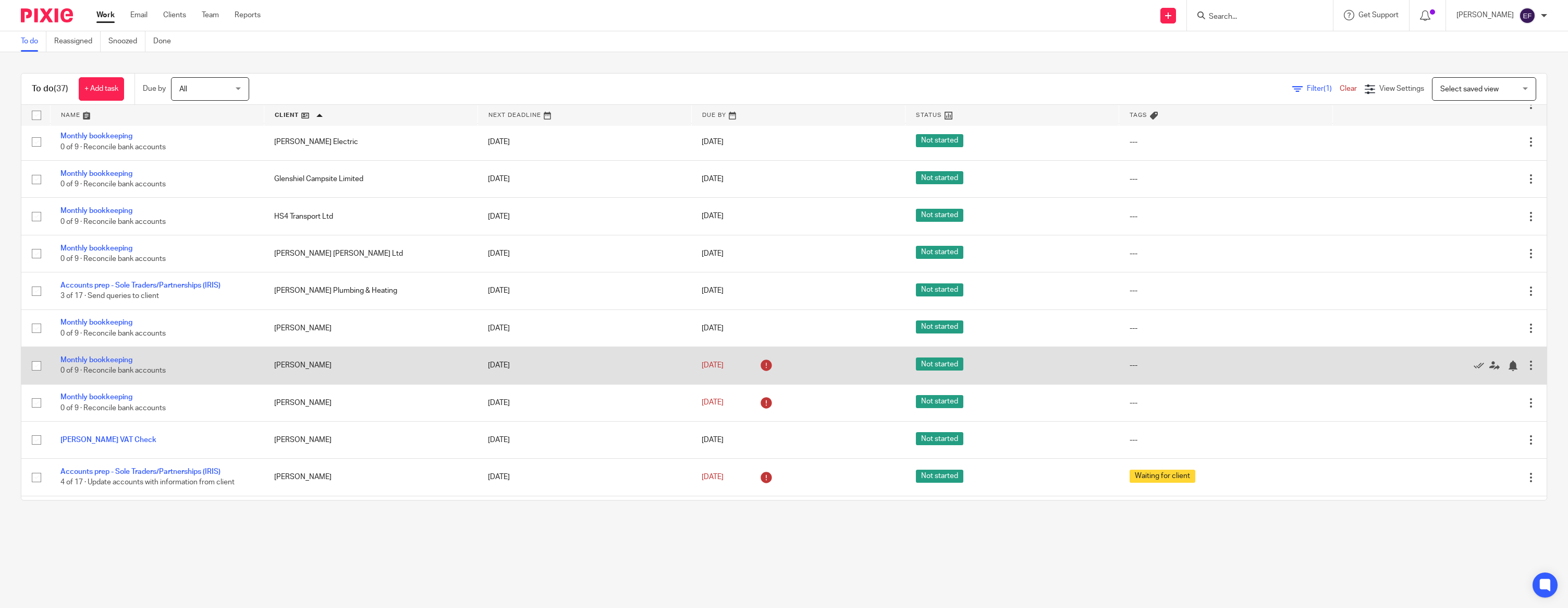
click at [1531, 371] on div at bounding box center [1531, 365] width 11 height 11
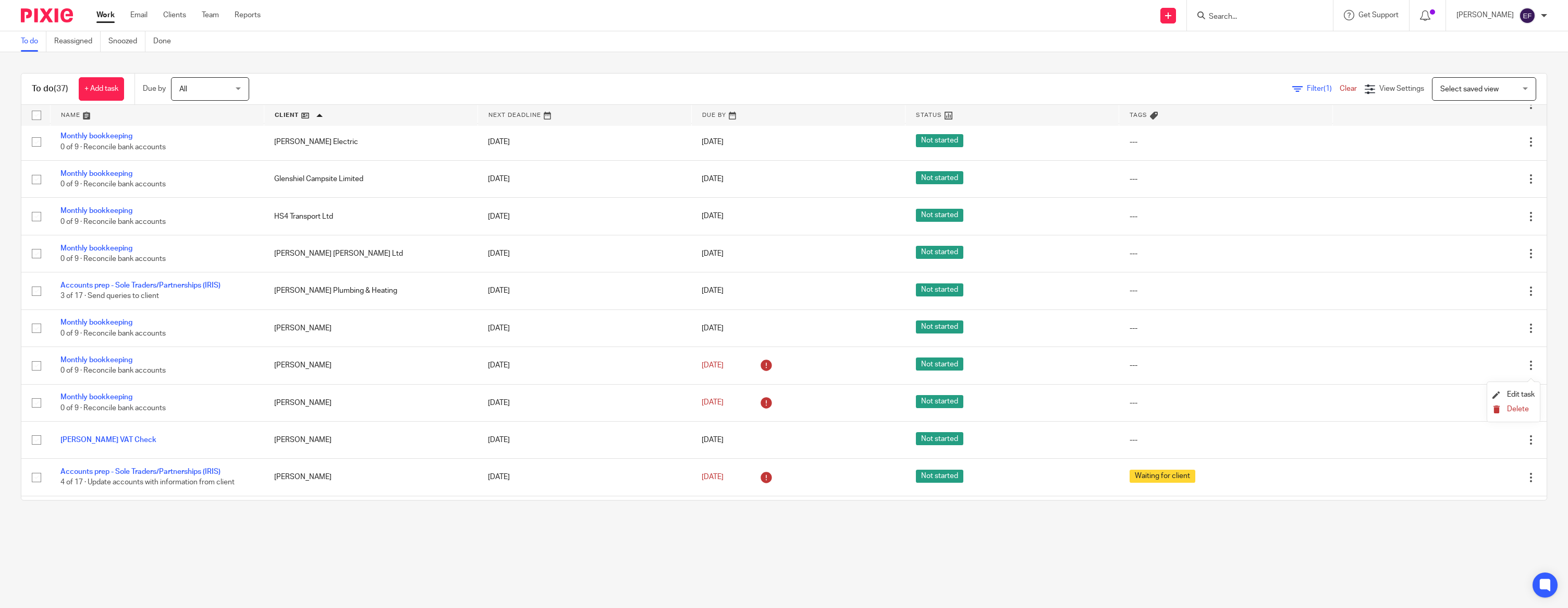
click at [1521, 407] on span "Delete" at bounding box center [1518, 409] width 22 height 7
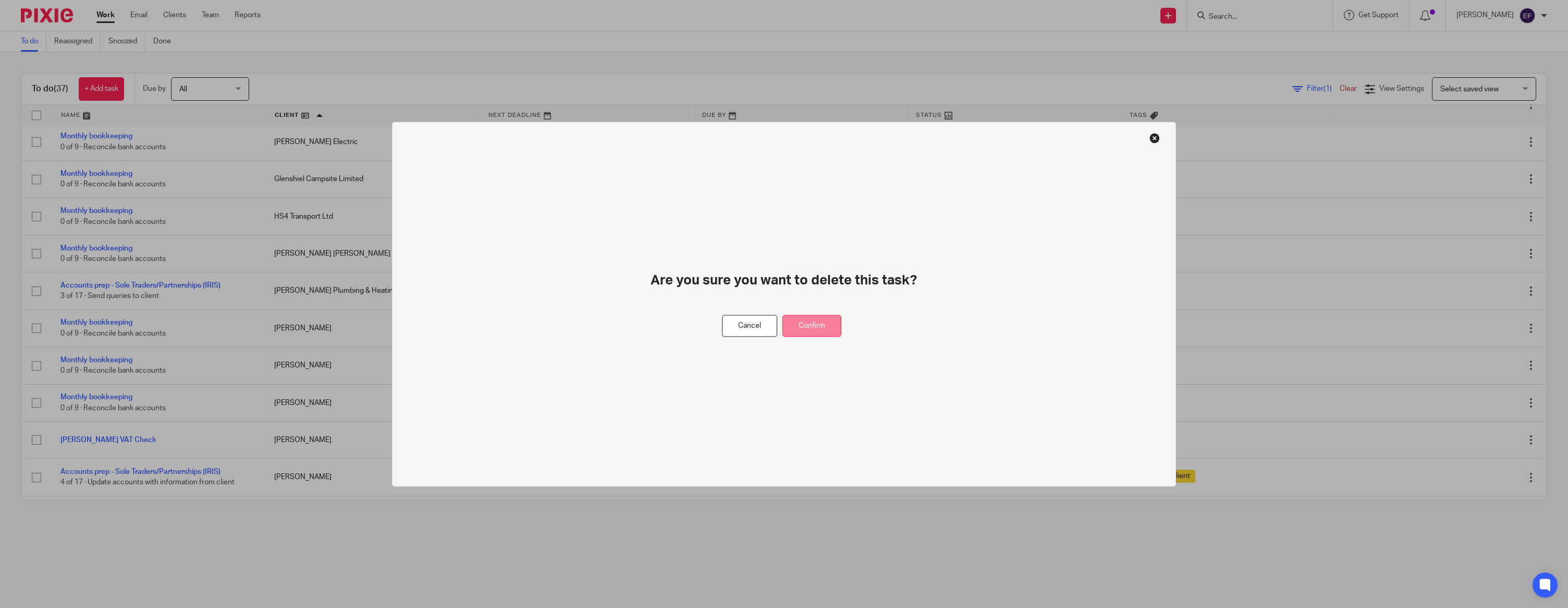
click at [797, 323] on button "Confirm" at bounding box center [811, 326] width 59 height 22
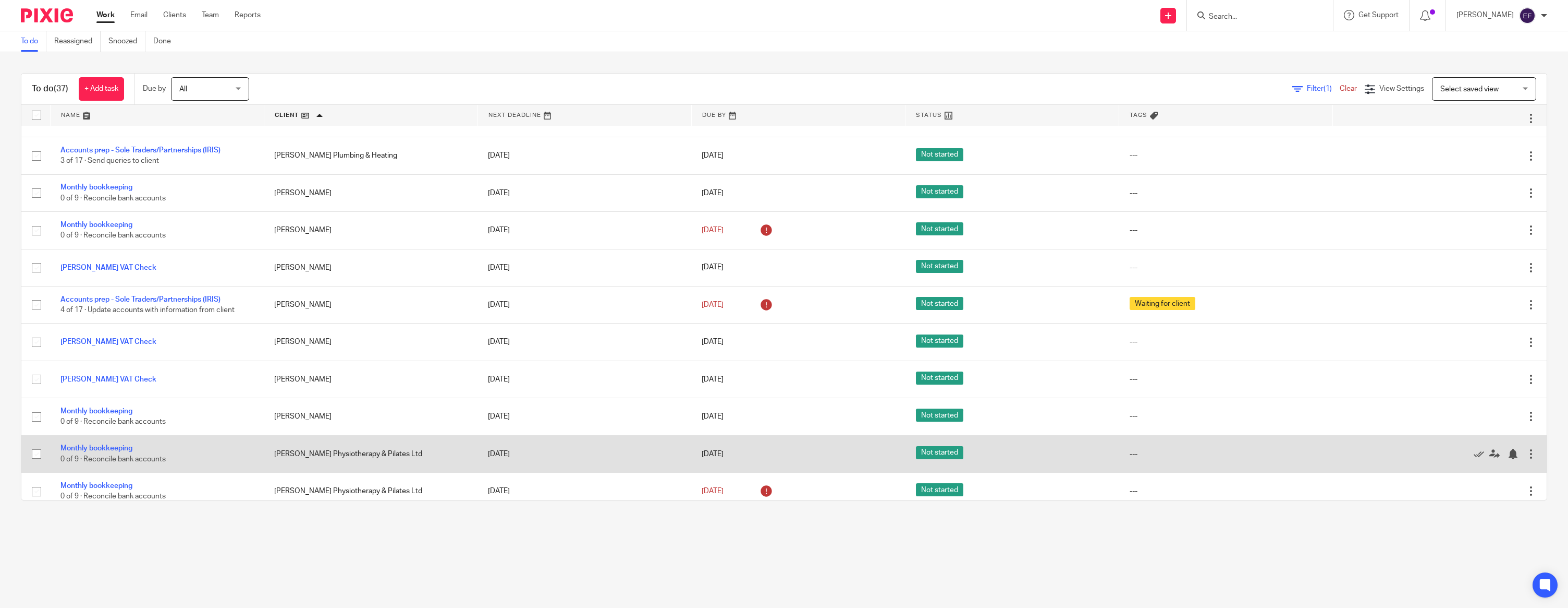
scroll to position [321, 0]
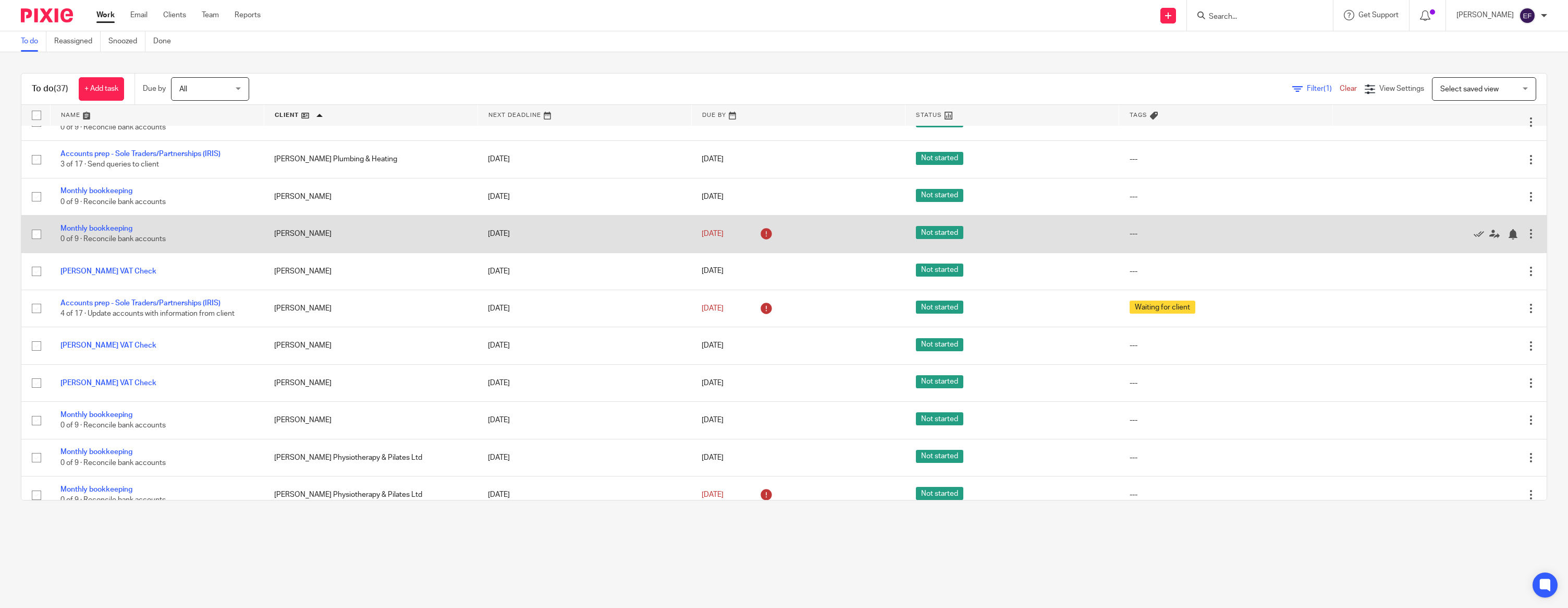
click at [1529, 239] on div at bounding box center [1531, 233] width 11 height 11
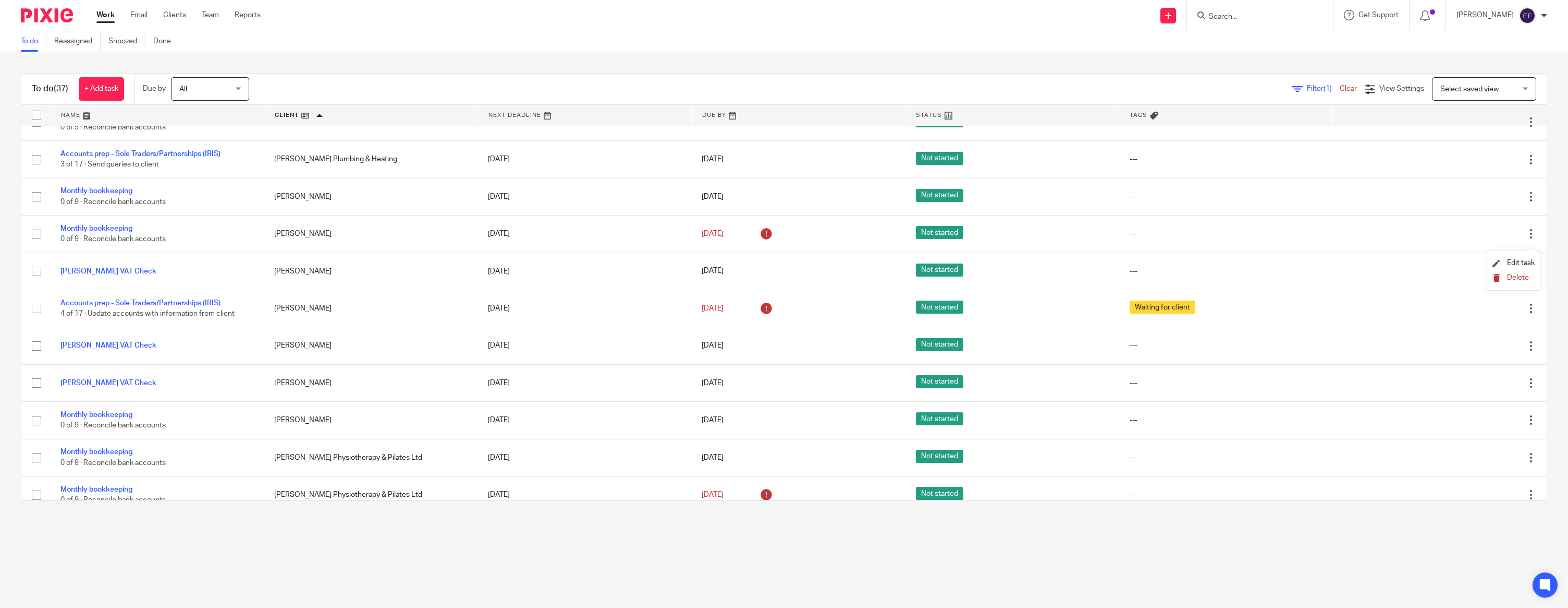
click at [1514, 279] on span "Delete" at bounding box center [1518, 277] width 22 height 7
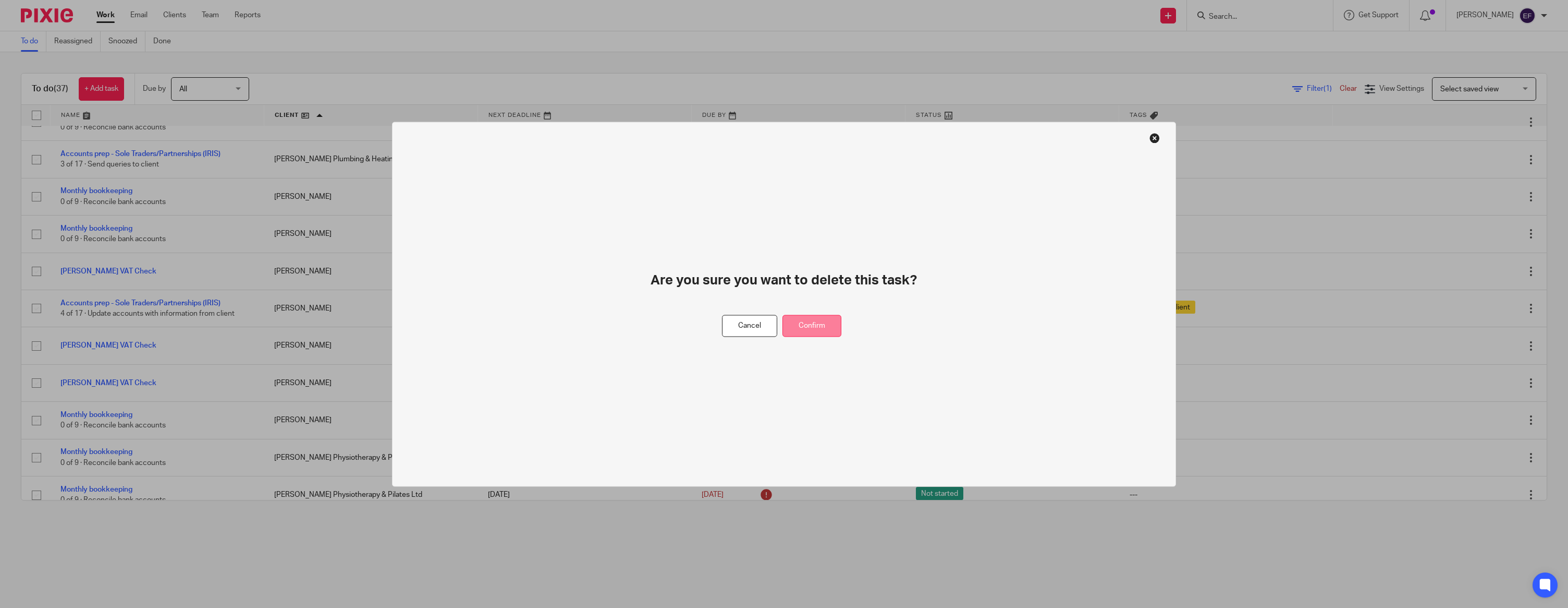
click at [822, 326] on button "Confirm" at bounding box center [811, 326] width 59 height 22
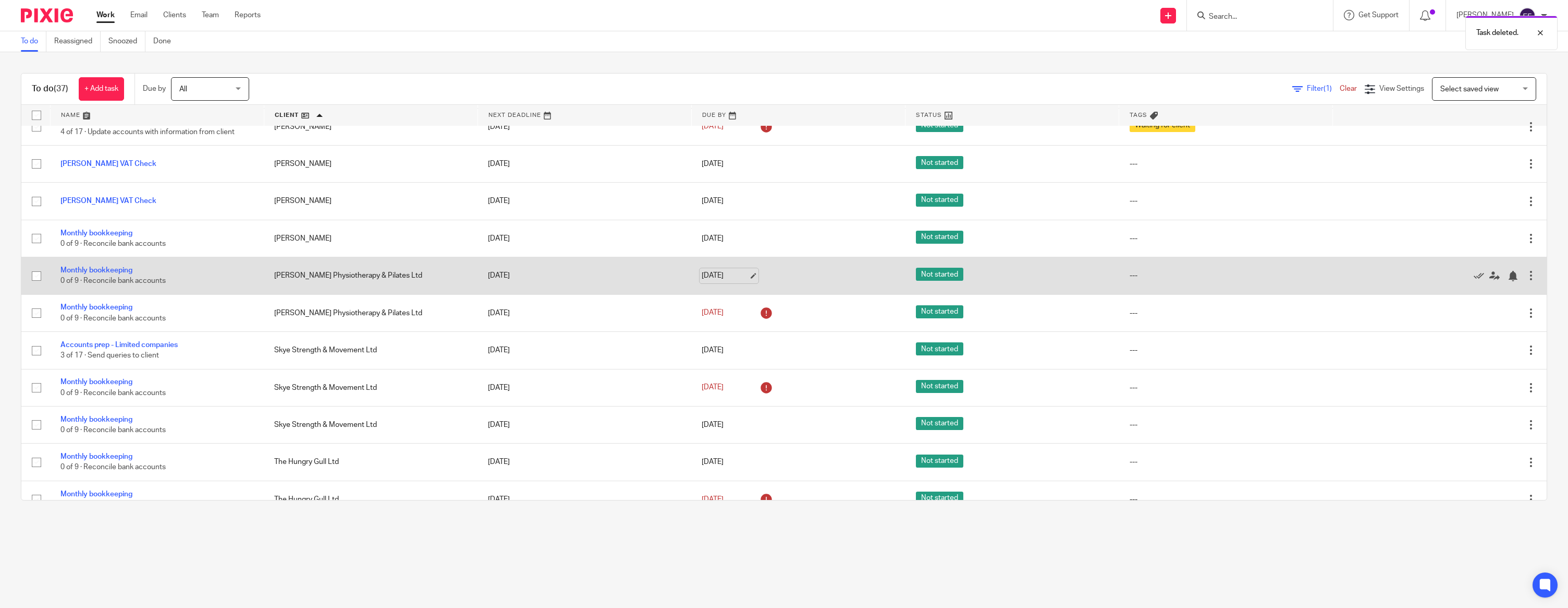
scroll to position [471, 0]
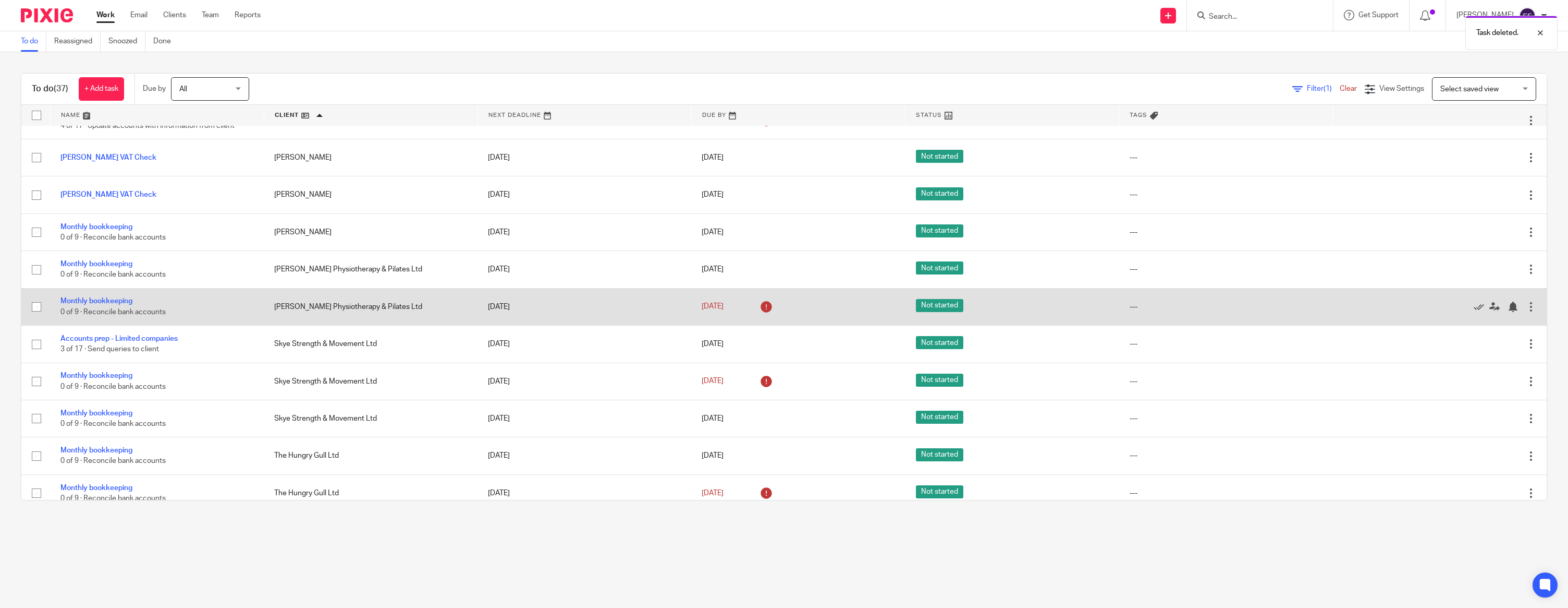
click at [1531, 312] on div at bounding box center [1531, 306] width 11 height 11
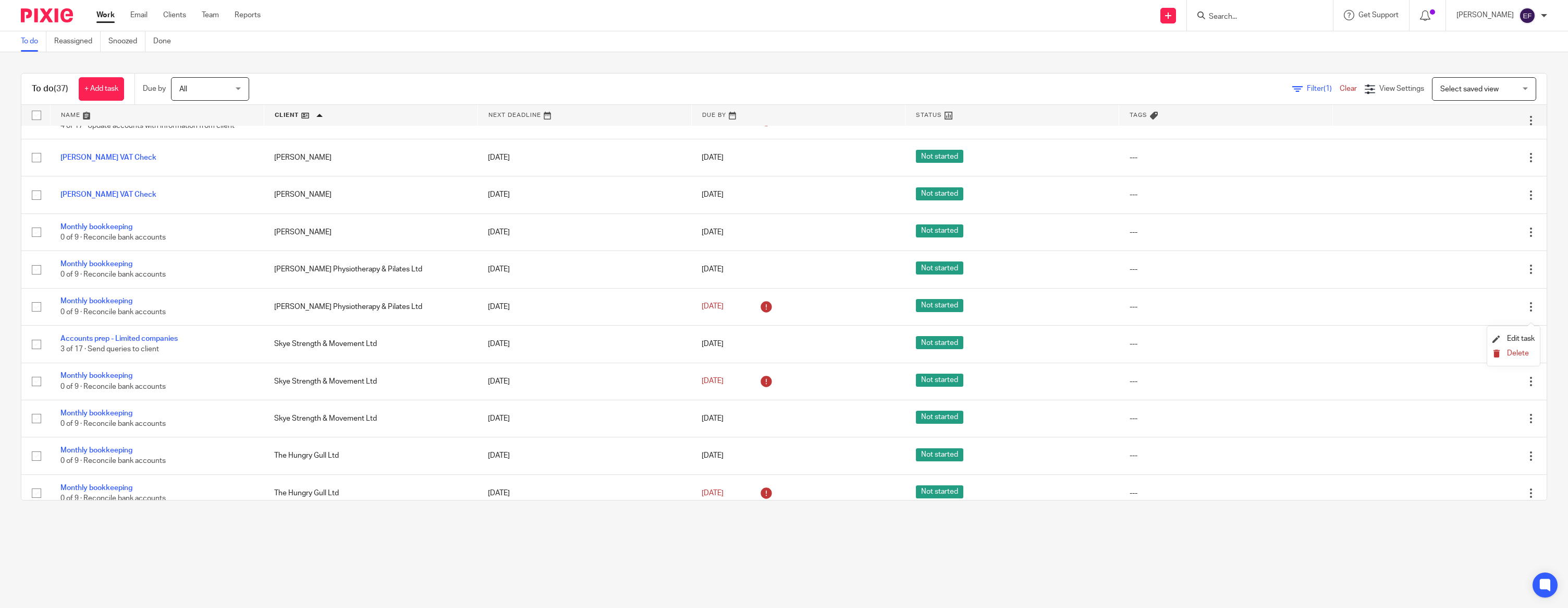
click at [1514, 351] on span "Delete" at bounding box center [1518, 353] width 22 height 7
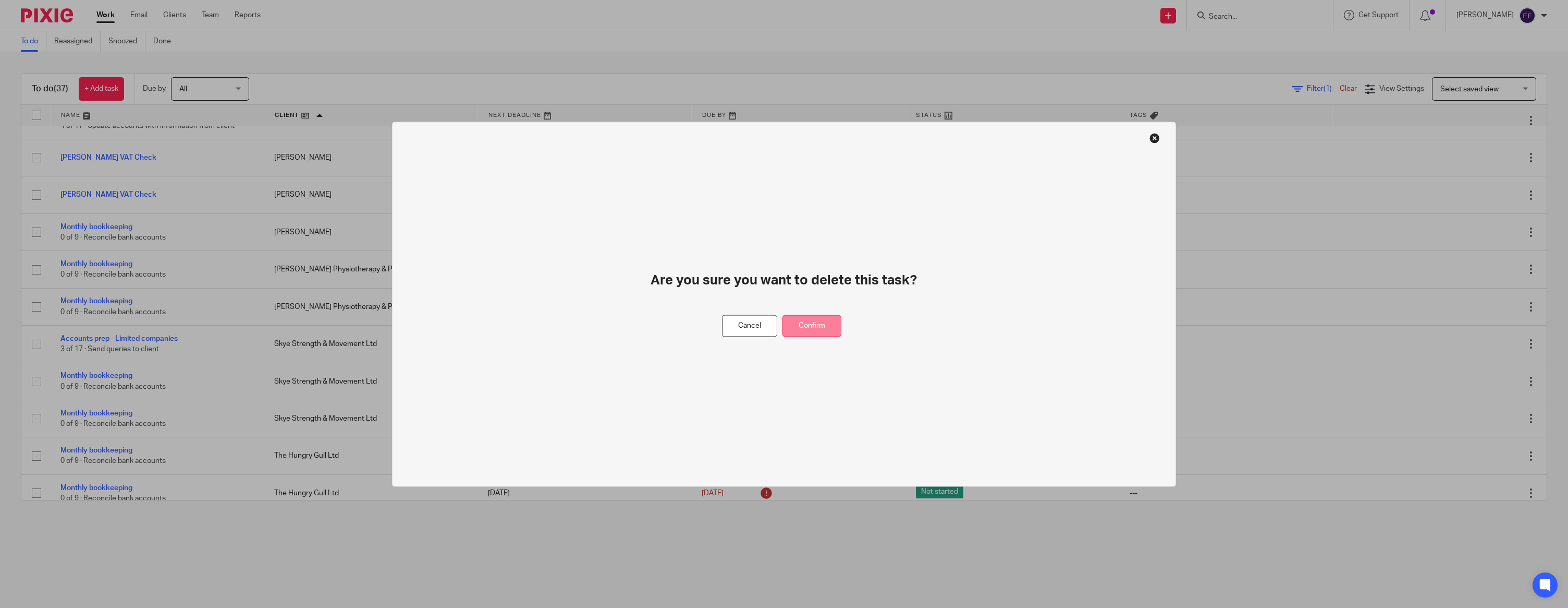
click at [817, 327] on button "Confirm" at bounding box center [811, 326] width 59 height 22
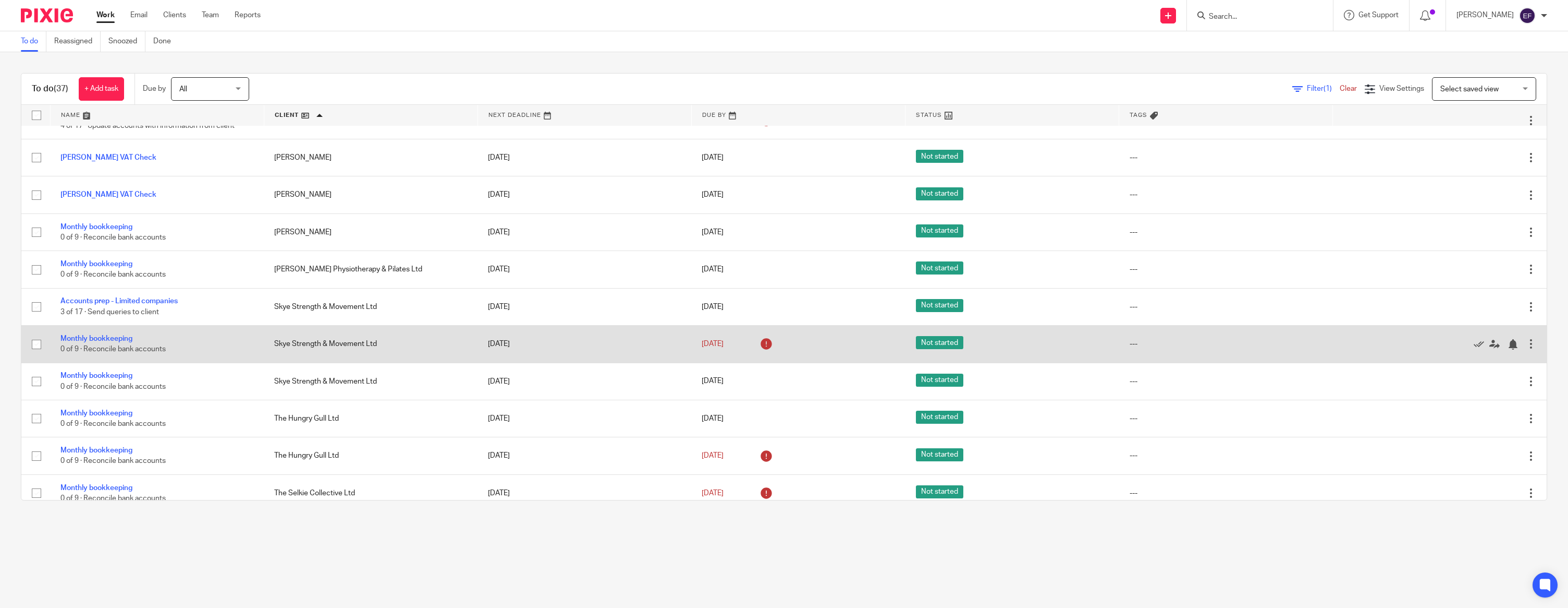
click at [1532, 349] on div at bounding box center [1531, 344] width 11 height 11
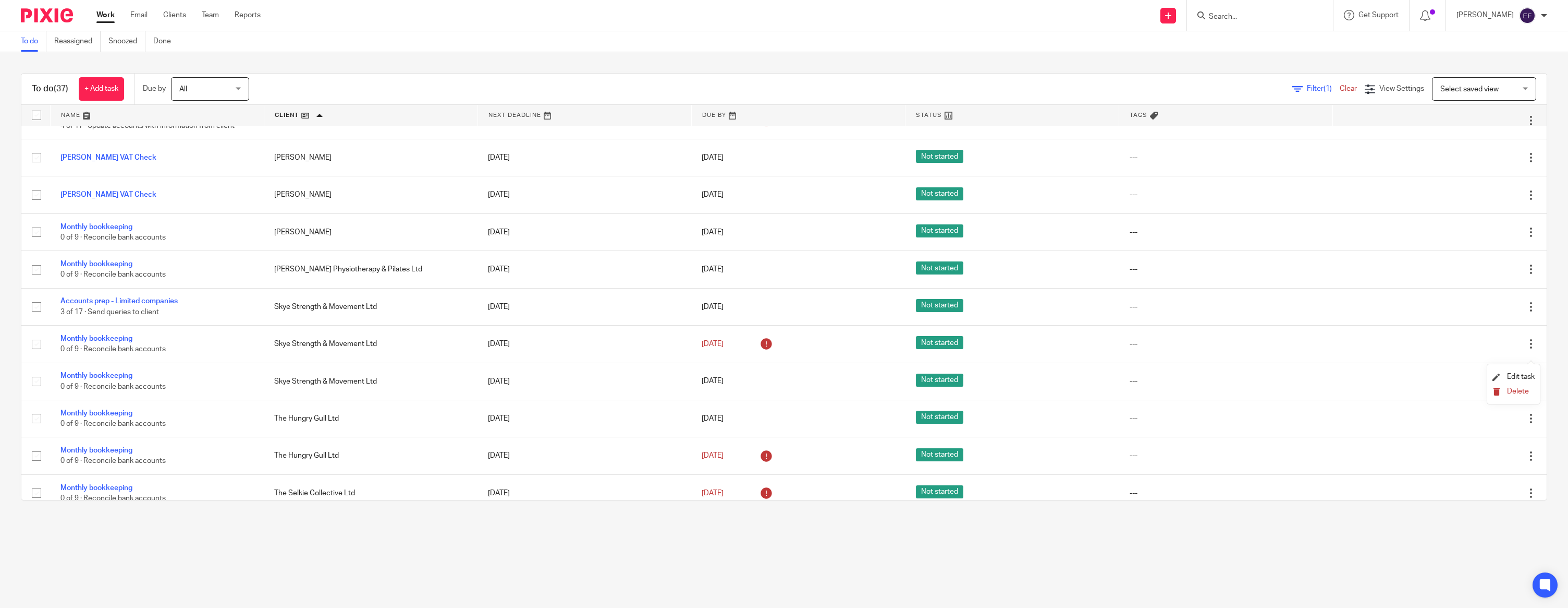
click at [1516, 391] on span "Delete" at bounding box center [1518, 391] width 22 height 7
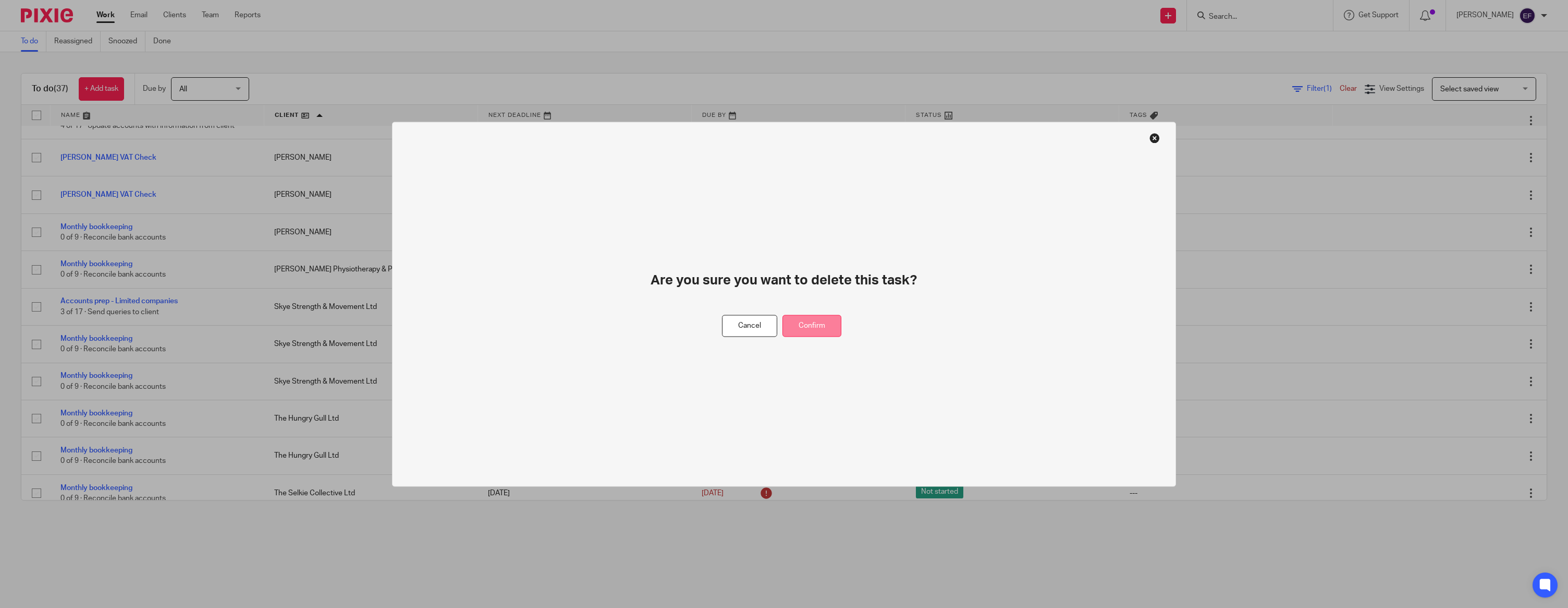
click at [831, 326] on button "Confirm" at bounding box center [811, 326] width 59 height 22
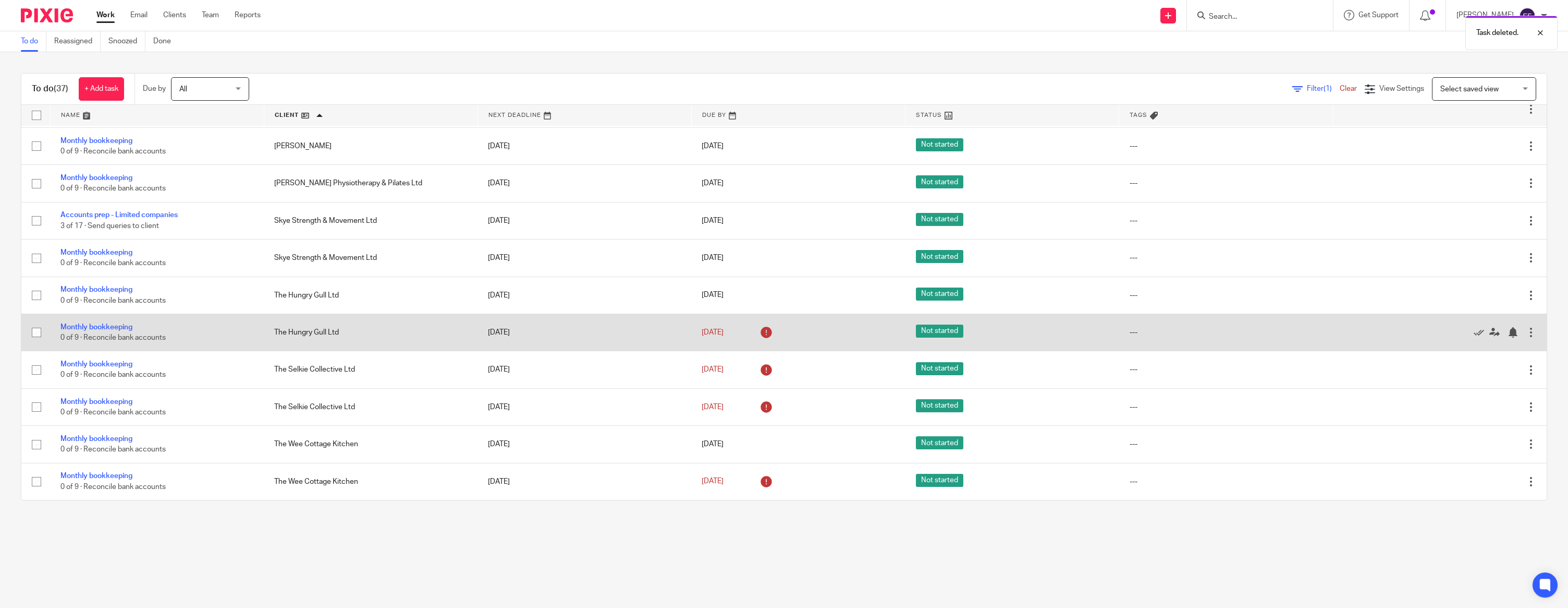
scroll to position [570, 0]
click at [1531, 327] on div at bounding box center [1531, 332] width 11 height 11
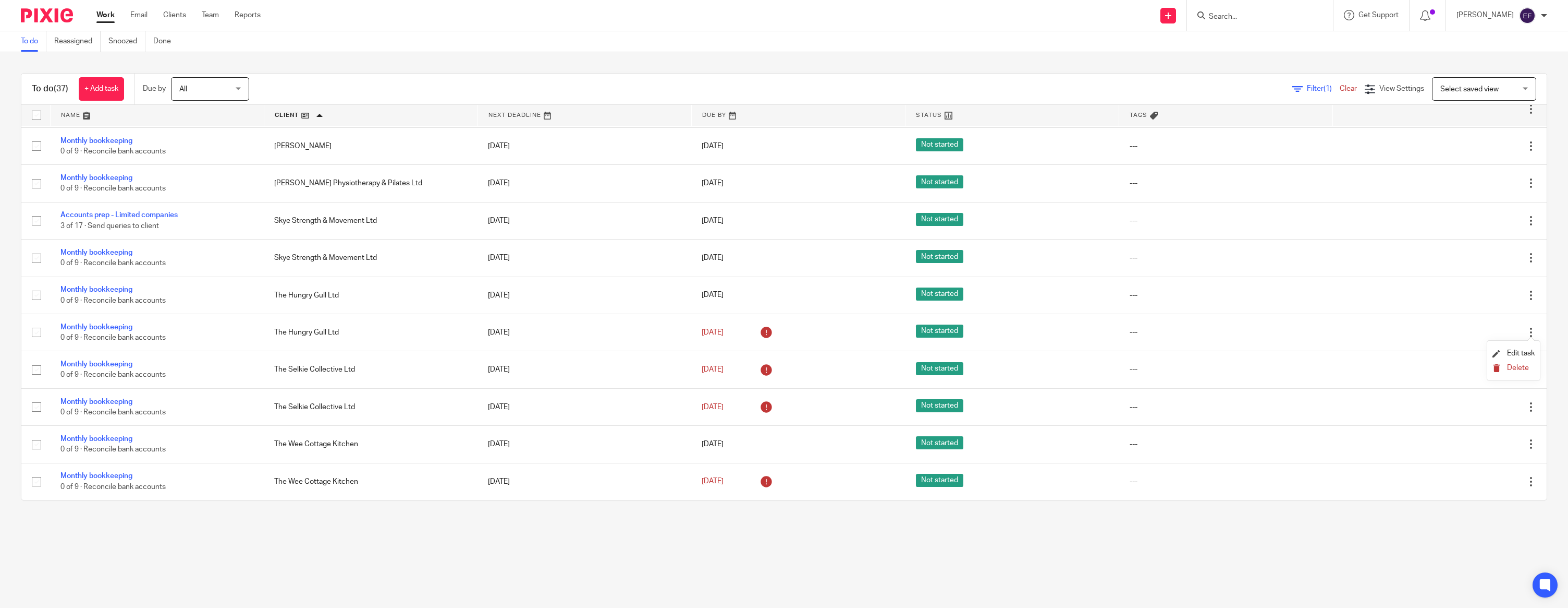
click at [1521, 366] on span "Delete" at bounding box center [1518, 367] width 22 height 7
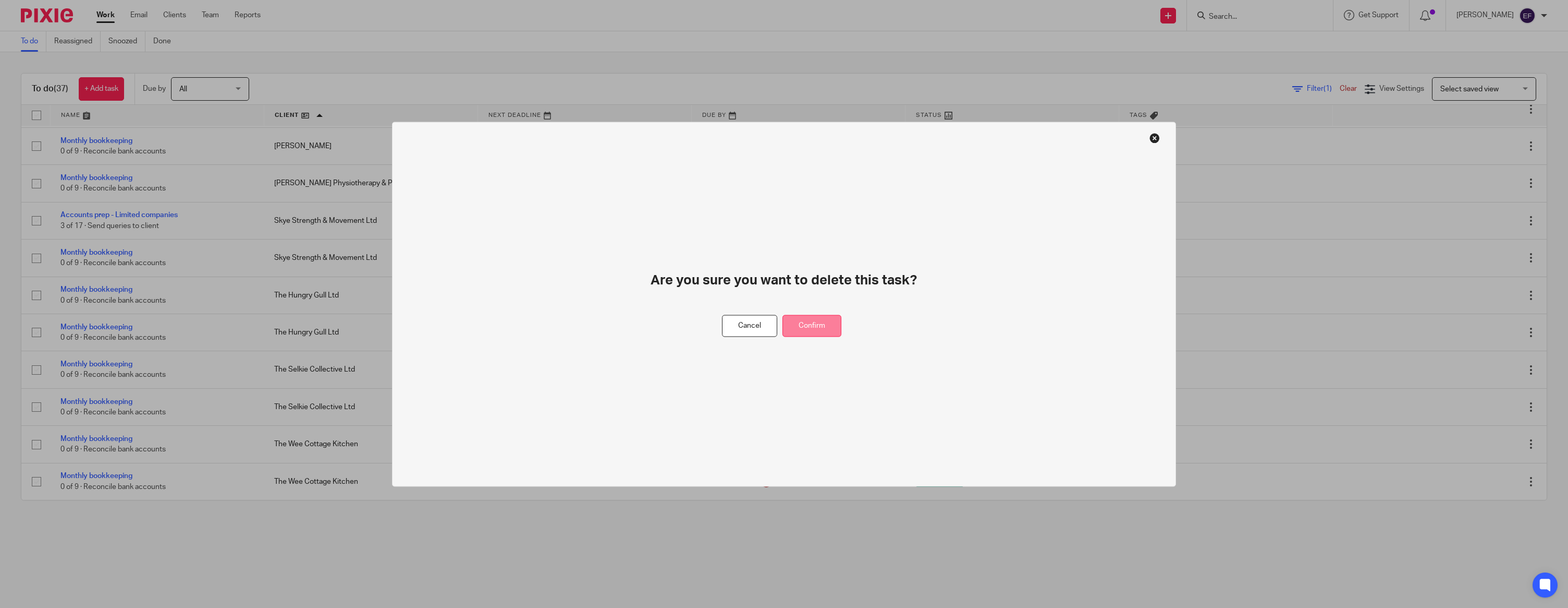
click at [835, 316] on button "Confirm" at bounding box center [811, 326] width 59 height 22
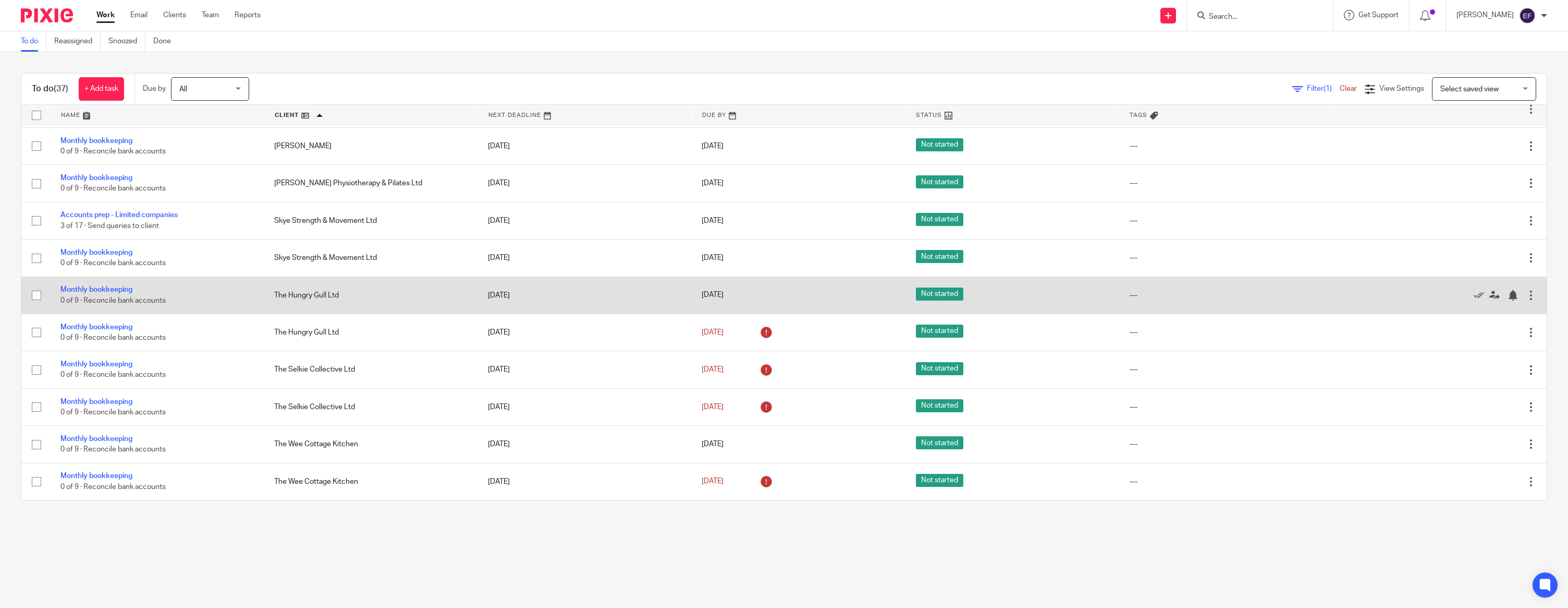
scroll to position [532, 0]
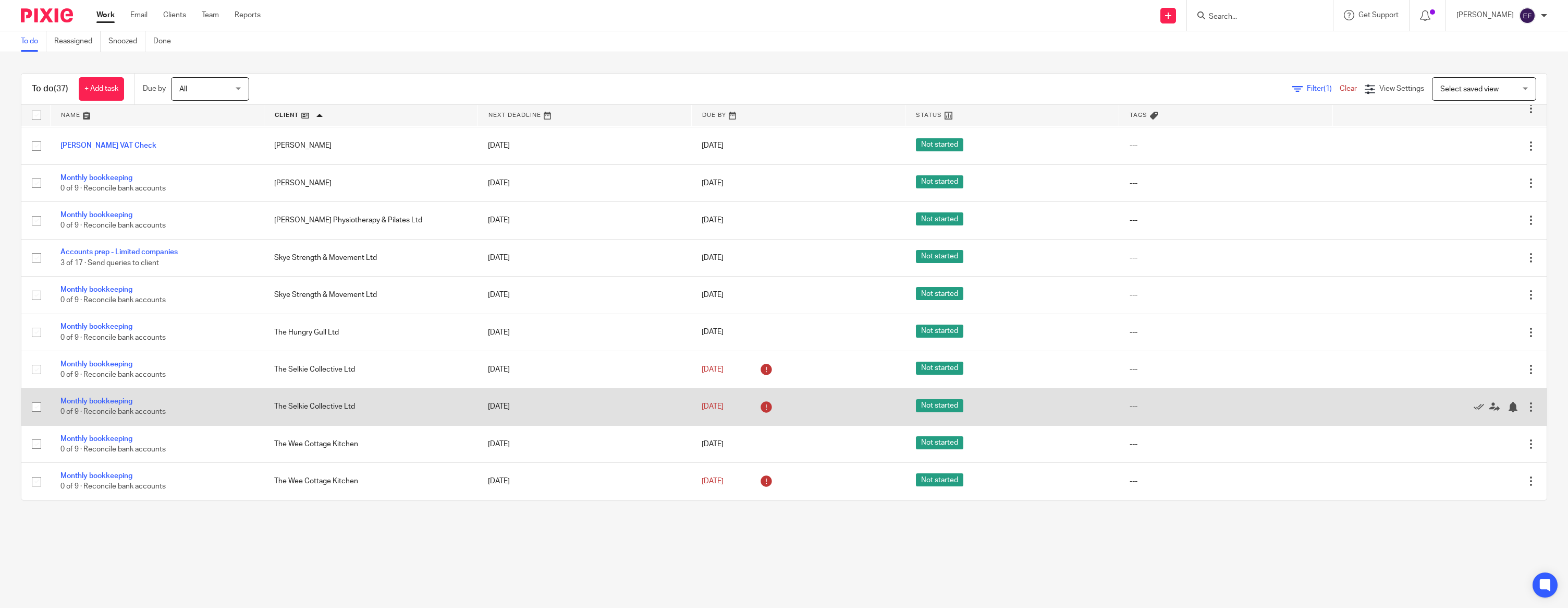
click at [1531, 406] on div at bounding box center [1531, 406] width 11 height 11
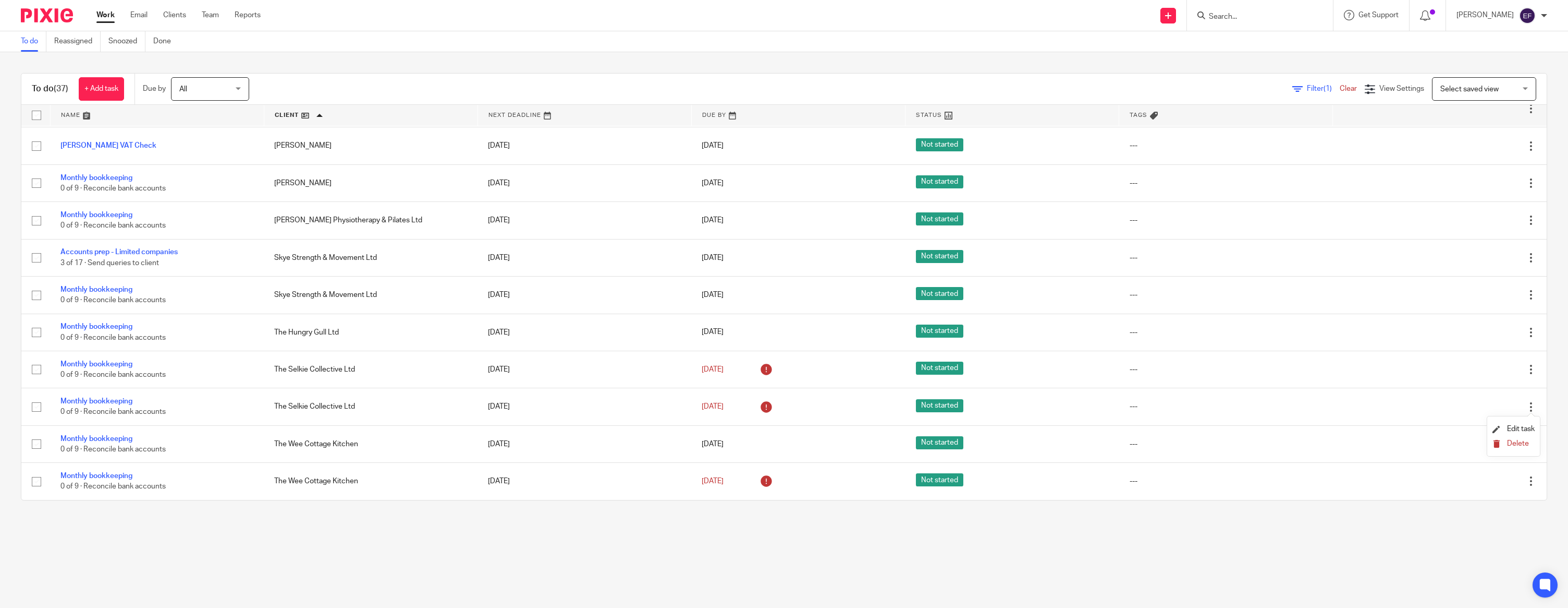
click at [1510, 445] on span "Delete" at bounding box center [1518, 443] width 22 height 7
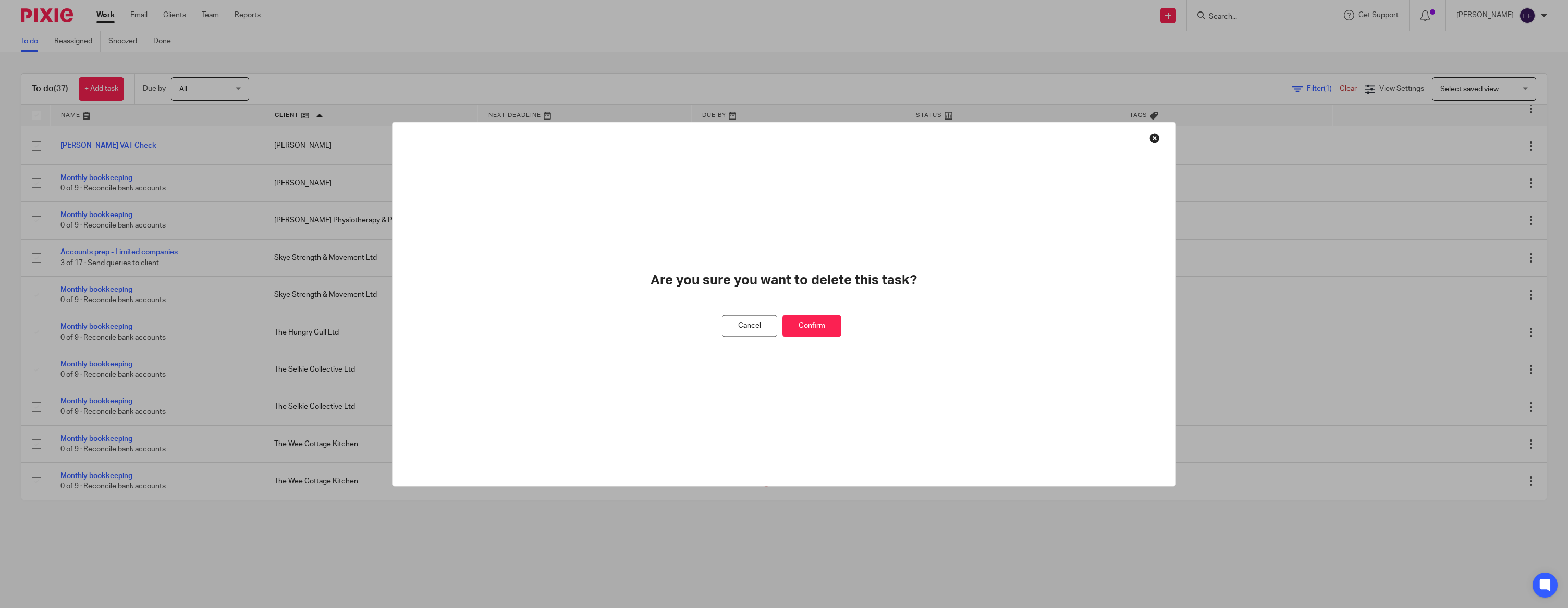
click at [821, 327] on button "Confirm" at bounding box center [811, 326] width 59 height 22
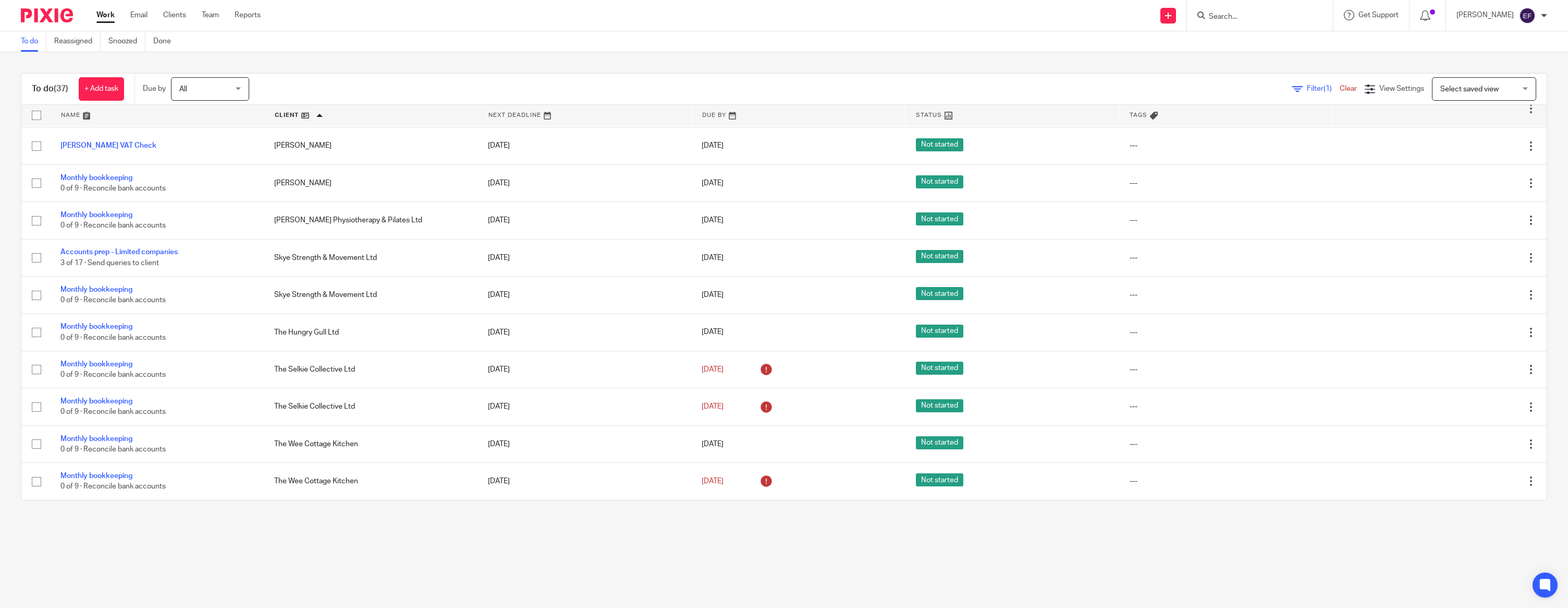
scroll to position [494, 0]
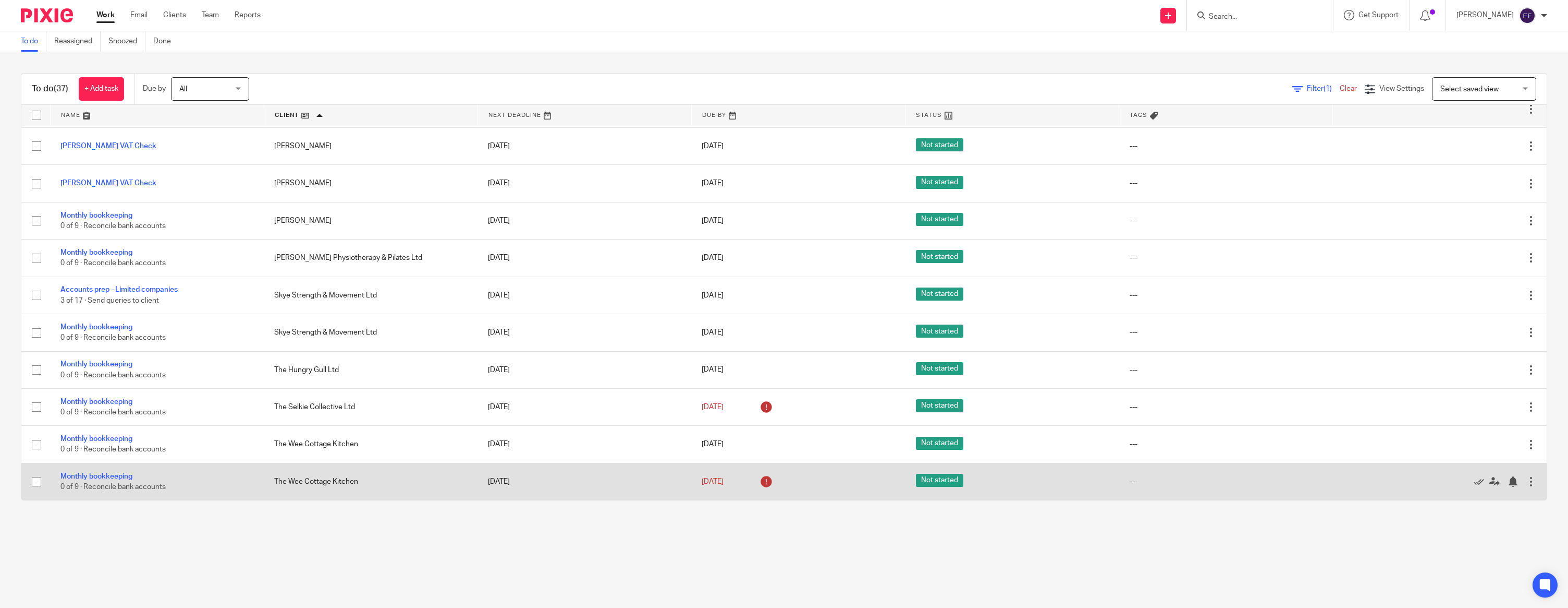
click at [1533, 482] on div at bounding box center [1531, 481] width 11 height 11
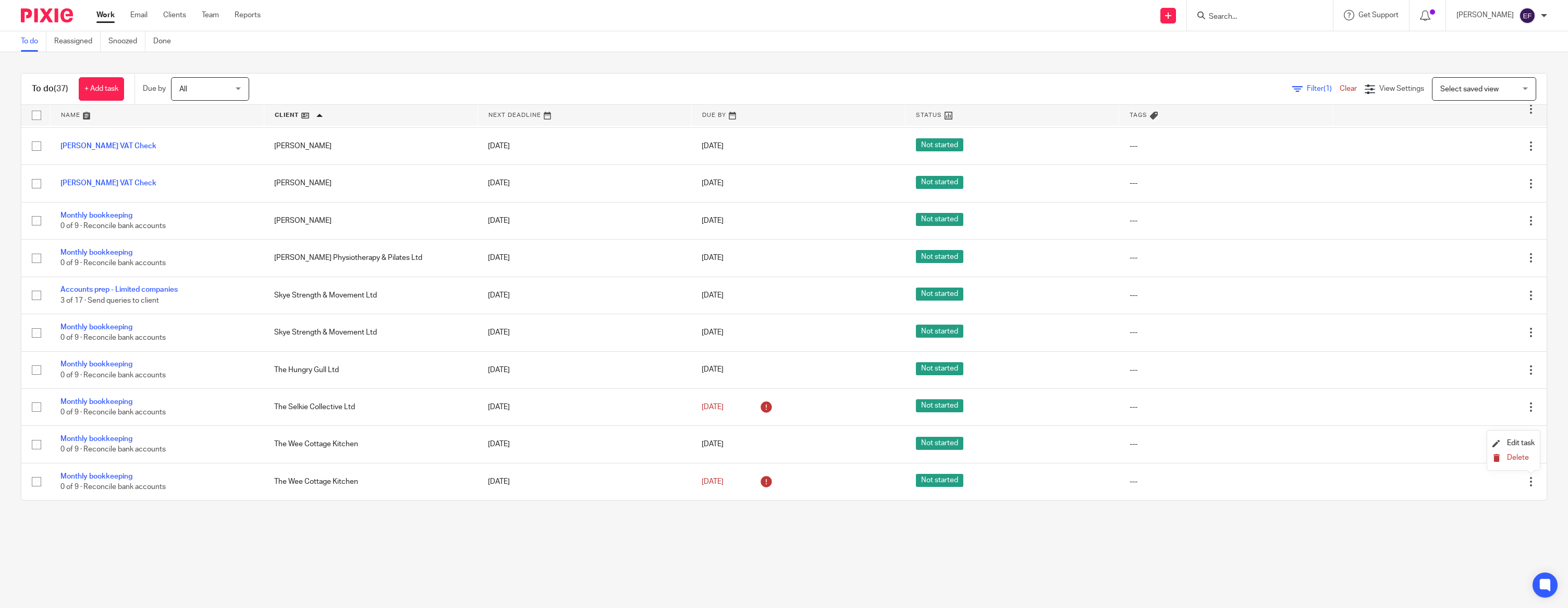
click at [1514, 461] on span "Delete" at bounding box center [1518, 457] width 22 height 7
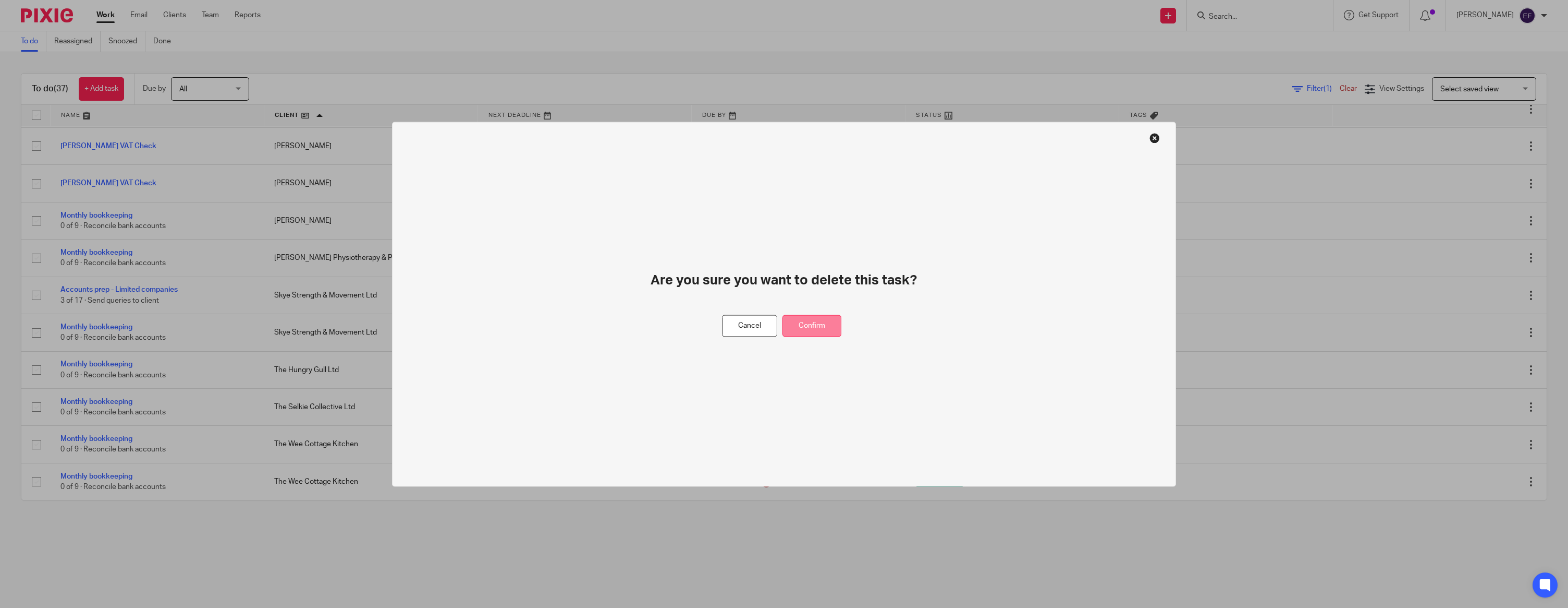
click at [832, 329] on button "Confirm" at bounding box center [811, 326] width 59 height 22
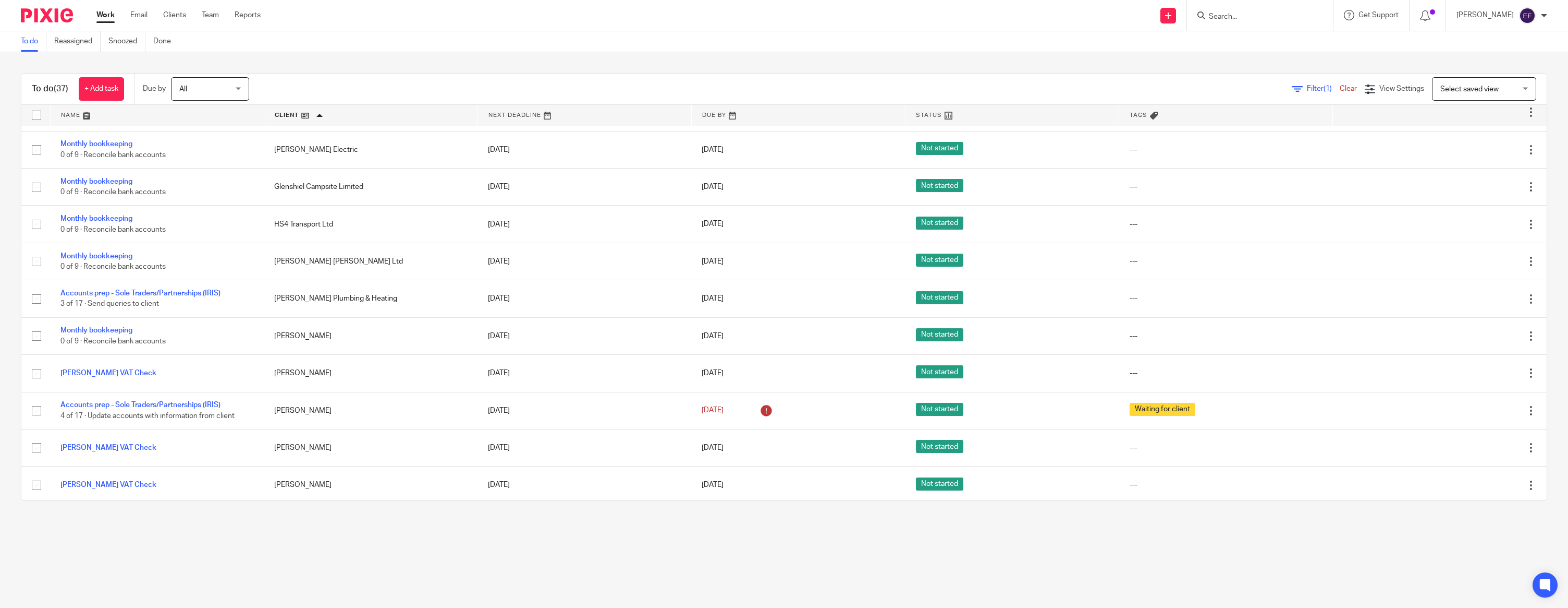
scroll to position [0, 0]
